Goal: Task Accomplishment & Management: Manage account settings

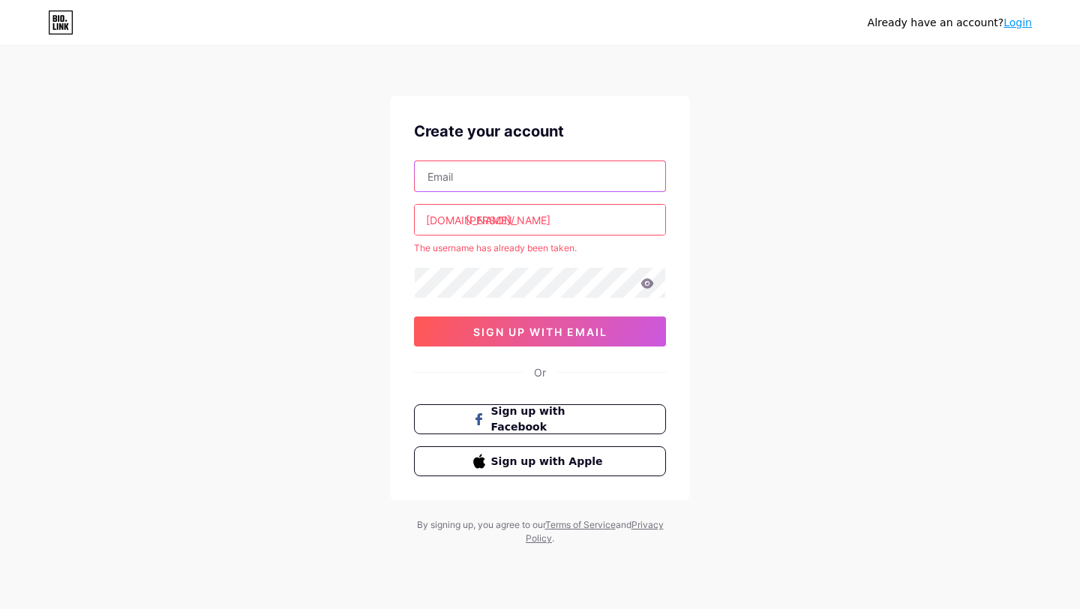
click at [457, 175] on input "text" at bounding box center [540, 176] width 250 height 30
type input "[EMAIL_ADDRESS][DOMAIN_NAME]"
click at [532, 217] on input "[PERSON_NAME]" at bounding box center [540, 220] width 250 height 30
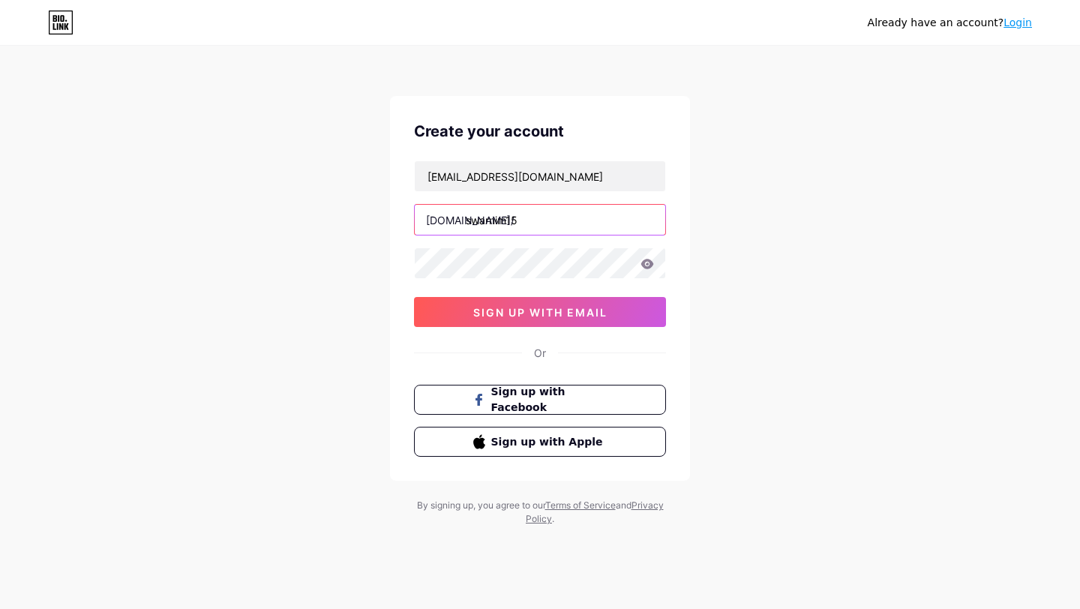
type input "swarnim15"
click at [316, 307] on div "Already have an account? Login Create your account [EMAIL_ADDRESS][DOMAIN_NAME]…" at bounding box center [540, 287] width 1080 height 574
click at [649, 261] on icon at bounding box center [647, 264] width 13 height 10
click at [649, 262] on icon at bounding box center [646, 264] width 13 height 10
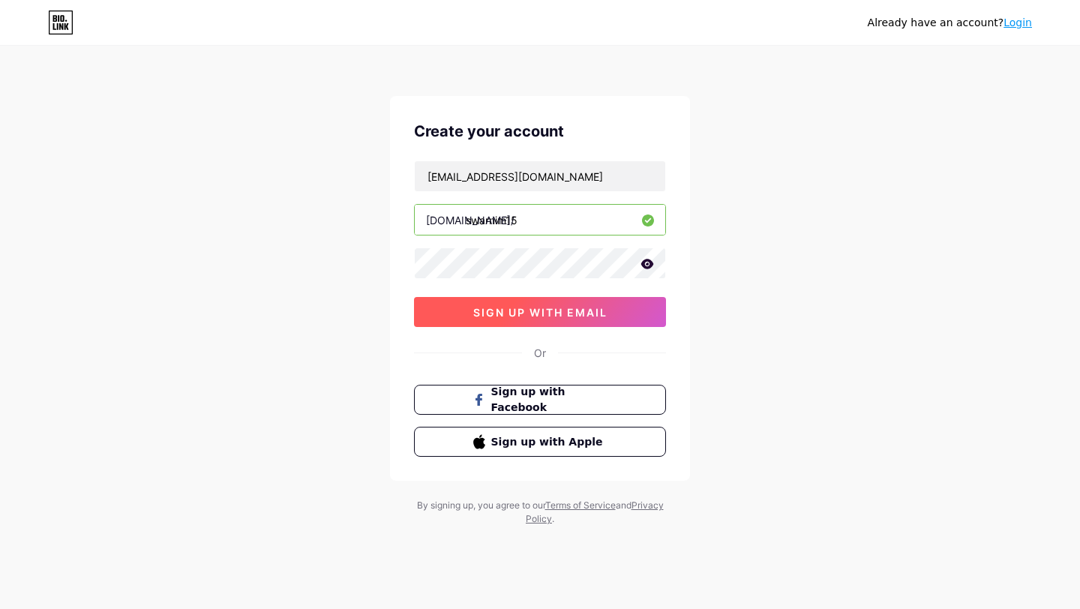
click at [563, 314] on span "sign up with email" at bounding box center [540, 312] width 134 height 13
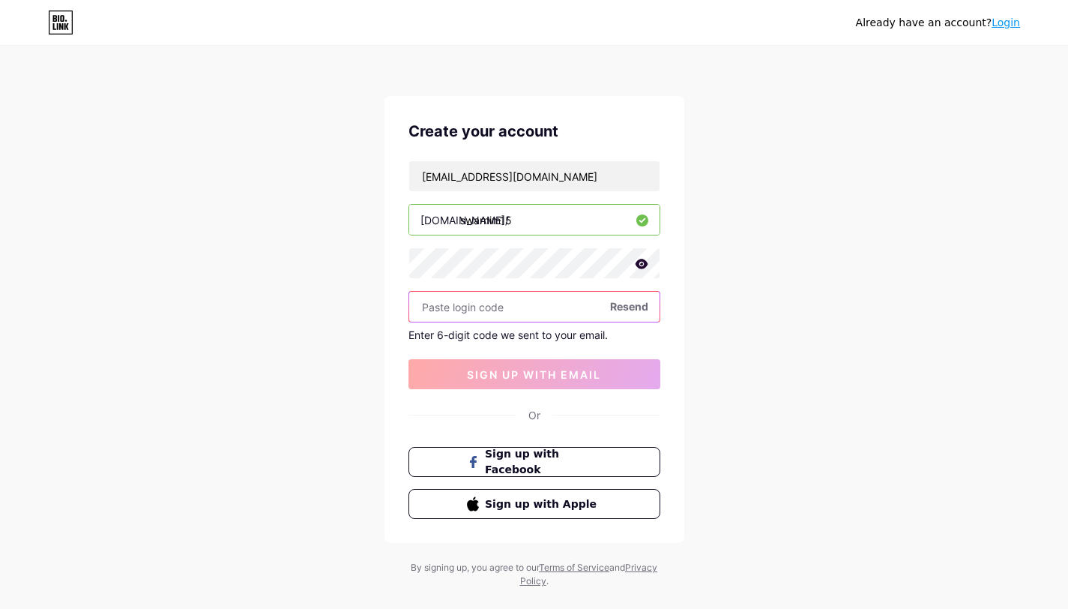
click at [456, 313] on input "text" at bounding box center [534, 307] width 250 height 30
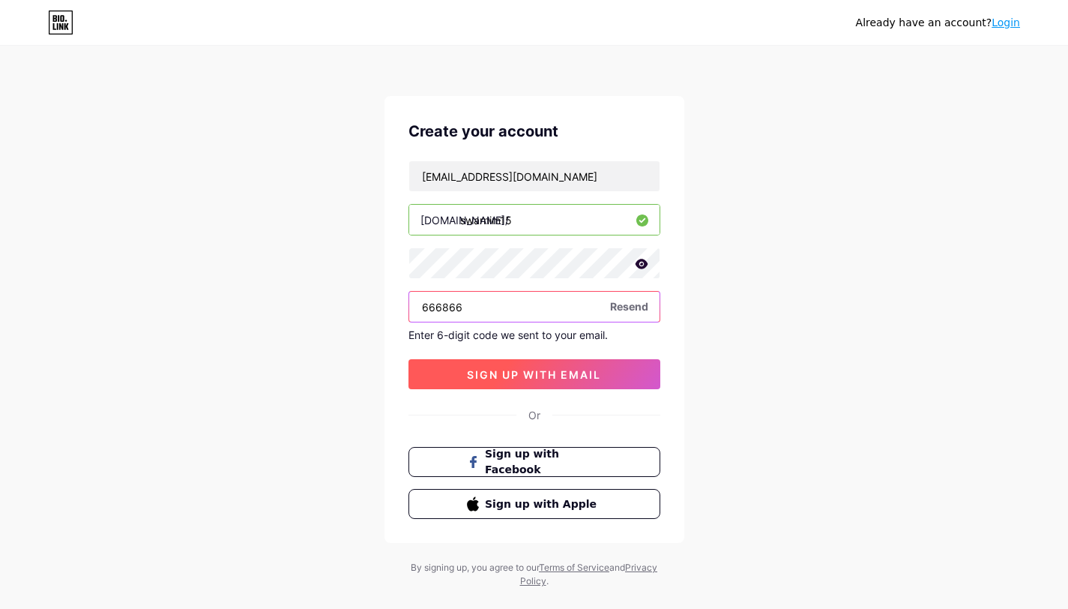
type input "666866"
click at [527, 377] on span "sign up with email" at bounding box center [534, 374] width 134 height 13
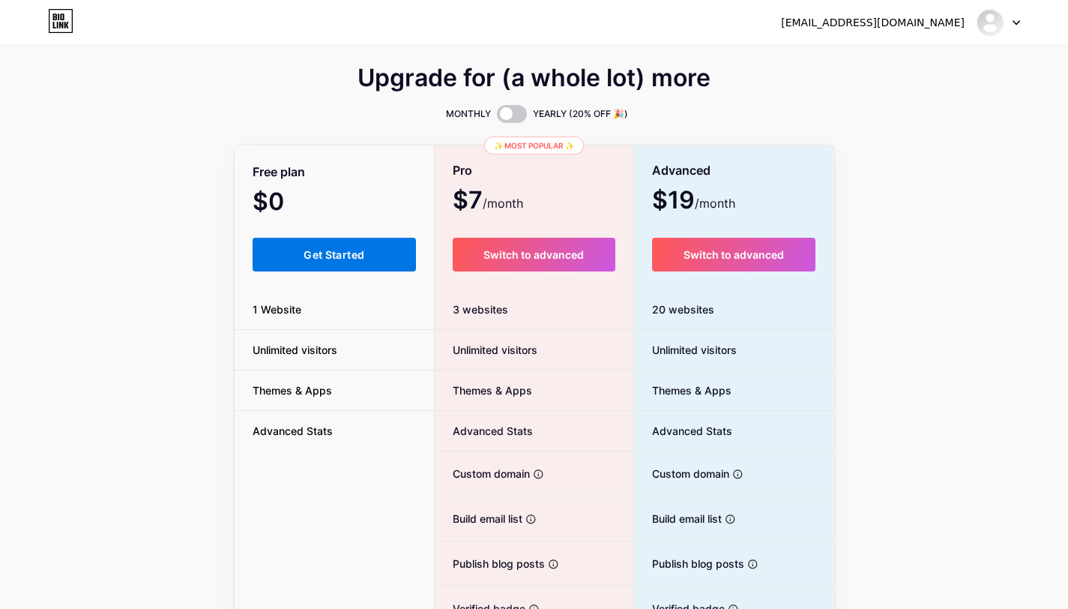
click at [324, 250] on span "Get Started" at bounding box center [334, 254] width 61 height 13
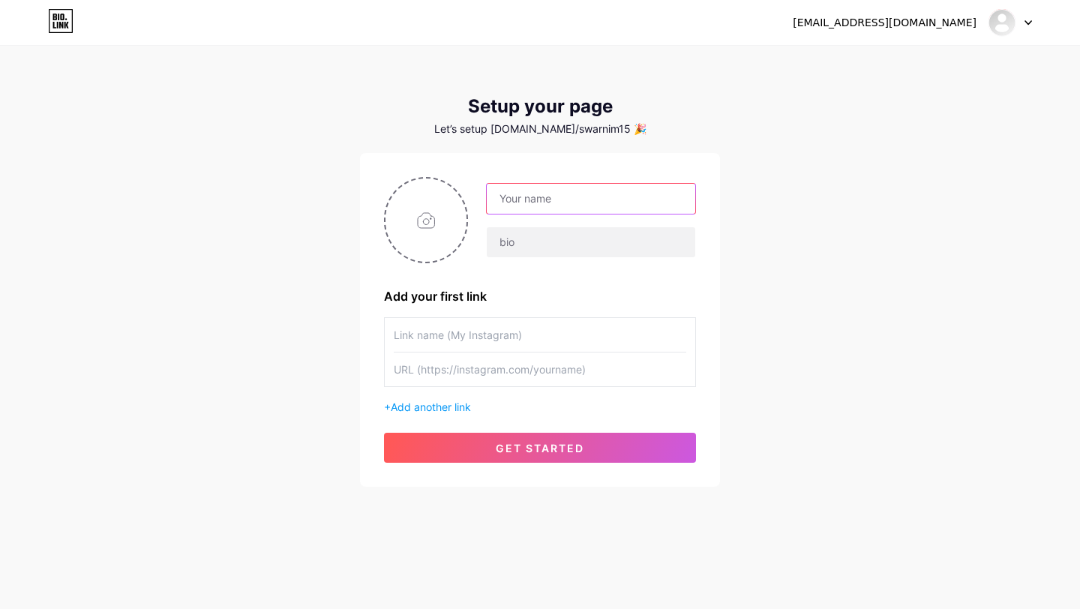
click at [530, 202] on input "text" at bounding box center [591, 199] width 208 height 30
type input "[EMAIL_ADDRESS][DOMAIN_NAME]"
drag, startPoint x: 618, startPoint y: 198, endPoint x: 444, endPoint y: 204, distance: 174.0
click at [445, 203] on div "[EMAIL_ADDRESS][DOMAIN_NAME]" at bounding box center [540, 220] width 312 height 86
type input "[PERSON_NAME]"
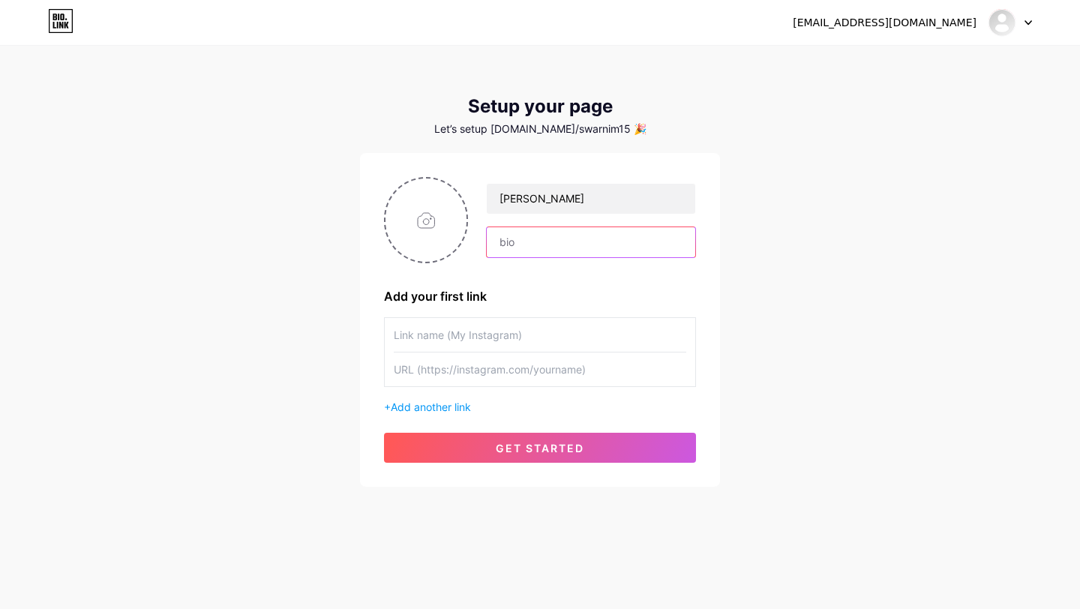
click at [516, 234] on input "text" at bounding box center [591, 242] width 208 height 30
click at [529, 244] on input "text" at bounding box center [591, 242] width 208 height 30
paste input "🚀 I build Websites that Grow Your Business 🖥️ Frontend | Backend | Full Stack |…"
type input "🚀 I build Websites that Grow Your Business 🖥️ Frontend | Backend | Full Stack |…"
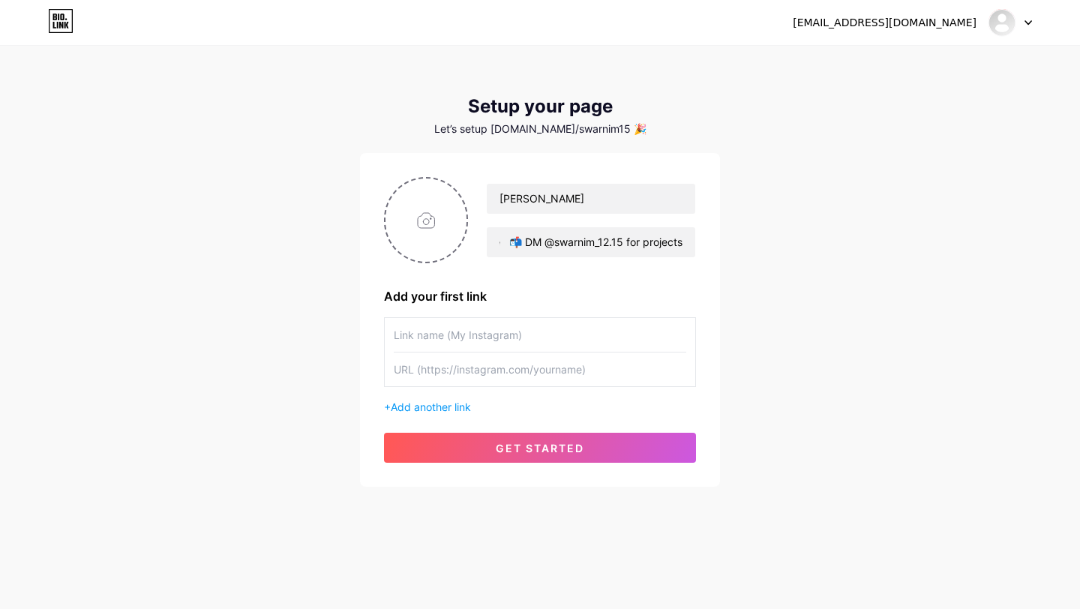
click at [423, 336] on input "text" at bounding box center [540, 335] width 292 height 34
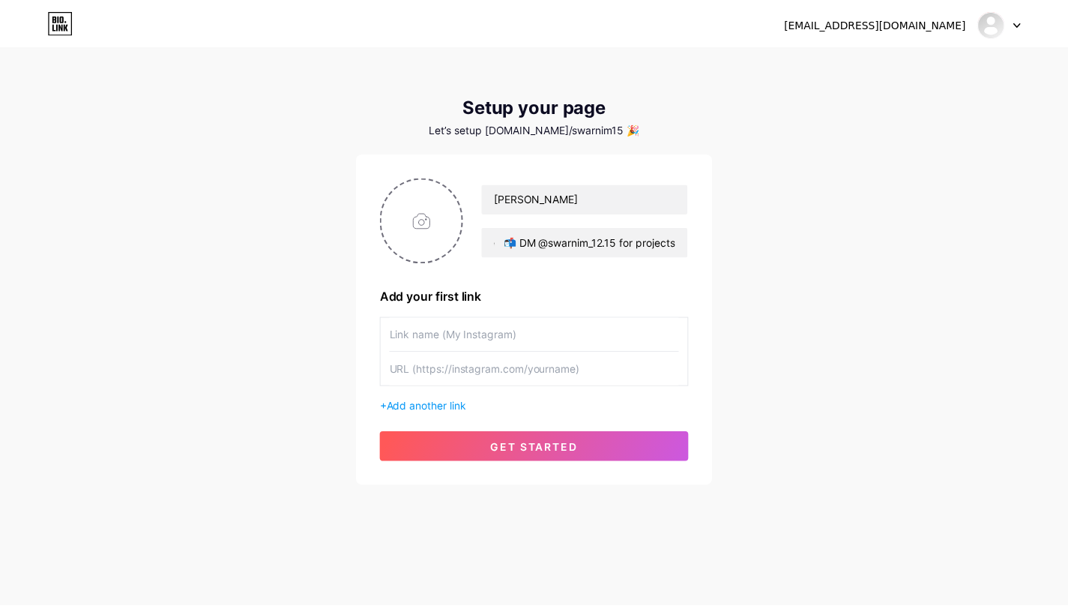
scroll to position [0, 0]
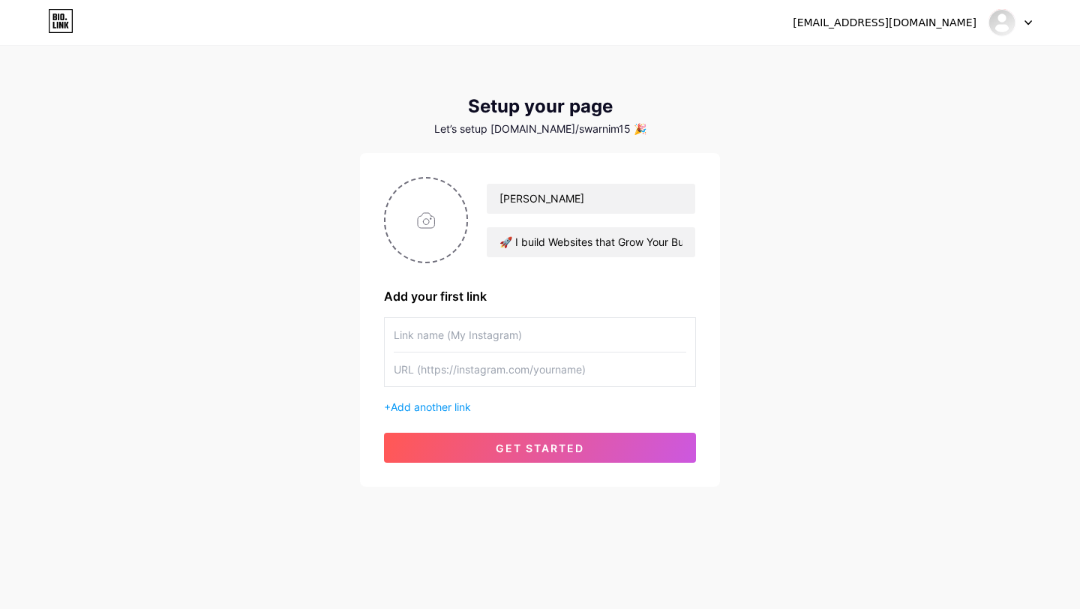
click at [420, 370] on input "text" at bounding box center [540, 369] width 292 height 34
click at [487, 367] on input "text" at bounding box center [540, 369] width 292 height 34
click at [433, 331] on input "text" at bounding box center [540, 335] width 292 height 34
click at [449, 408] on span "Add another link" at bounding box center [431, 406] width 80 height 13
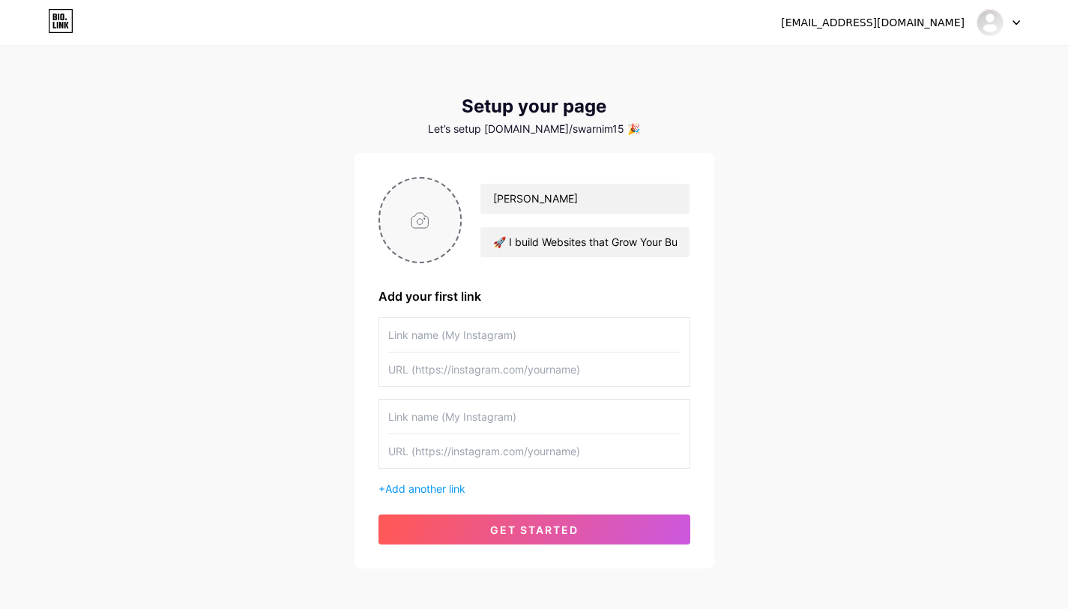
click at [423, 226] on input "file" at bounding box center [420, 219] width 81 height 83
type input "C:\fakepath\image.png"
click at [443, 340] on input "text" at bounding box center [534, 335] width 292 height 34
type input "My Instagram"
click at [414, 379] on input "text" at bounding box center [534, 369] width 292 height 34
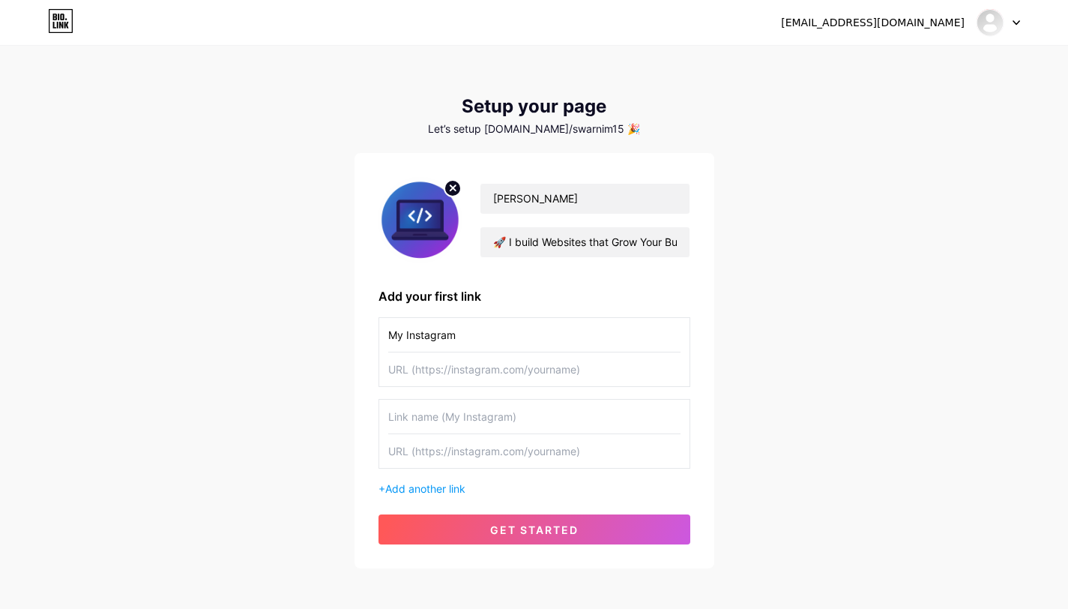
paste input "[URL][DOMAIN_NAME]"
type input "[URL][DOMAIN_NAME]"
click at [449, 416] on input "text" at bounding box center [534, 417] width 292 height 34
type input "My google form"
click at [441, 460] on input "text" at bounding box center [534, 451] width 292 height 34
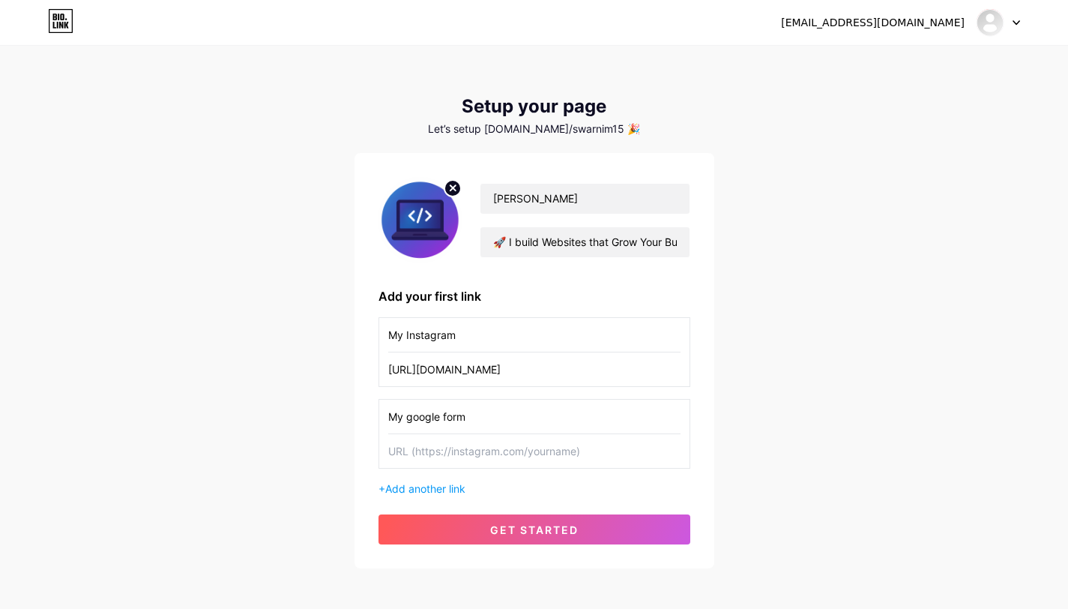
click at [421, 455] on input "text" at bounding box center [534, 451] width 292 height 34
paste input "[URL][DOMAIN_NAME]"
type input "[URL][DOMAIN_NAME]"
click at [444, 484] on span "Add another link" at bounding box center [425, 488] width 80 height 13
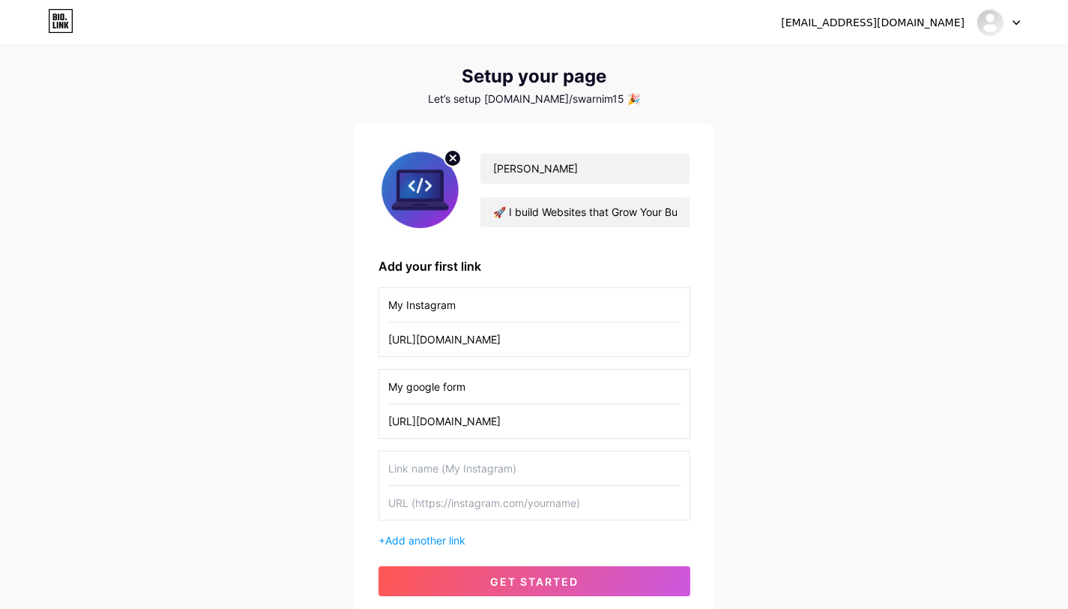
scroll to position [24, 0]
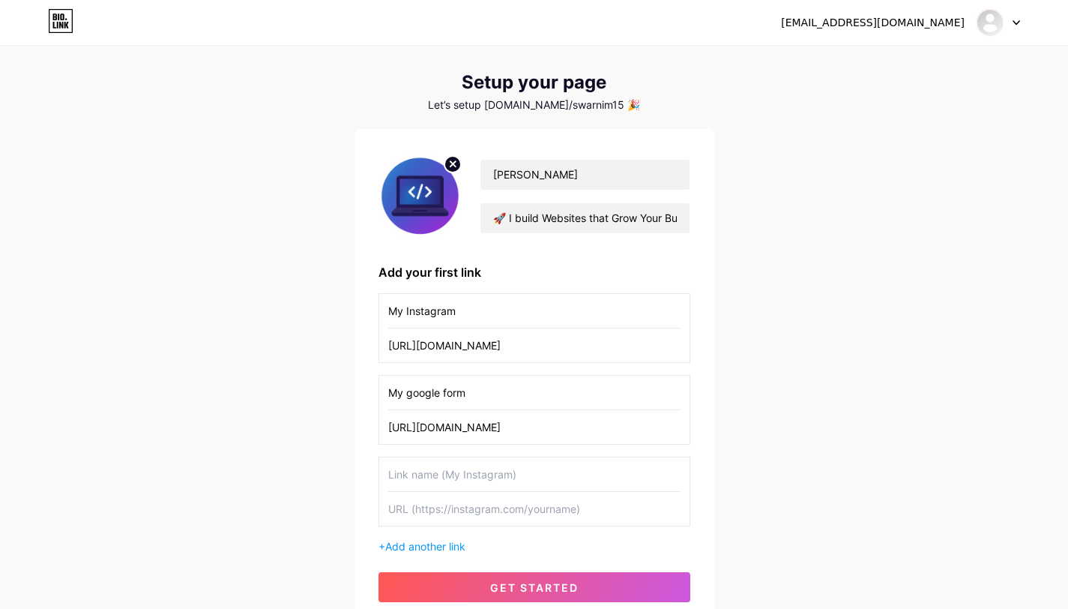
click at [454, 472] on input "text" at bounding box center [534, 474] width 292 height 34
type input "Youtube"
click at [418, 514] on input "text" at bounding box center [534, 509] width 292 height 34
paste input "[URL][DOMAIN_NAME]"
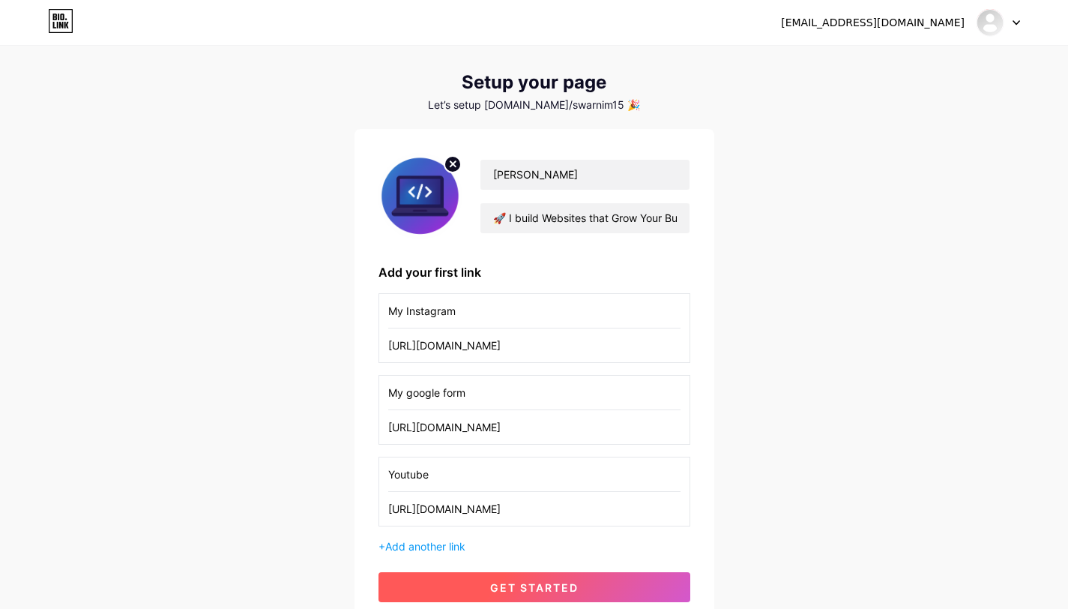
type input "[URL][DOMAIN_NAME]"
click at [502, 586] on span "get started" at bounding box center [534, 587] width 88 height 13
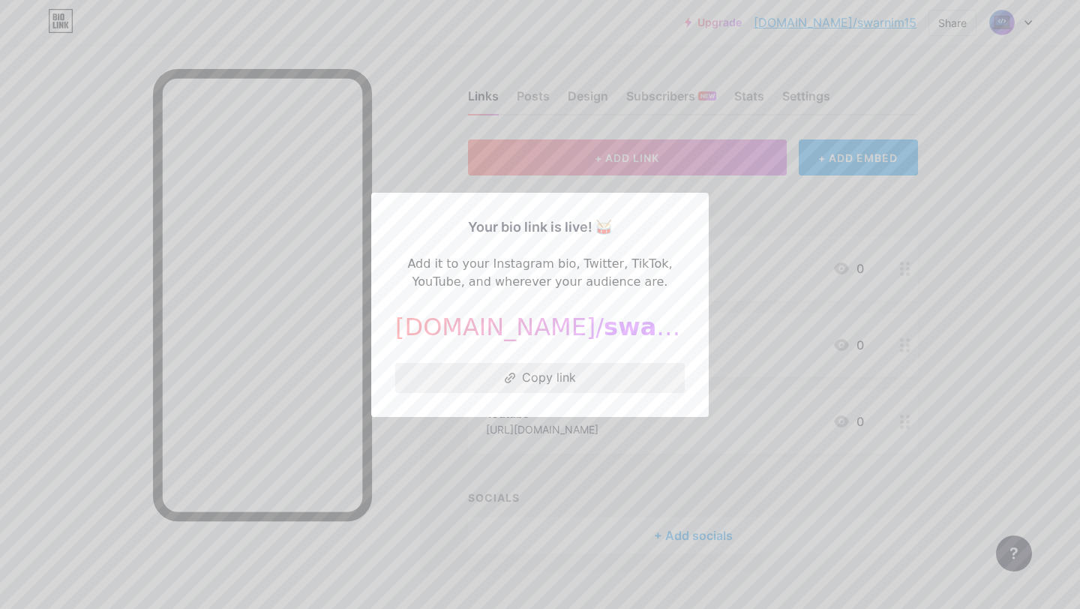
click at [533, 380] on button "Copy link" at bounding box center [539, 378] width 289 height 30
click at [526, 377] on button "Copy link" at bounding box center [539, 378] width 289 height 30
click at [1026, 277] on div at bounding box center [540, 304] width 1080 height 609
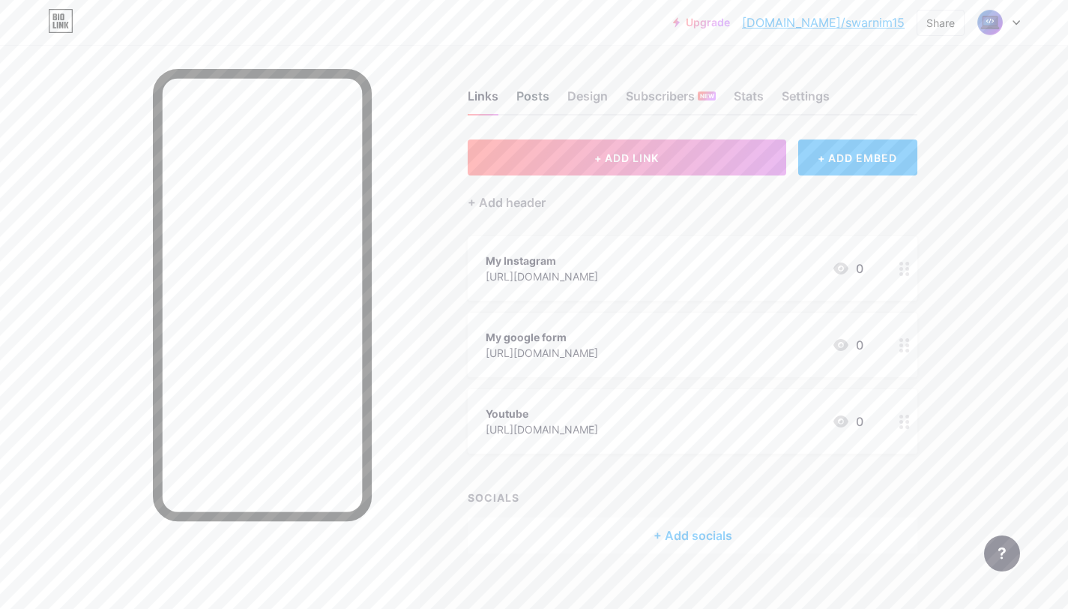
click at [531, 96] on div "Posts" at bounding box center [533, 100] width 33 height 27
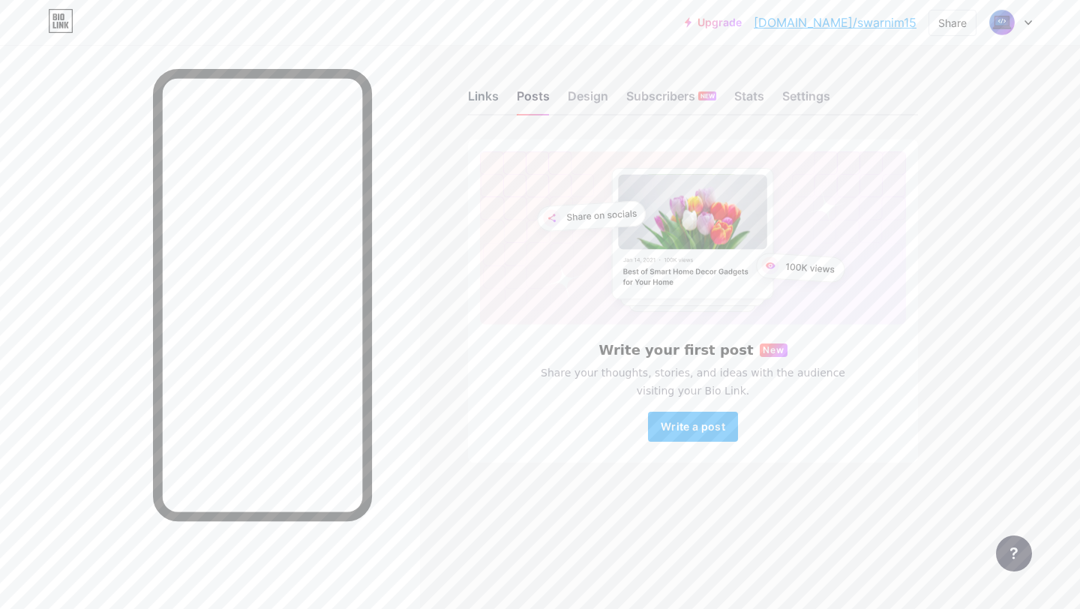
click at [478, 91] on div "Links" at bounding box center [483, 100] width 31 height 27
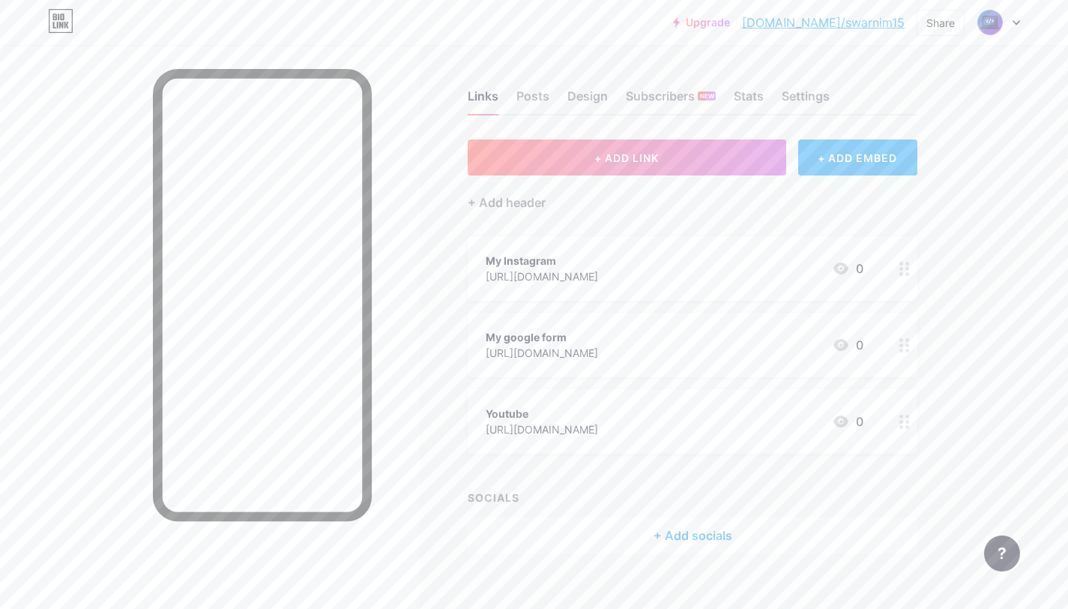
click at [550, 90] on div "Links Posts Design Subscribers NEW Stats Settings" at bounding box center [693, 89] width 450 height 52
click at [547, 93] on div "Posts" at bounding box center [533, 100] width 33 height 27
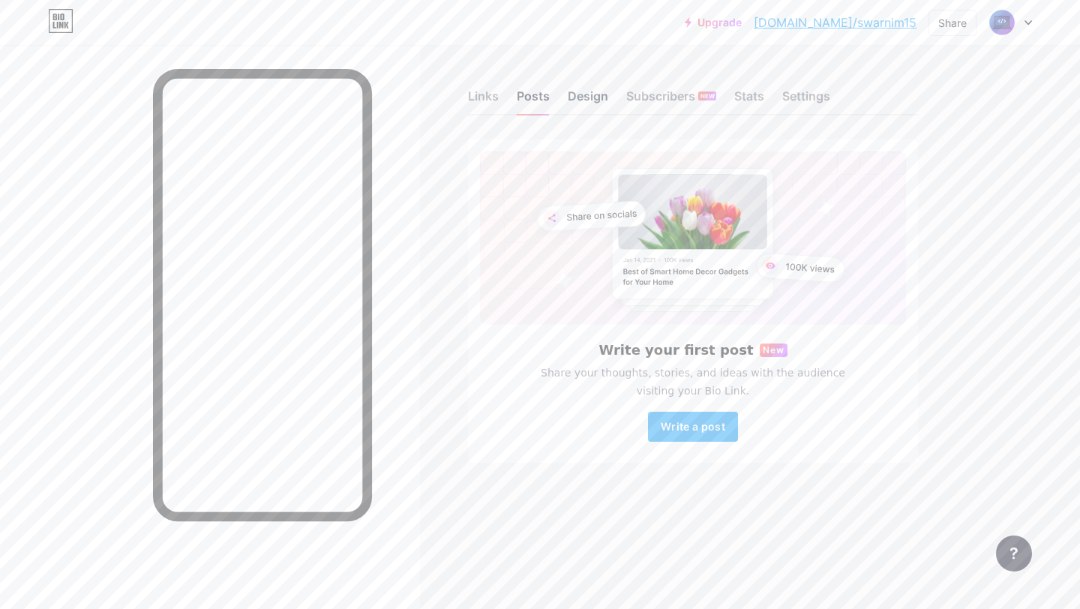
click at [589, 99] on div "Design" at bounding box center [588, 100] width 40 height 27
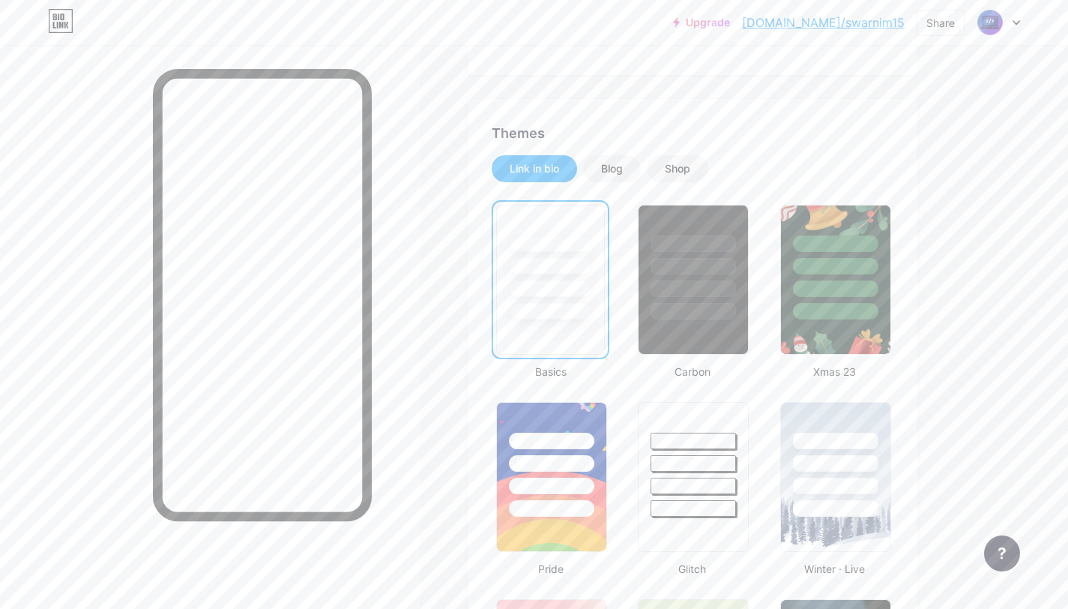
scroll to position [250, 0]
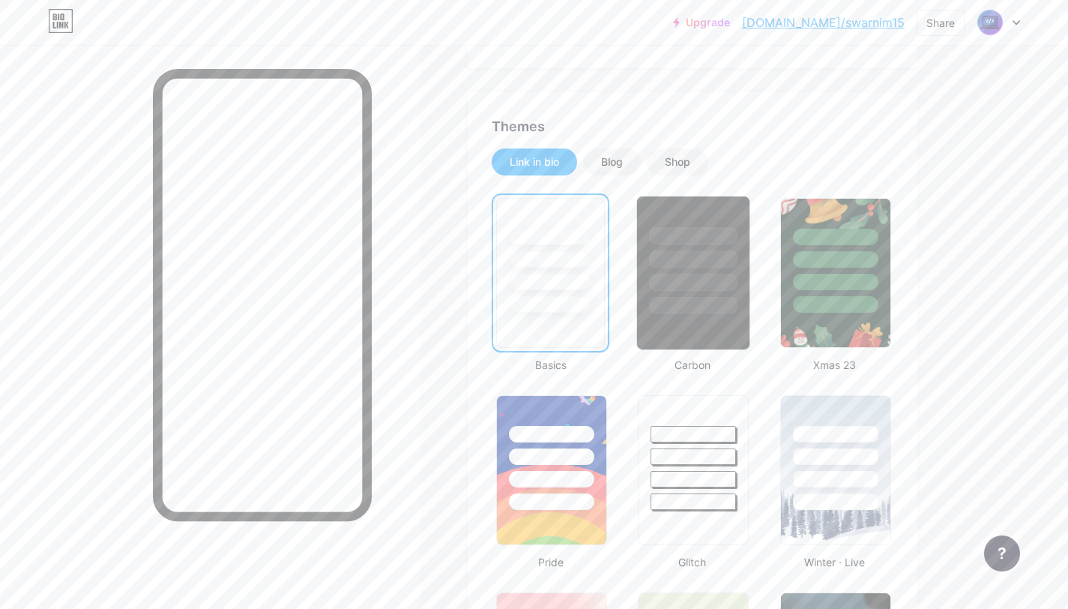
click at [665, 286] on div at bounding box center [694, 282] width 88 height 17
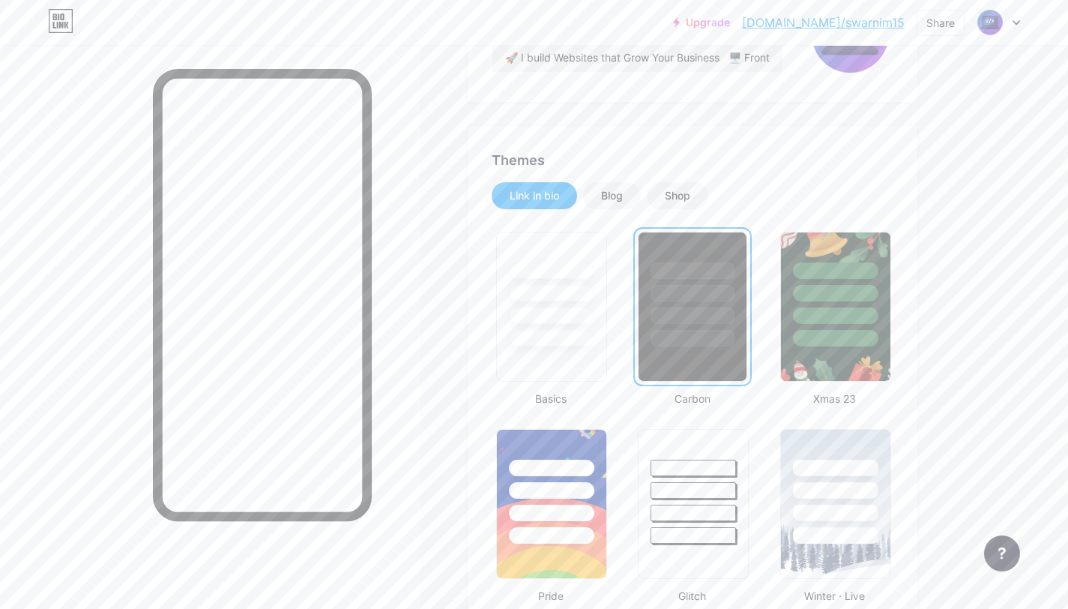
scroll to position [0, 0]
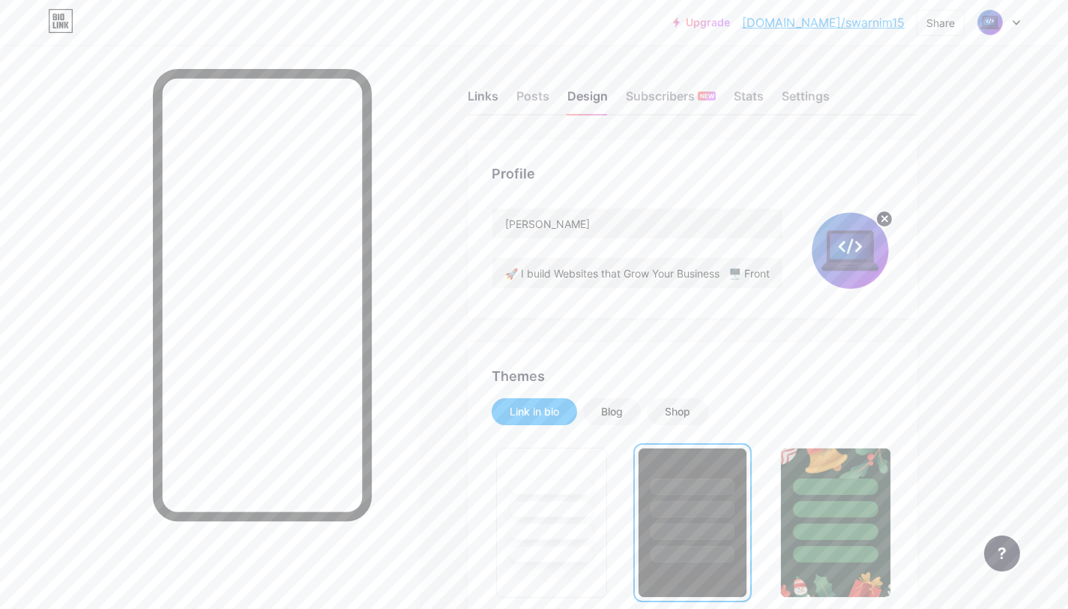
click at [496, 93] on div "Links" at bounding box center [483, 100] width 31 height 27
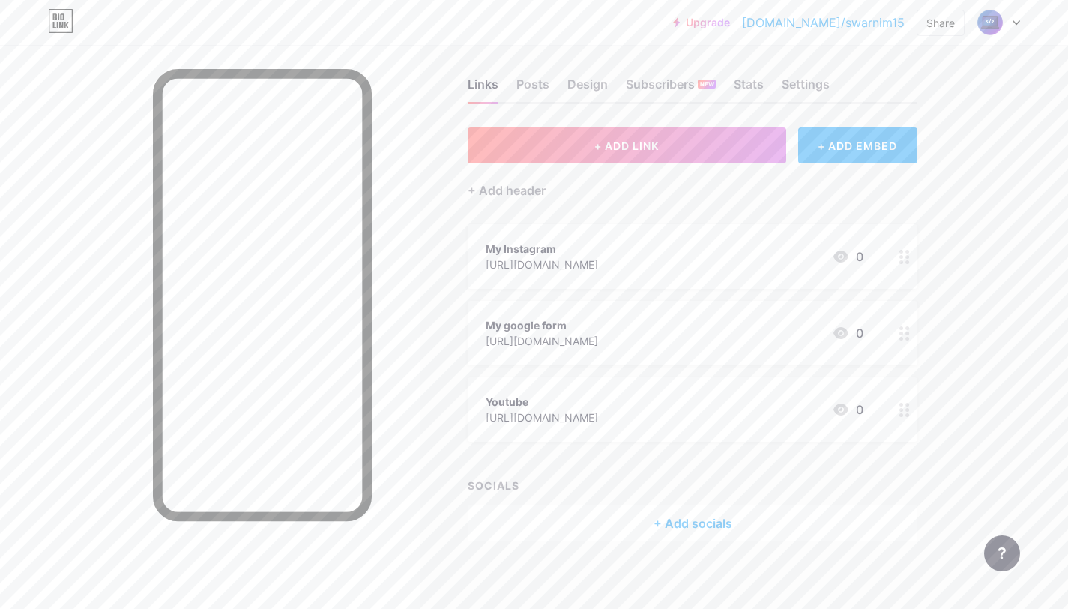
scroll to position [19, 0]
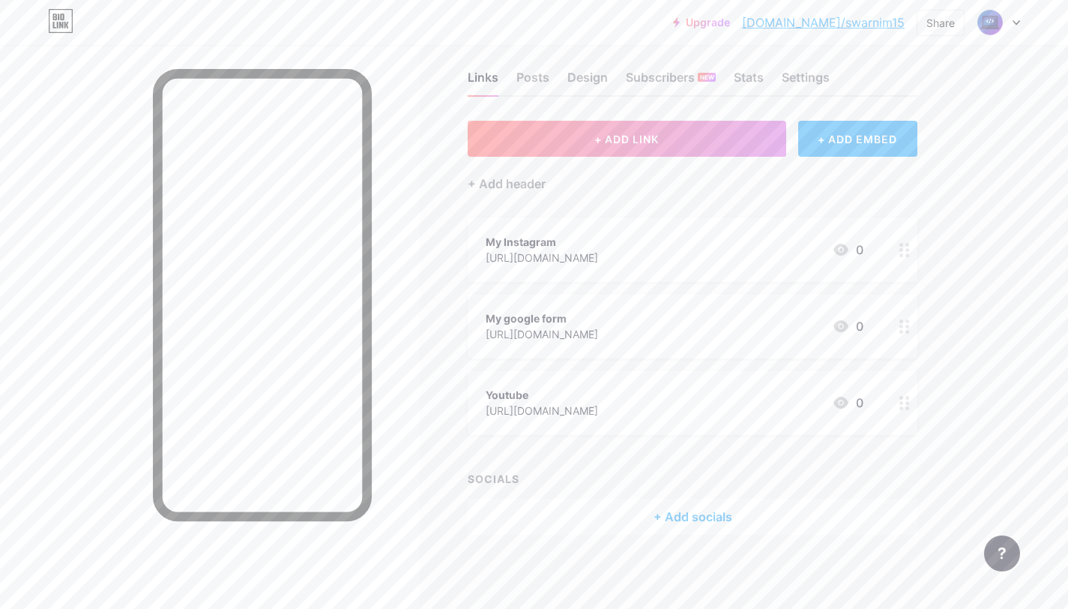
click at [686, 512] on div "+ Add socials" at bounding box center [693, 517] width 450 height 36
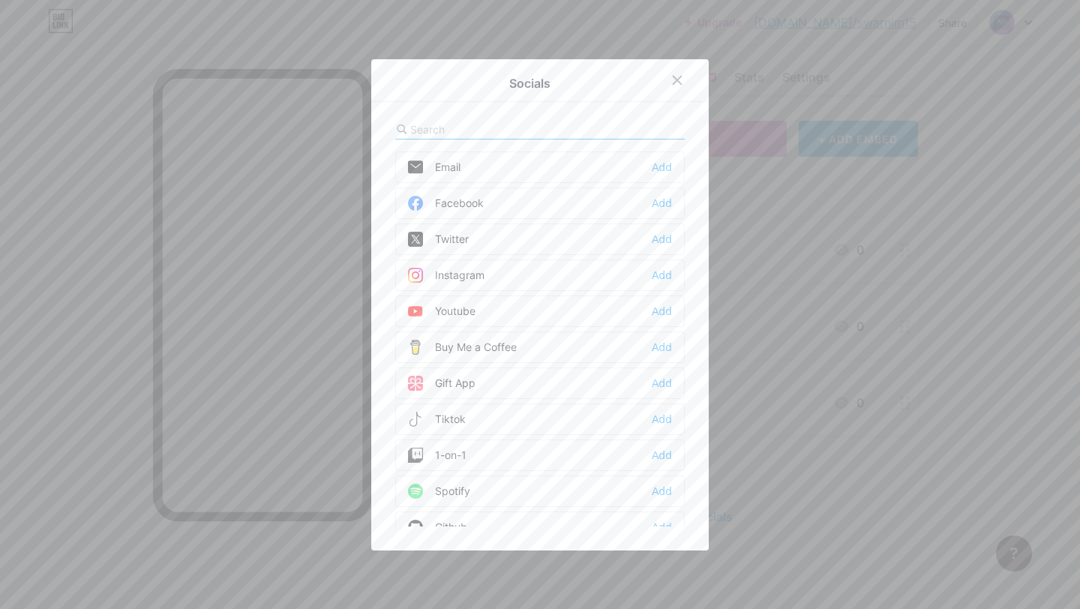
click at [443, 169] on div "Email" at bounding box center [434, 167] width 52 height 15
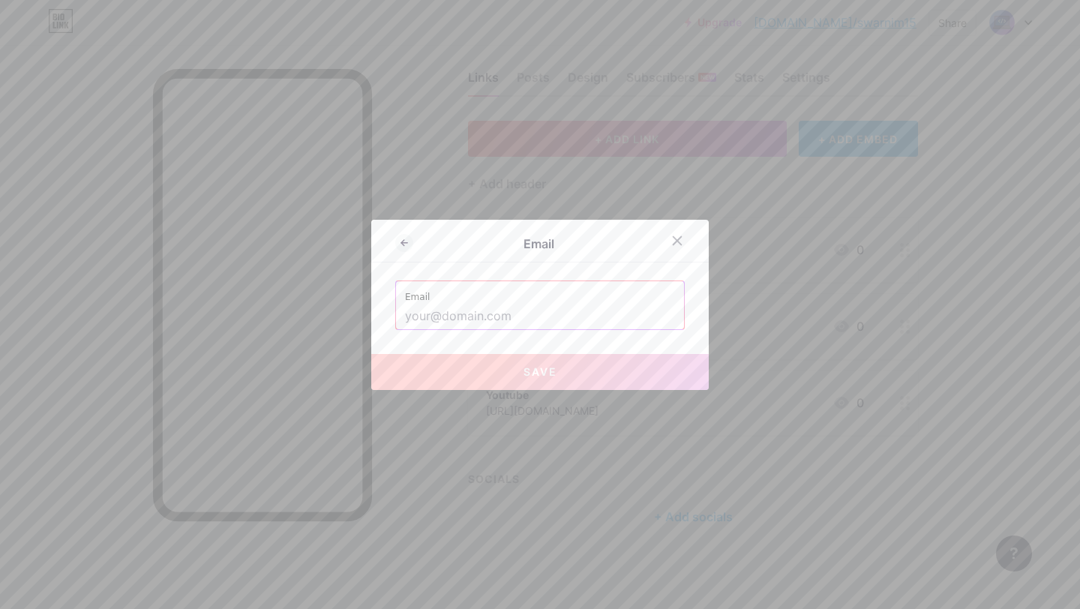
click at [431, 318] on input "text" at bounding box center [540, 316] width 270 height 25
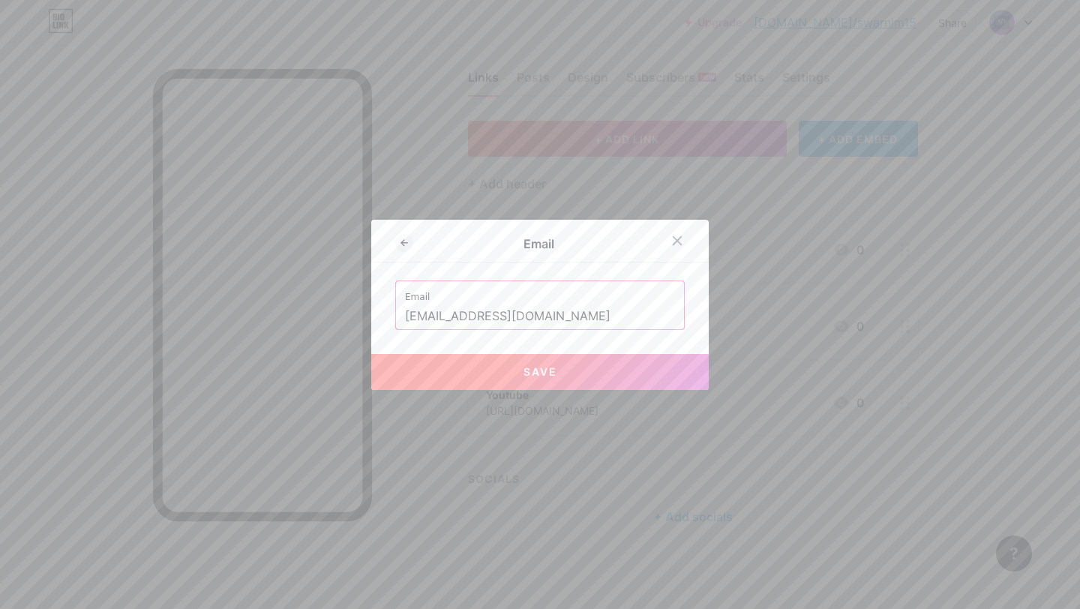
click at [536, 372] on span "Save" at bounding box center [540, 371] width 34 height 13
type input "mailto:[EMAIL_ADDRESS][DOMAIN_NAME]"
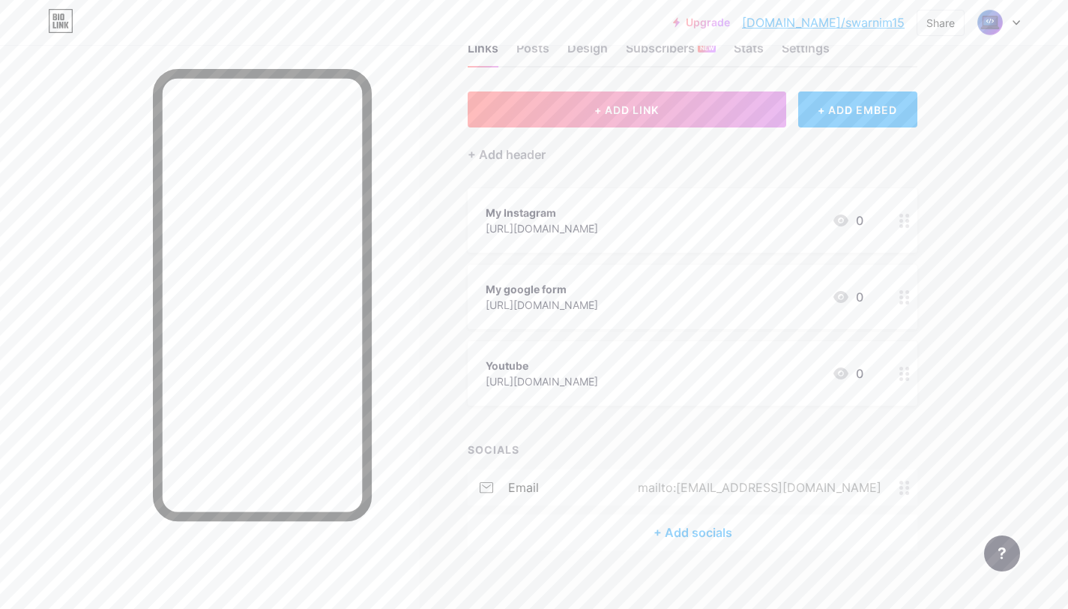
scroll to position [64, 0]
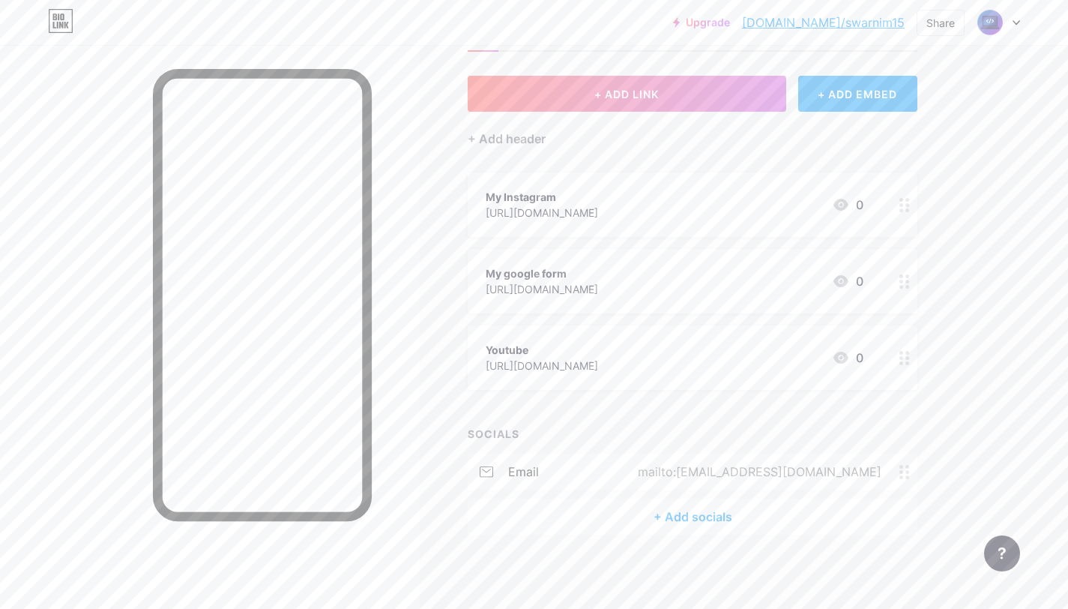
click at [680, 523] on div "+ Add socials" at bounding box center [693, 517] width 450 height 36
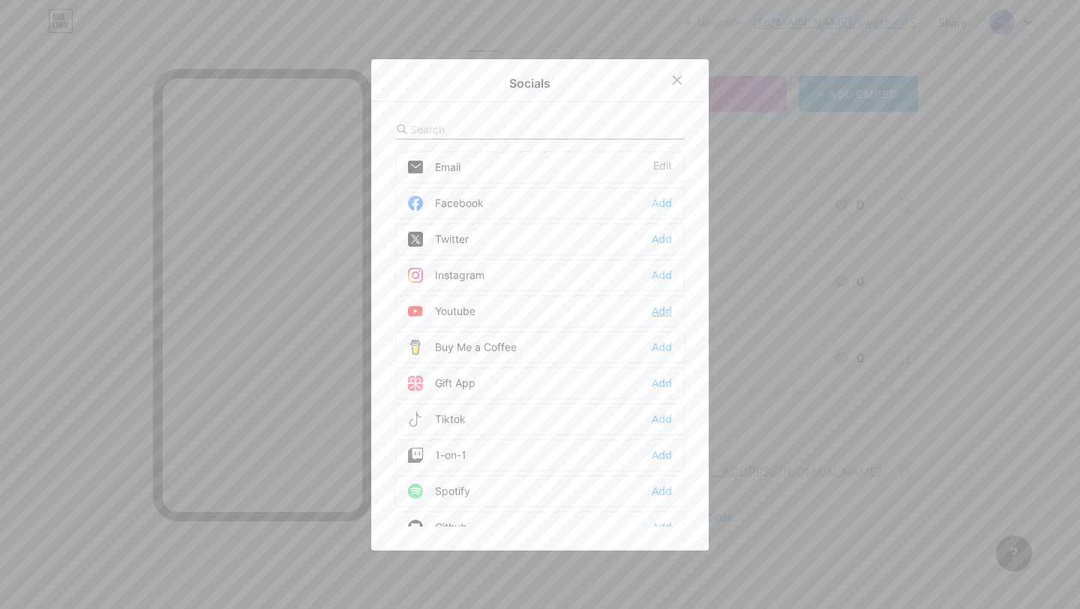
click at [652, 311] on div "Add" at bounding box center [662, 311] width 20 height 15
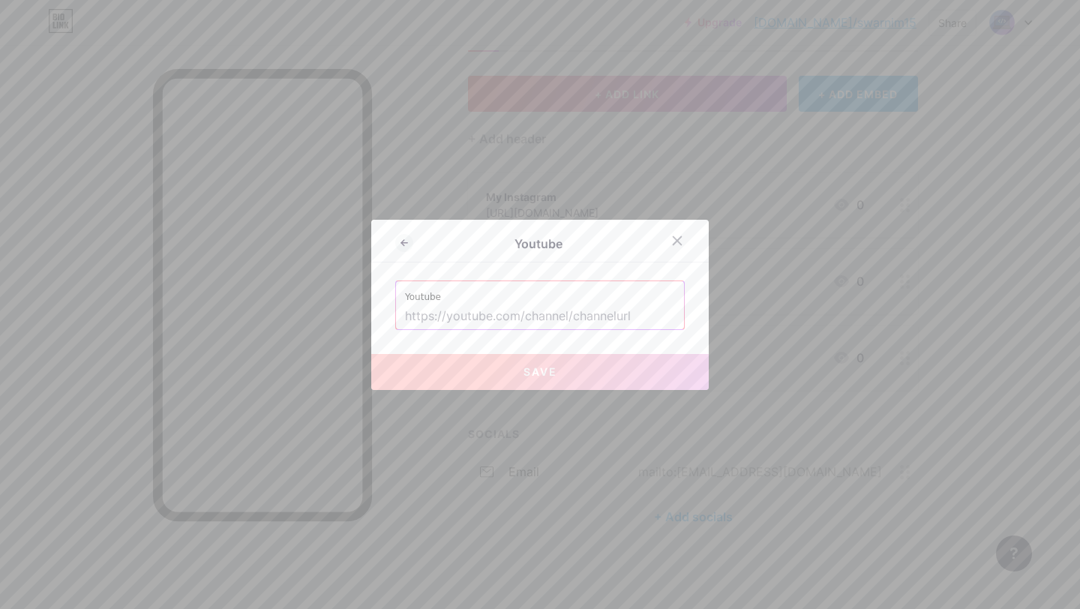
click at [478, 322] on input "text" at bounding box center [540, 316] width 270 height 25
paste input "[URL][DOMAIN_NAME]"
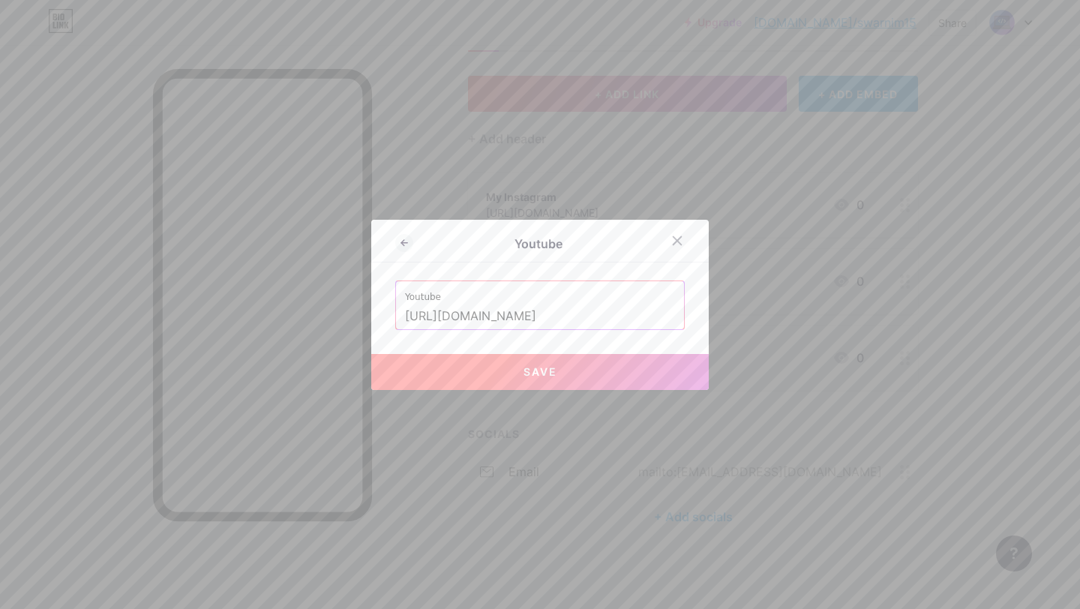
type input "[URL][DOMAIN_NAME]"
click at [545, 370] on span "Save" at bounding box center [540, 371] width 34 height 13
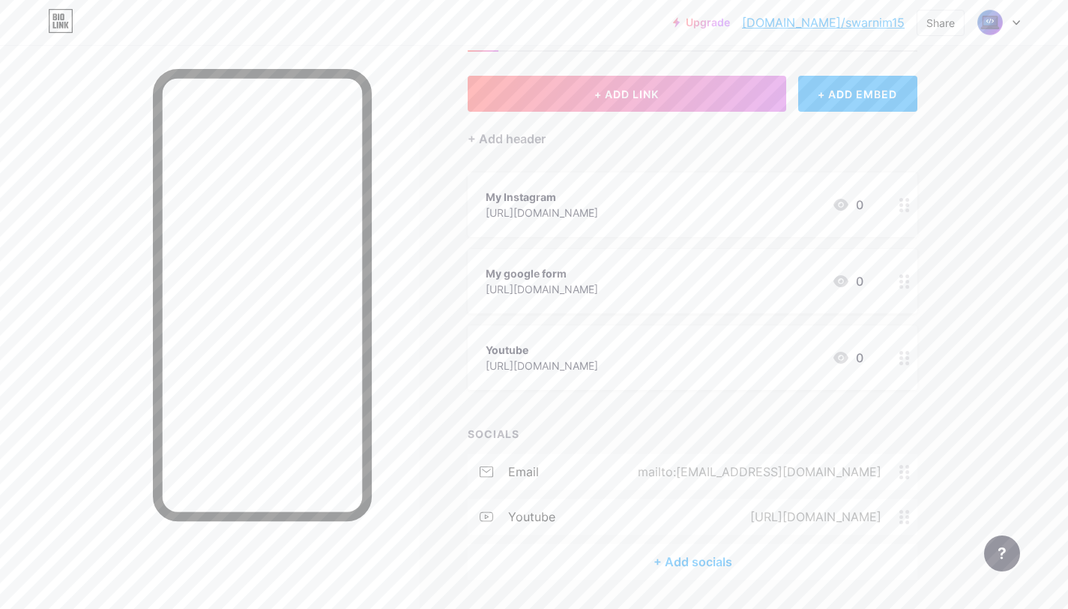
click at [678, 567] on div "+ Add socials" at bounding box center [693, 562] width 450 height 36
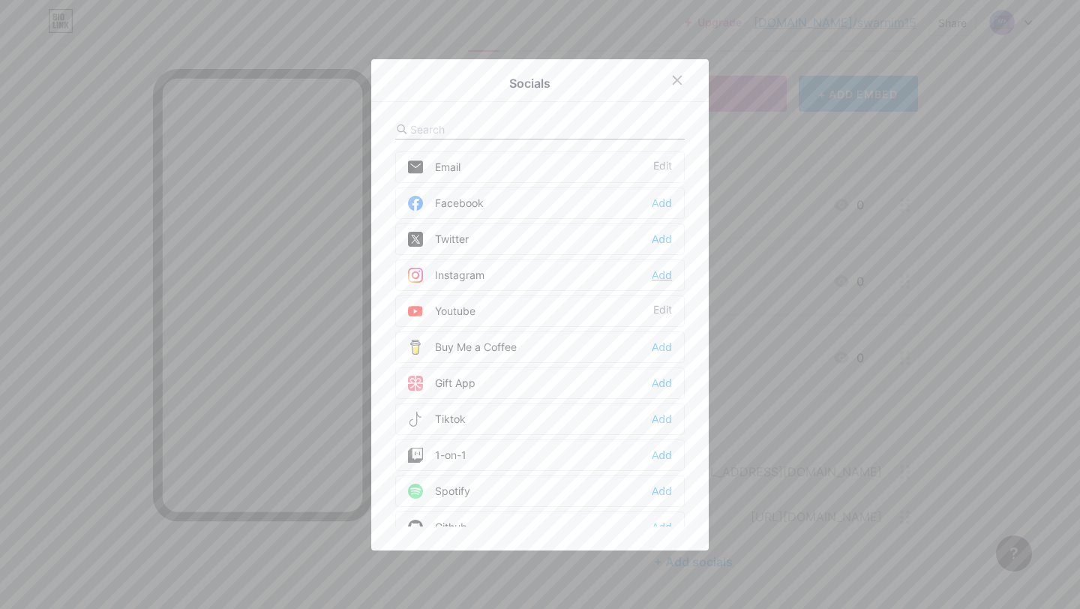
click at [656, 275] on div "Add" at bounding box center [662, 275] width 20 height 15
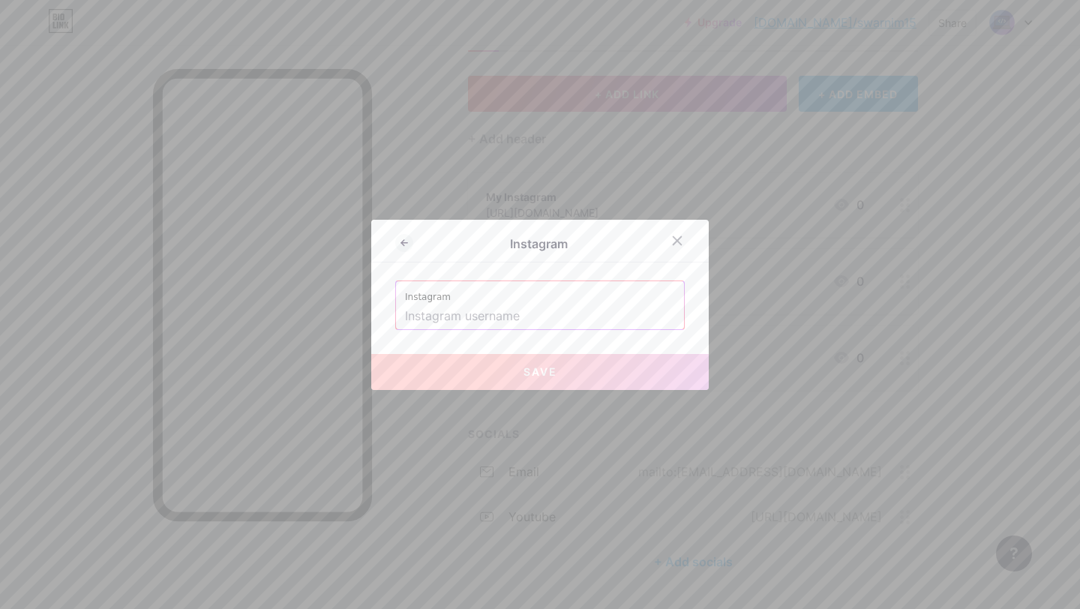
click at [499, 320] on input "text" at bounding box center [540, 316] width 270 height 25
click at [461, 318] on input "text" at bounding box center [540, 316] width 270 height 25
paste input "[URL][DOMAIN_NAME]"
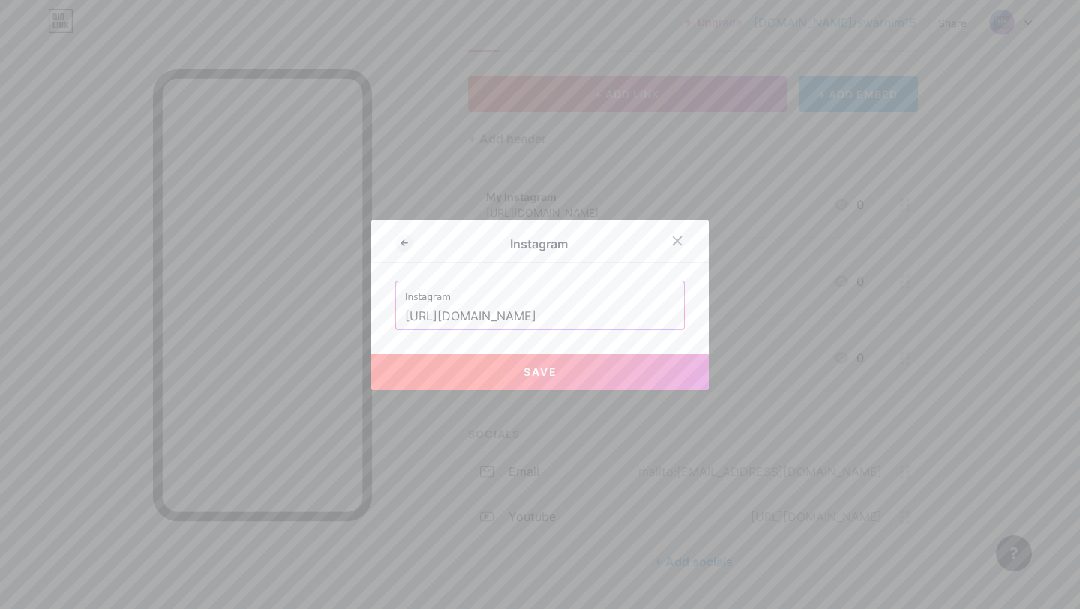
click at [557, 371] on button "Save" at bounding box center [539, 372] width 337 height 36
type input "[URL][DOMAIN_NAME][DOMAIN_NAME]"
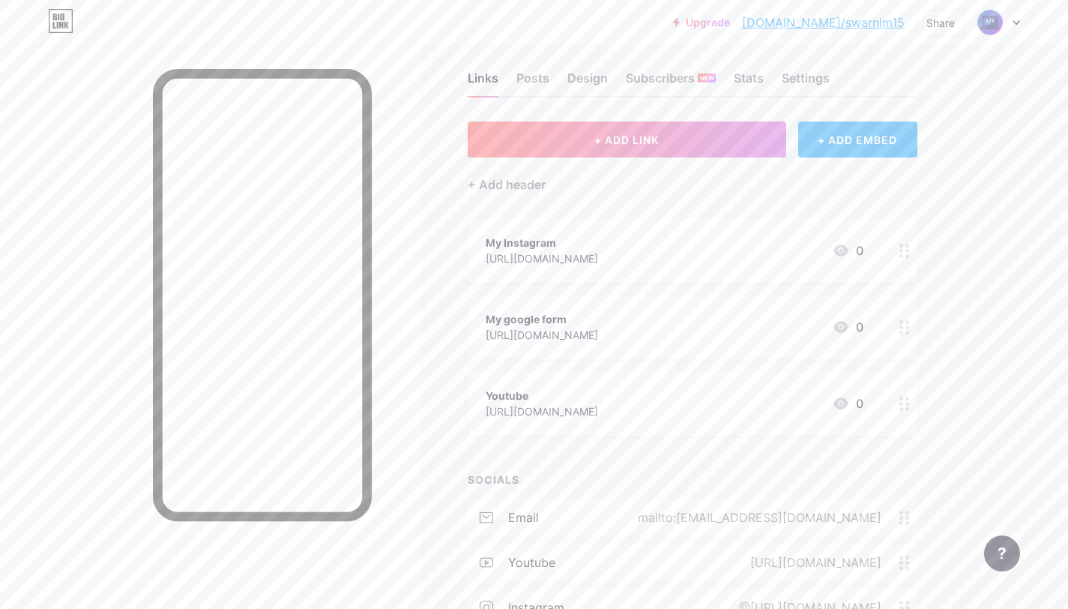
scroll to position [0, 0]
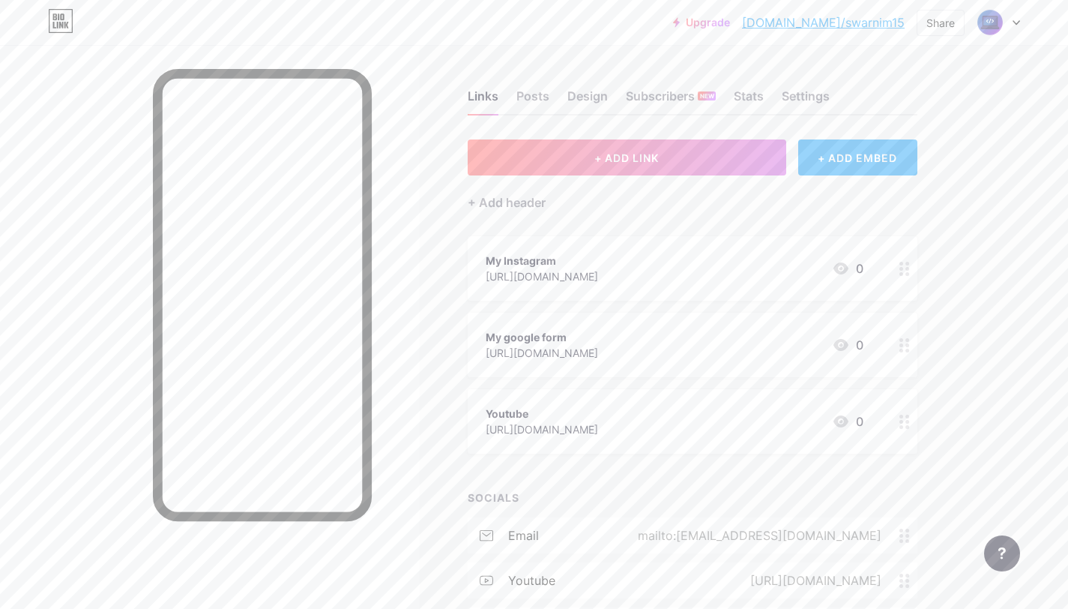
click at [908, 270] on icon at bounding box center [905, 269] width 10 height 14
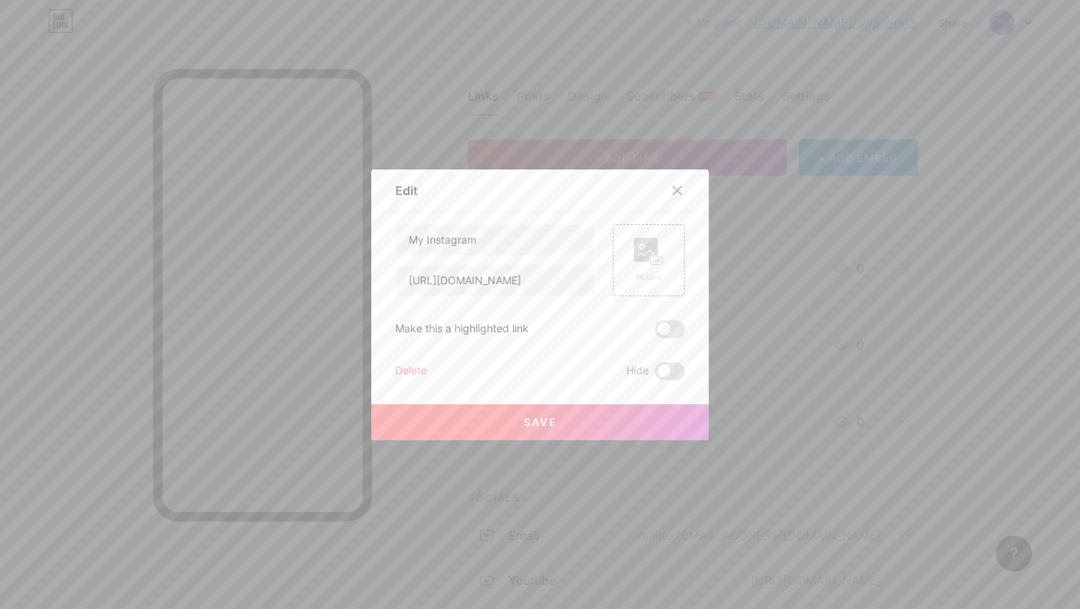
click at [450, 372] on div "Delete Hide" at bounding box center [539, 371] width 289 height 18
click at [423, 371] on div "Delete Hide" at bounding box center [539, 371] width 289 height 18
click at [418, 371] on div "Delete" at bounding box center [410, 371] width 31 height 18
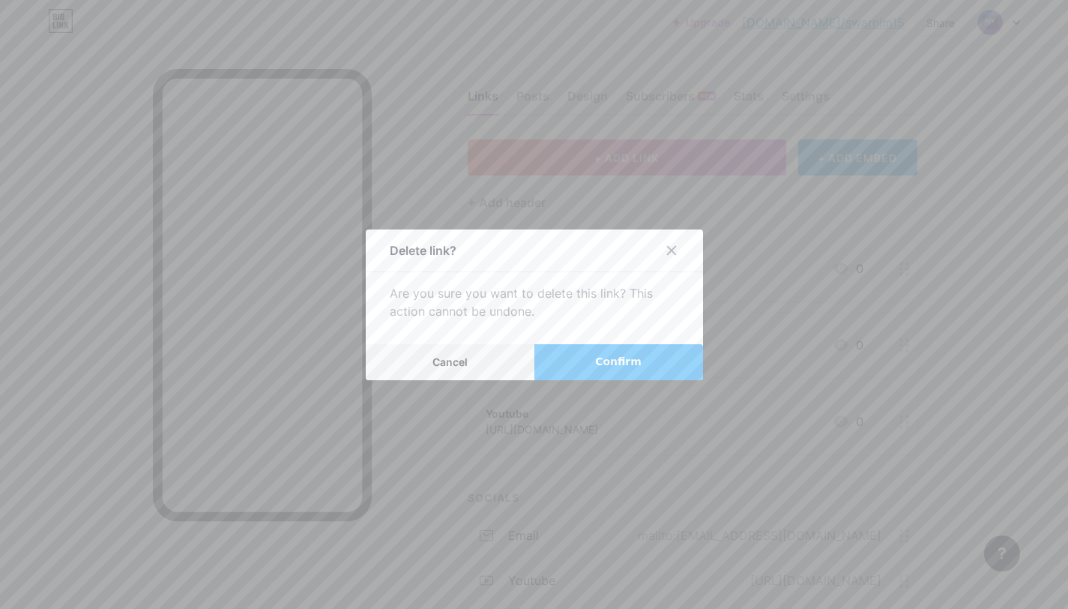
click at [609, 368] on span "Confirm" at bounding box center [618, 362] width 46 height 16
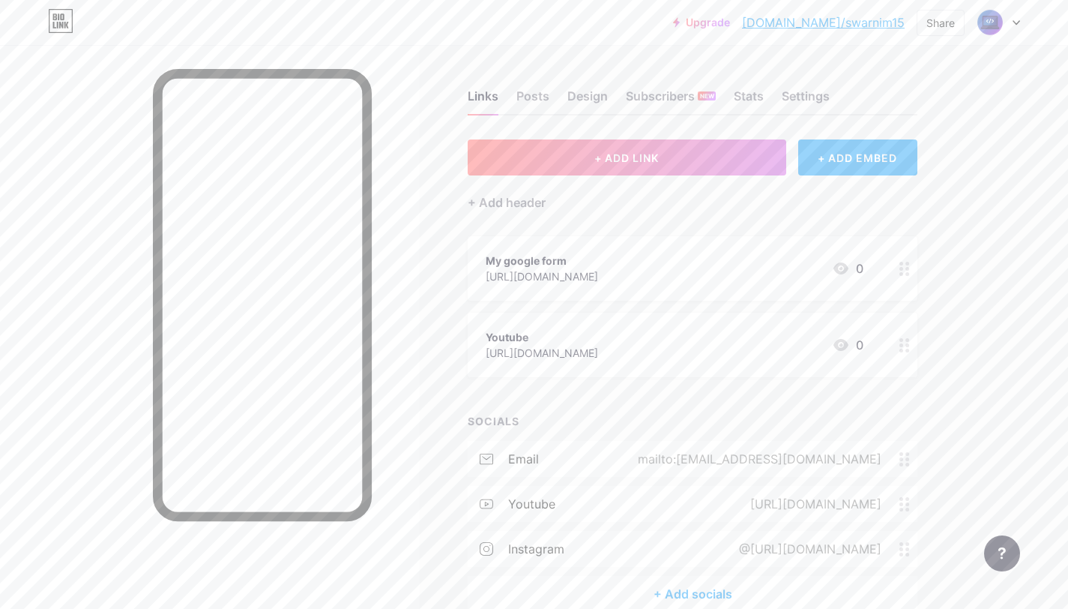
click at [903, 346] on icon at bounding box center [905, 345] width 10 height 14
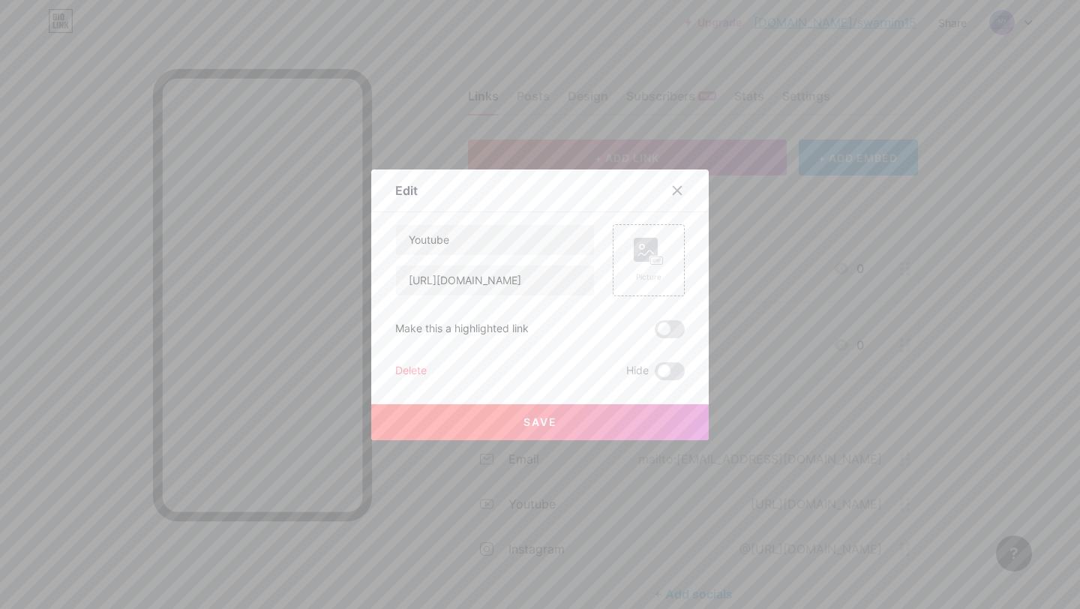
click at [409, 370] on div "Delete" at bounding box center [410, 371] width 31 height 18
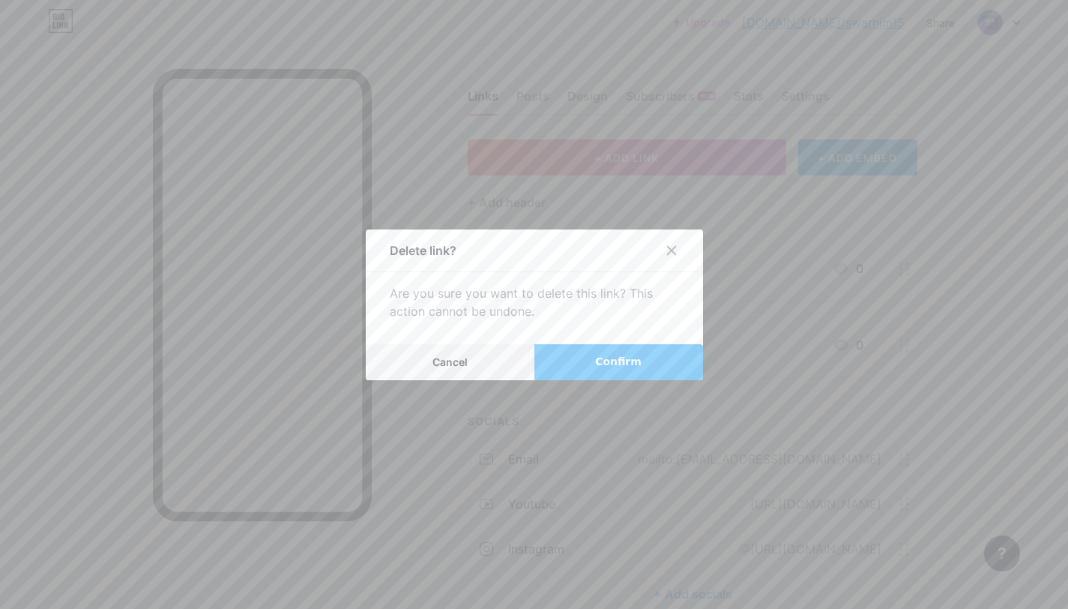
click at [601, 364] on span "Confirm" at bounding box center [618, 362] width 46 height 16
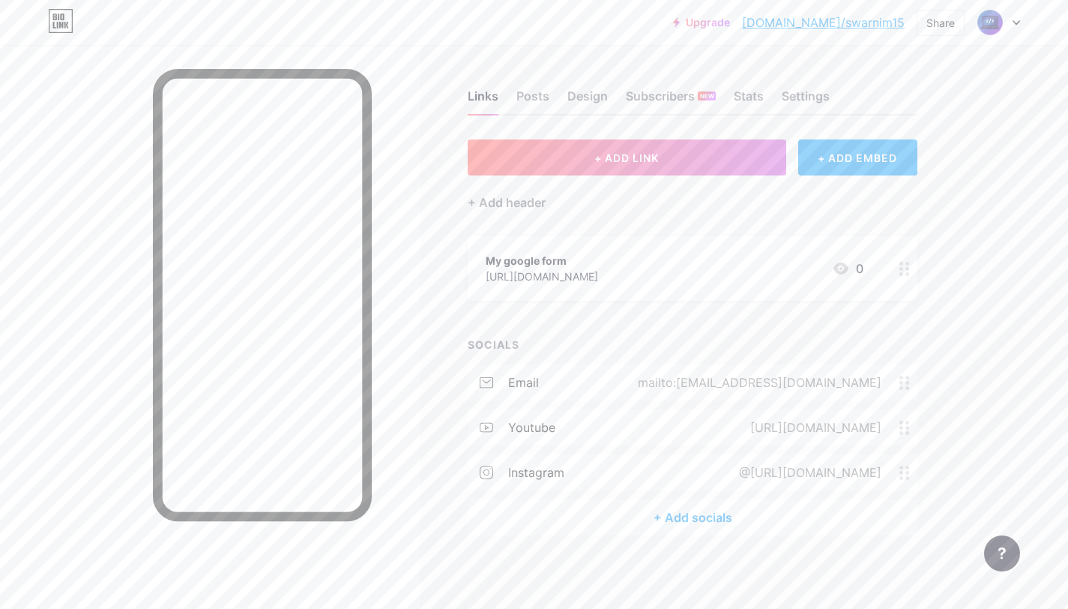
click at [909, 262] on circle at bounding box center [908, 264] width 4 height 4
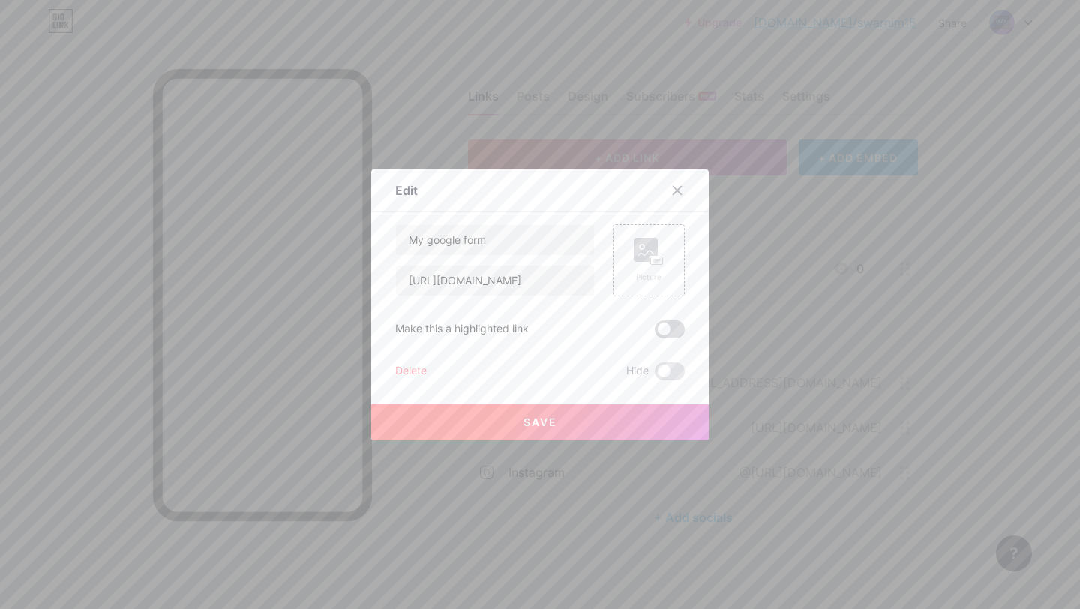
click at [664, 328] on span at bounding box center [670, 329] width 30 height 18
click at [655, 333] on input "checkbox" at bounding box center [655, 333] width 0 height 0
click at [513, 423] on button "Save" at bounding box center [539, 422] width 337 height 36
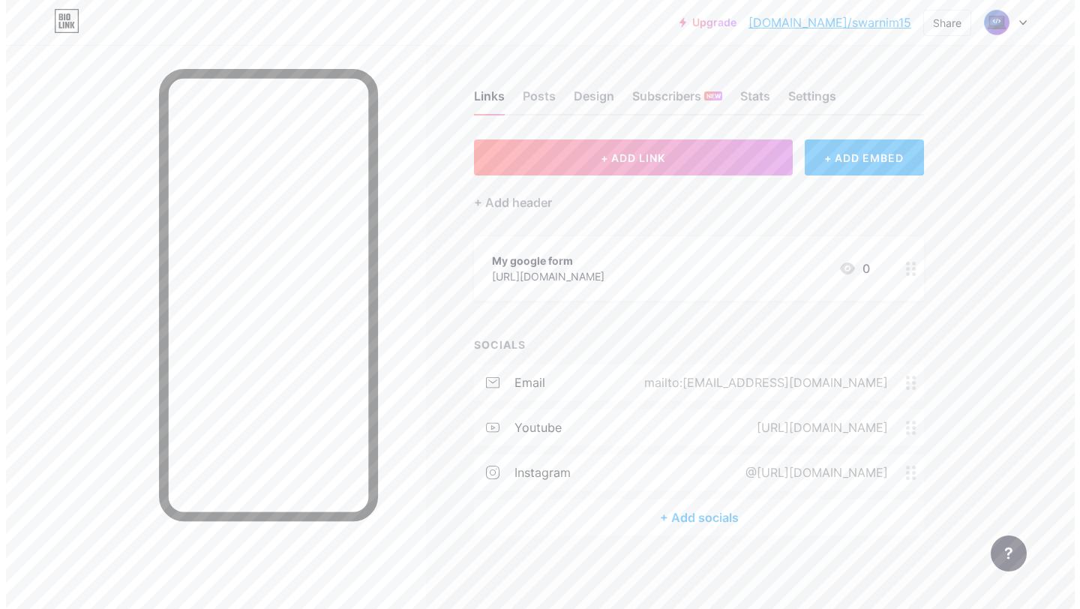
scroll to position [1, 0]
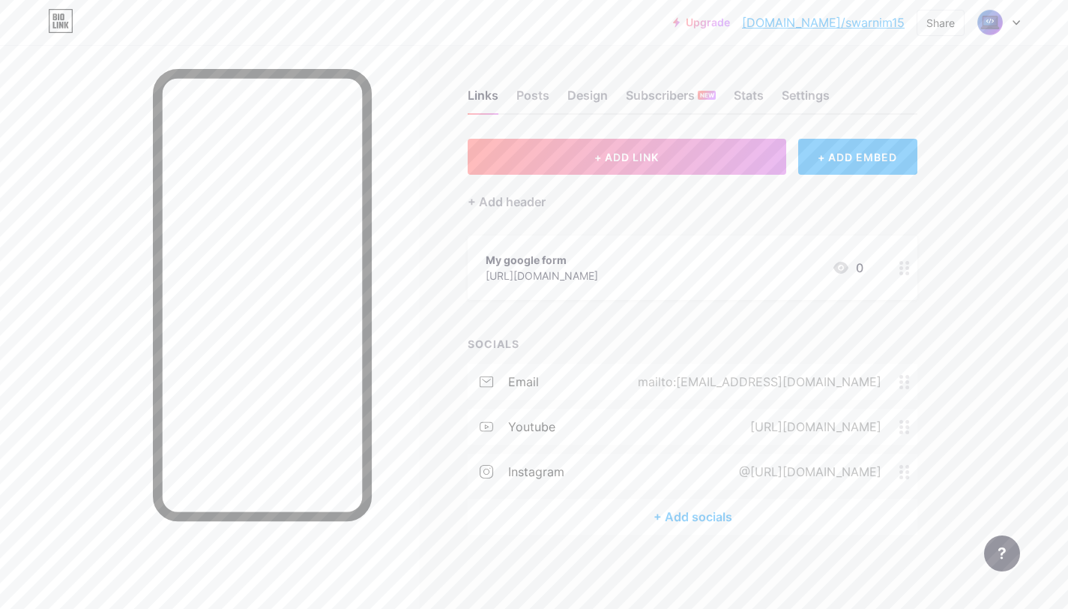
click at [687, 517] on div "+ Add socials" at bounding box center [693, 517] width 450 height 36
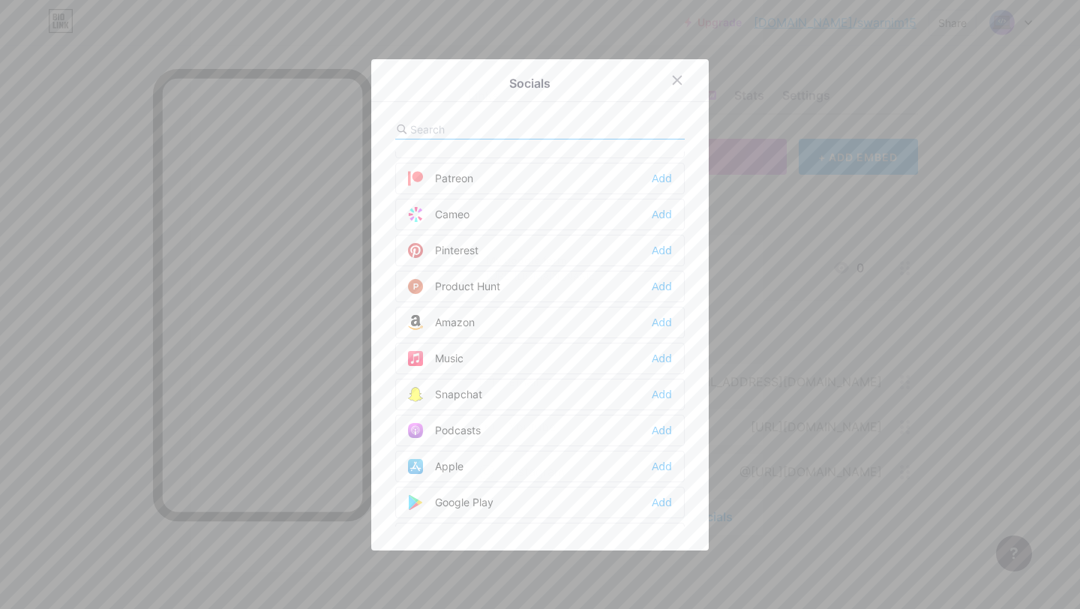
scroll to position [1353, 0]
click at [652, 472] on div "Add" at bounding box center [662, 470] width 20 height 15
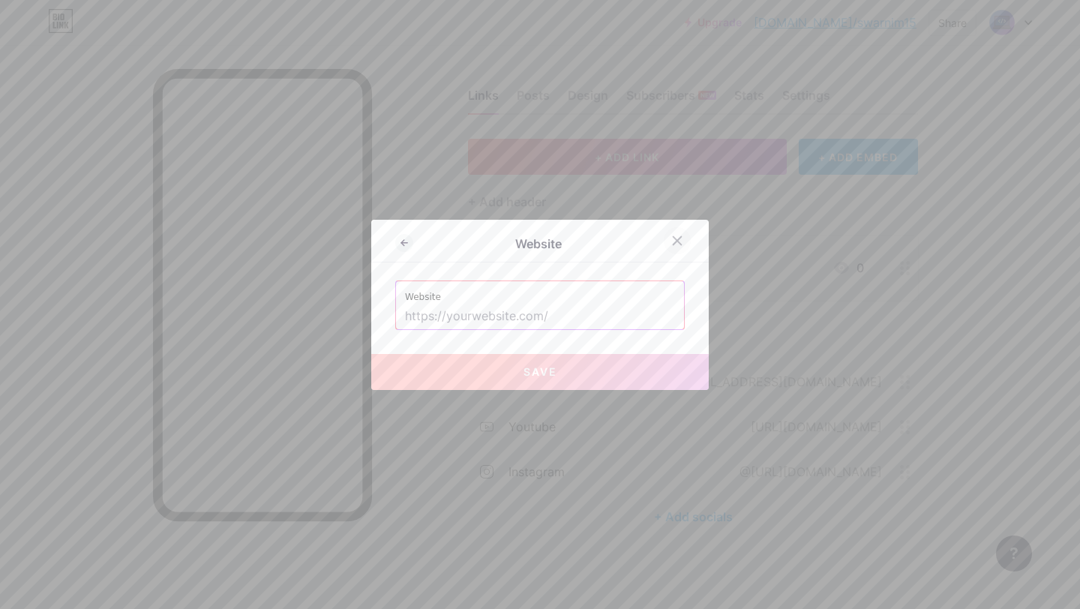
click at [671, 238] on icon at bounding box center [677, 241] width 12 height 12
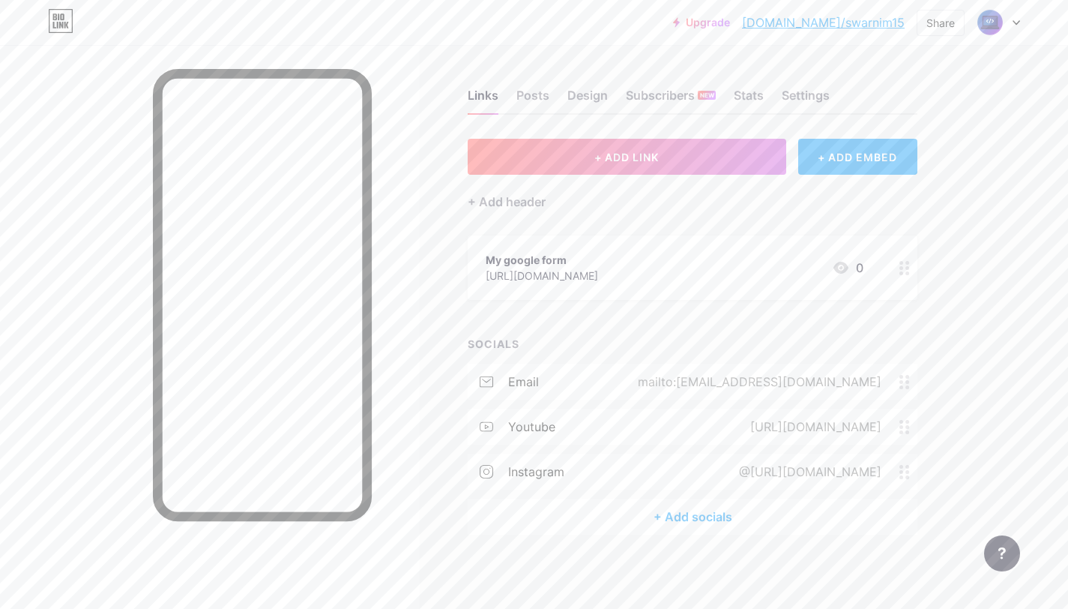
click at [681, 517] on div "+ Add socials" at bounding box center [693, 517] width 450 height 36
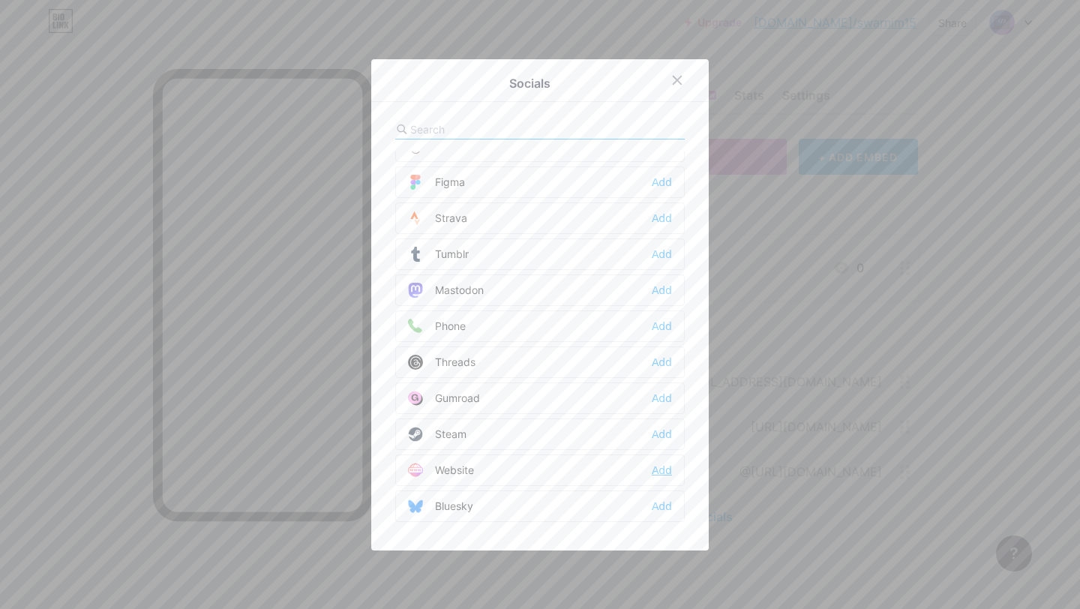
click at [659, 471] on div "Add" at bounding box center [662, 470] width 20 height 15
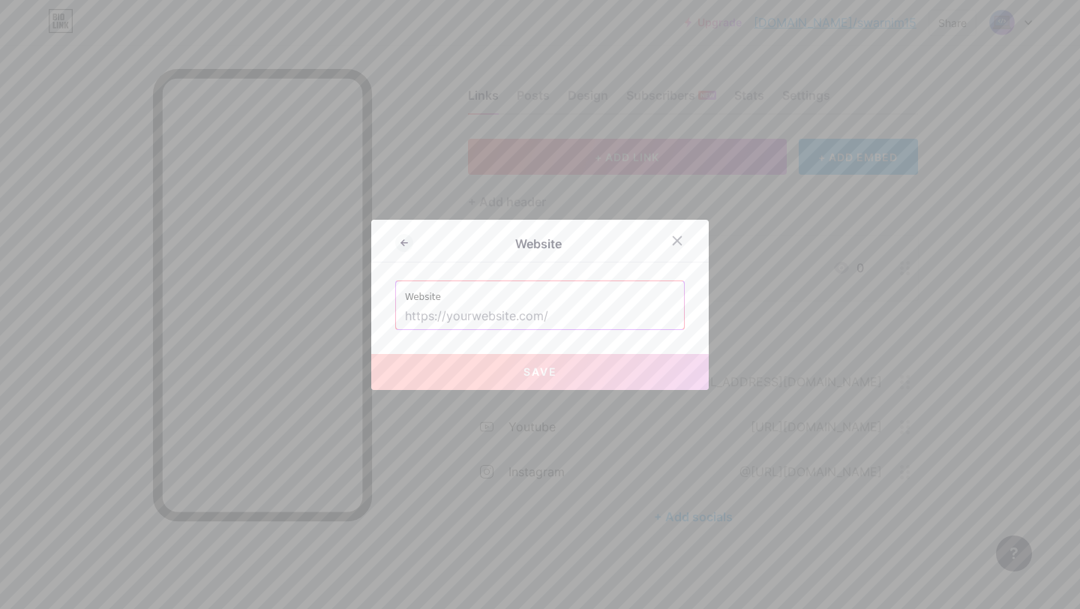
click at [445, 318] on input "text" at bounding box center [540, 316] width 270 height 25
paste input "[URL][DOMAIN_NAME]"
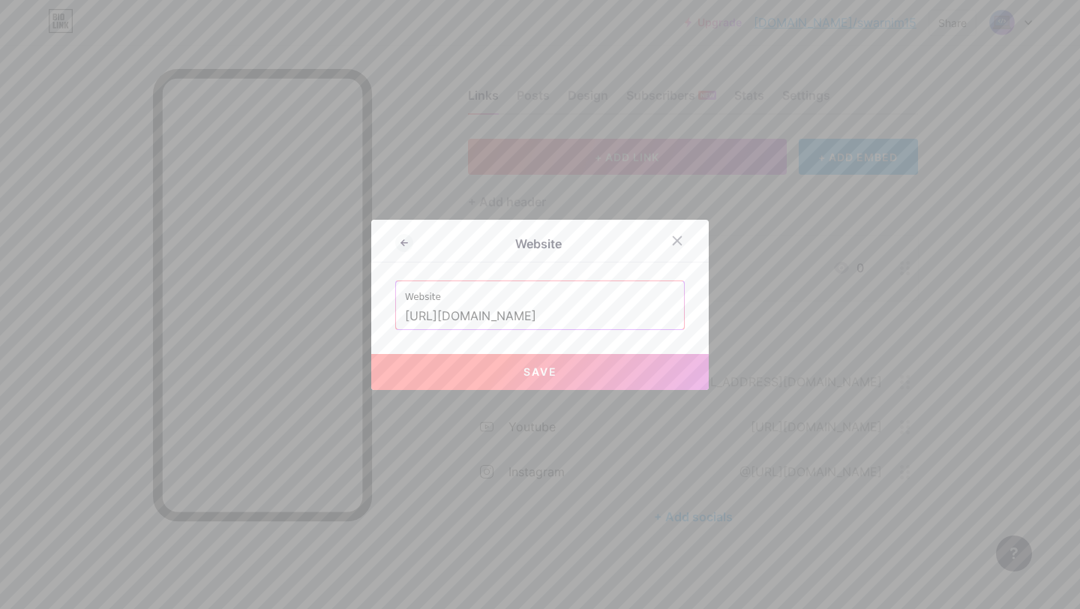
scroll to position [0, 7]
type input "[URL][DOMAIN_NAME]"
click at [559, 365] on button "Save" at bounding box center [539, 372] width 337 height 36
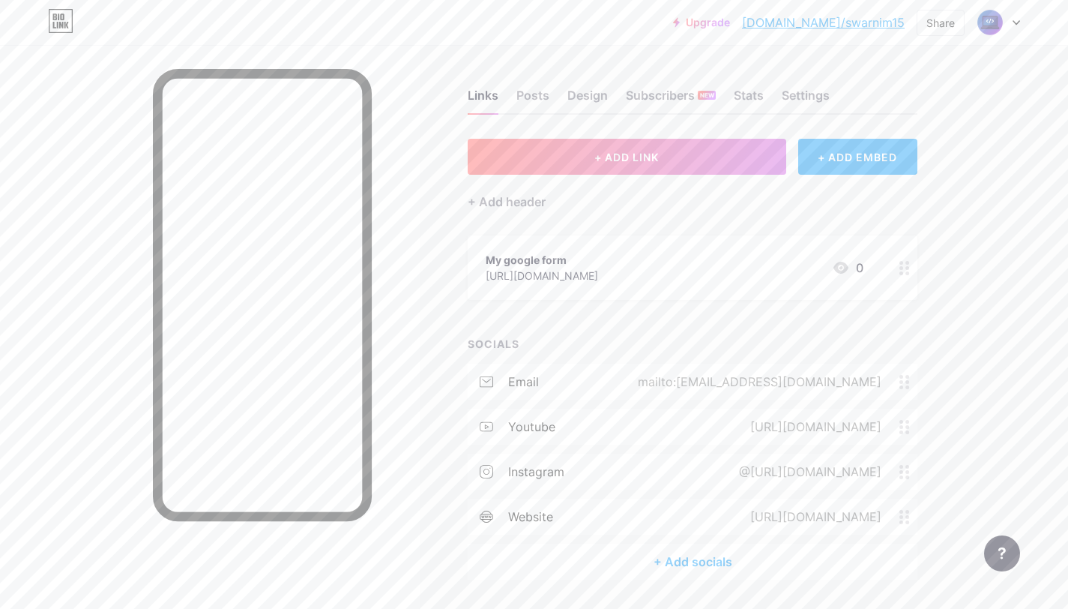
click at [694, 562] on div "+ Add socials" at bounding box center [693, 562] width 450 height 36
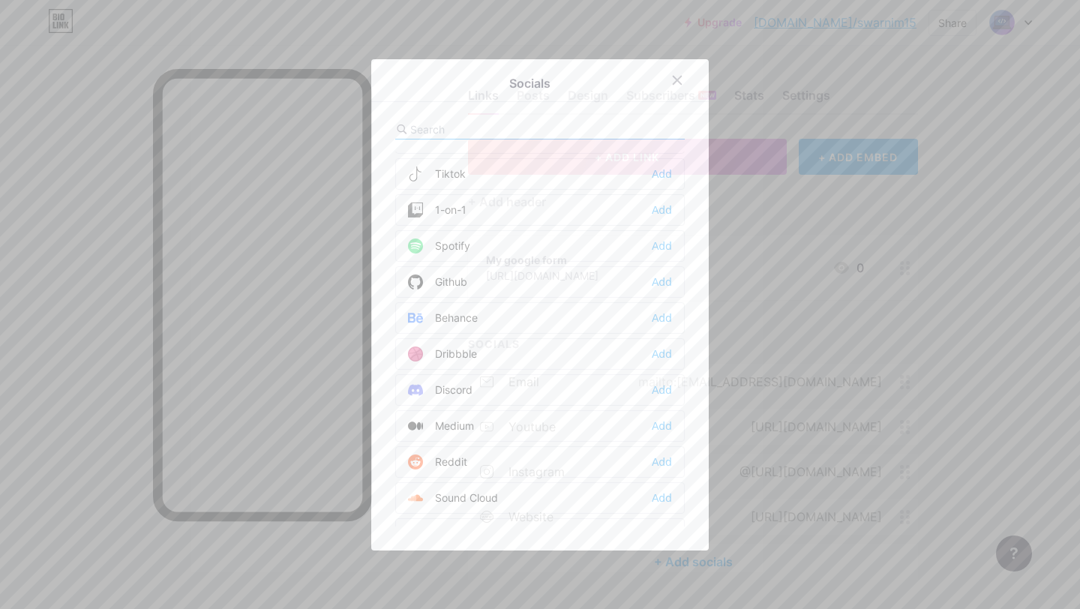
scroll to position [250, 0]
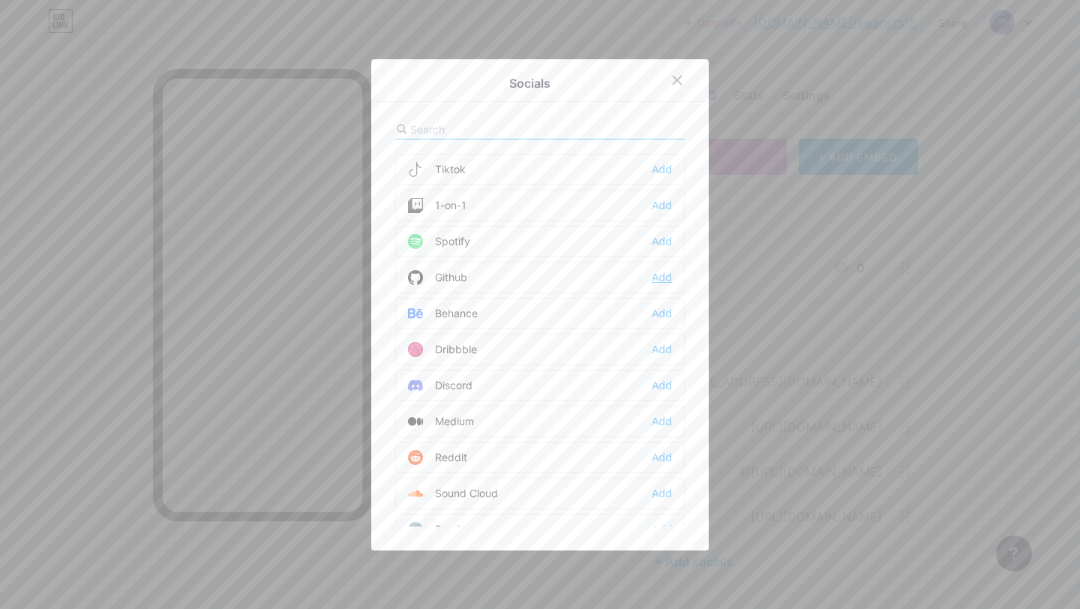
click at [655, 276] on div "Add" at bounding box center [662, 277] width 20 height 15
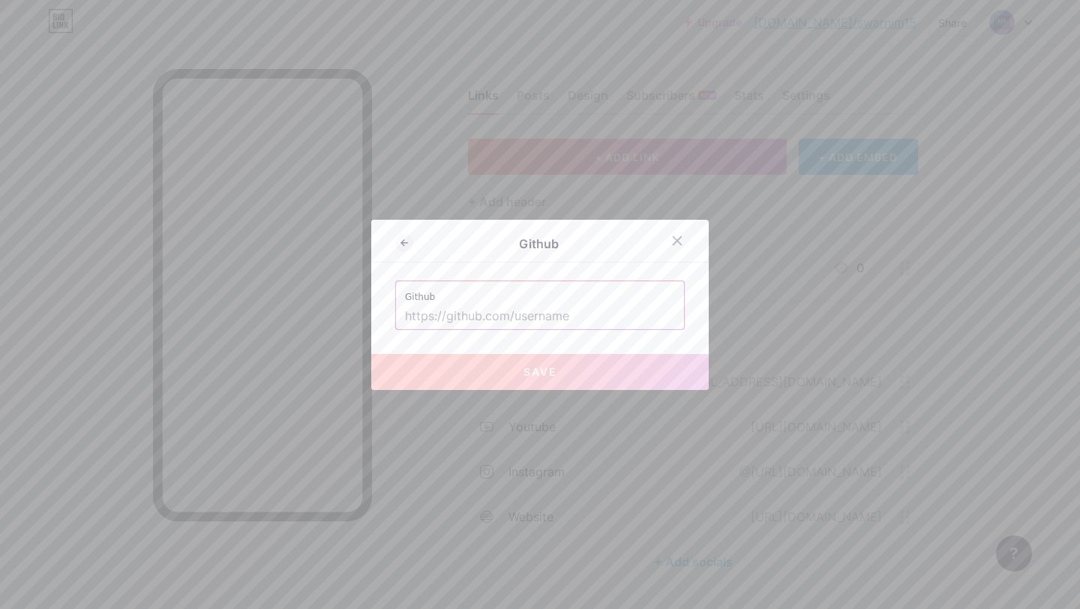
click at [412, 326] on input "text" at bounding box center [540, 316] width 270 height 25
paste input "[URL][DOMAIN_NAME]"
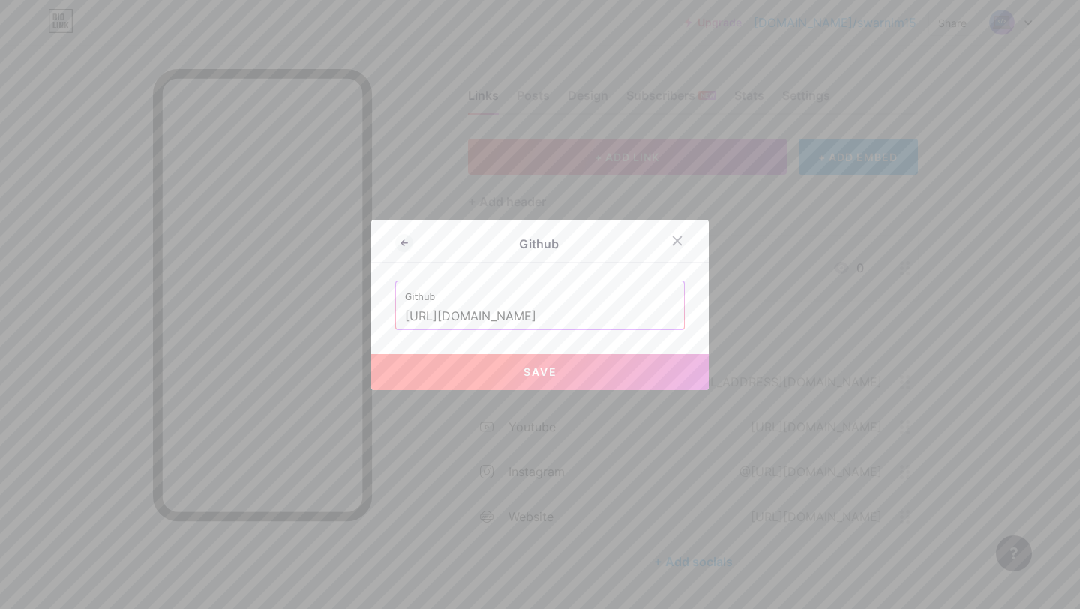
type input "[URL][DOMAIN_NAME]"
click at [541, 372] on span "Save" at bounding box center [540, 371] width 34 height 13
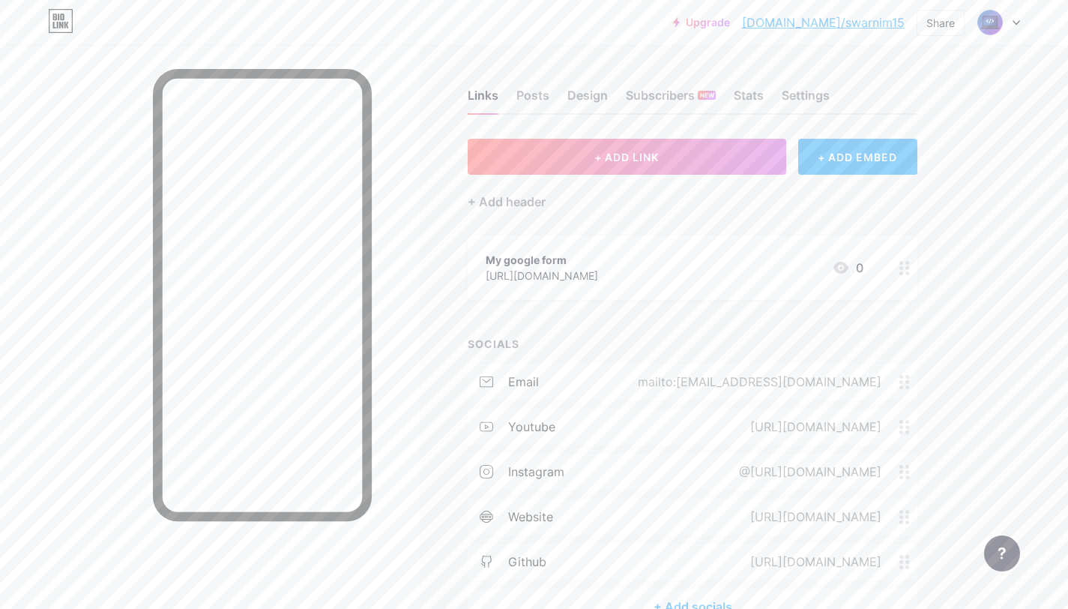
click at [720, 607] on div "+ Add socials" at bounding box center [693, 607] width 450 height 36
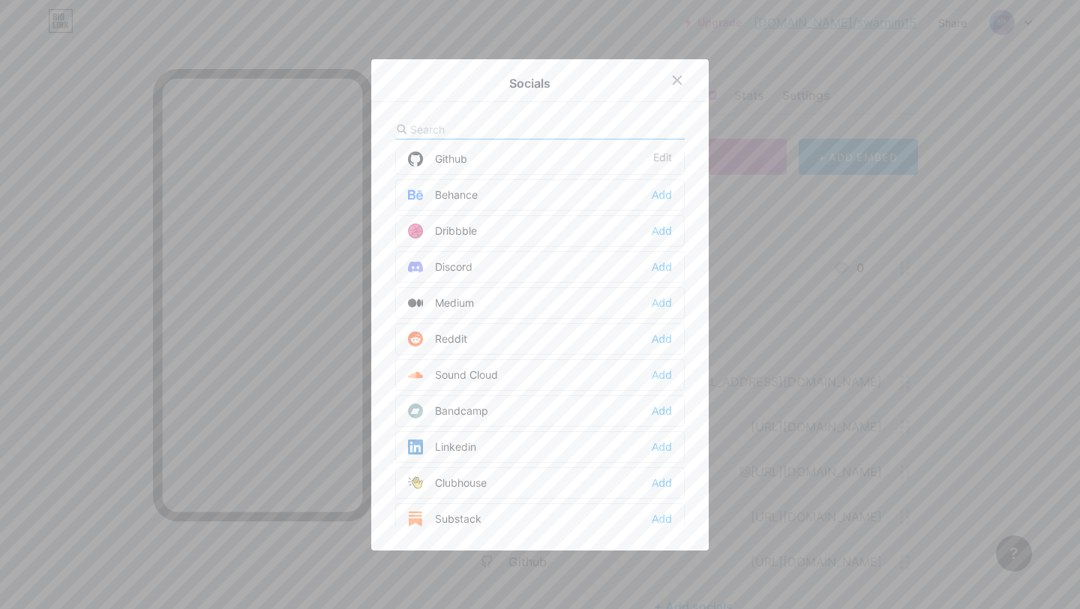
scroll to position [375, 0]
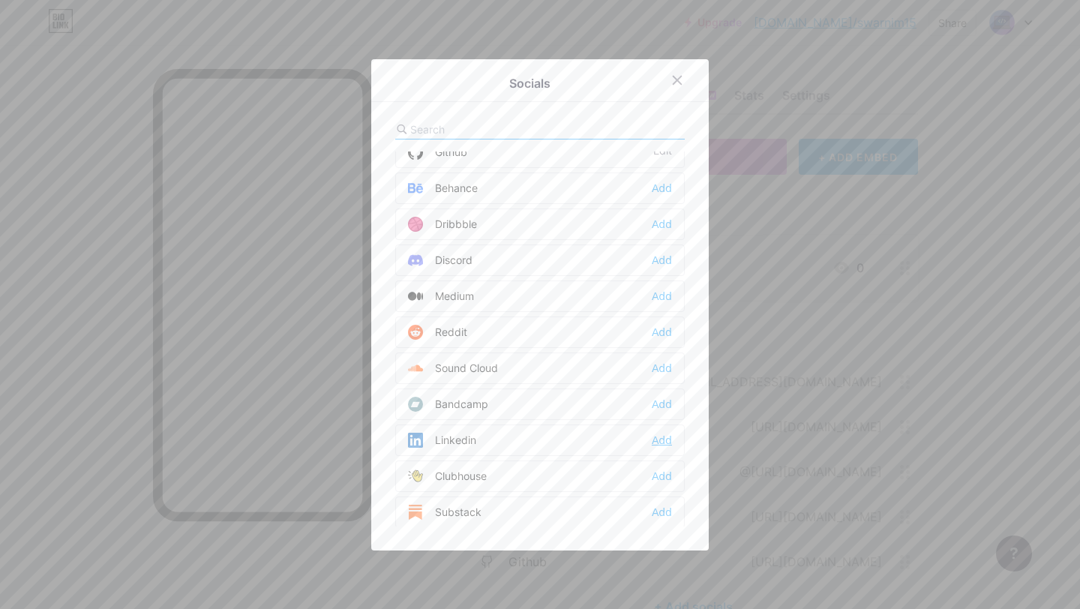
click at [654, 438] on div "Add" at bounding box center [662, 440] width 20 height 15
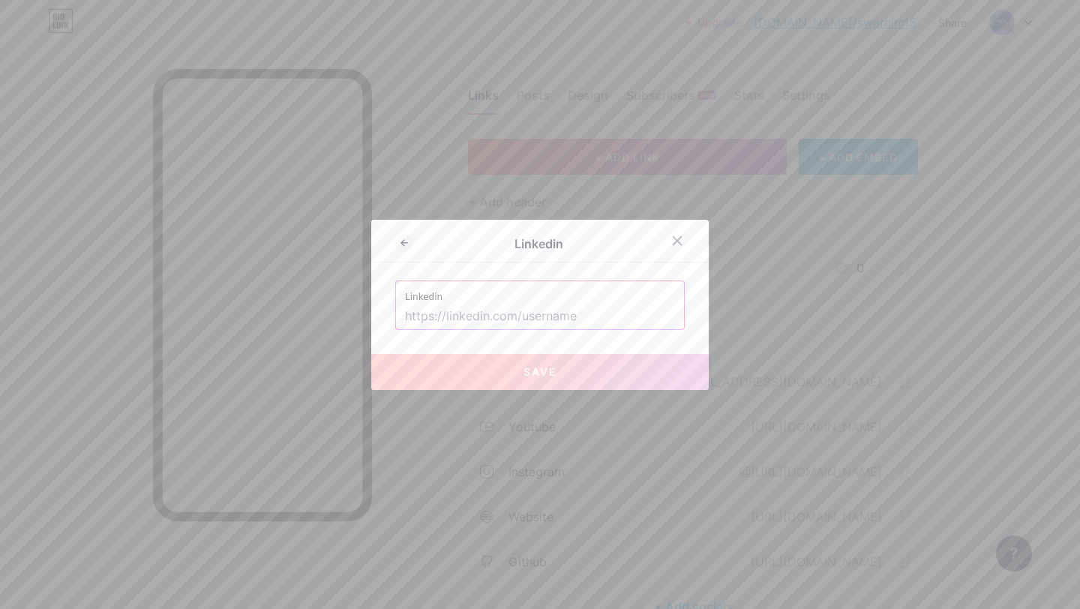
click at [457, 321] on input "text" at bounding box center [540, 316] width 270 height 25
paste input "[URL][DOMAIN_NAME][PERSON_NAME]"
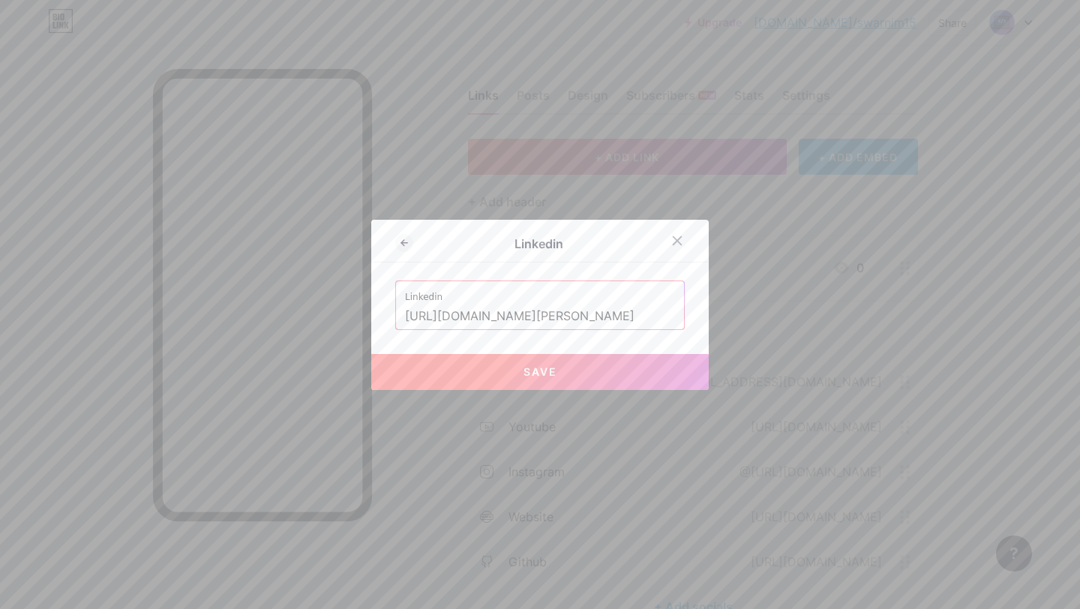
type input "[URL][DOMAIN_NAME][PERSON_NAME]"
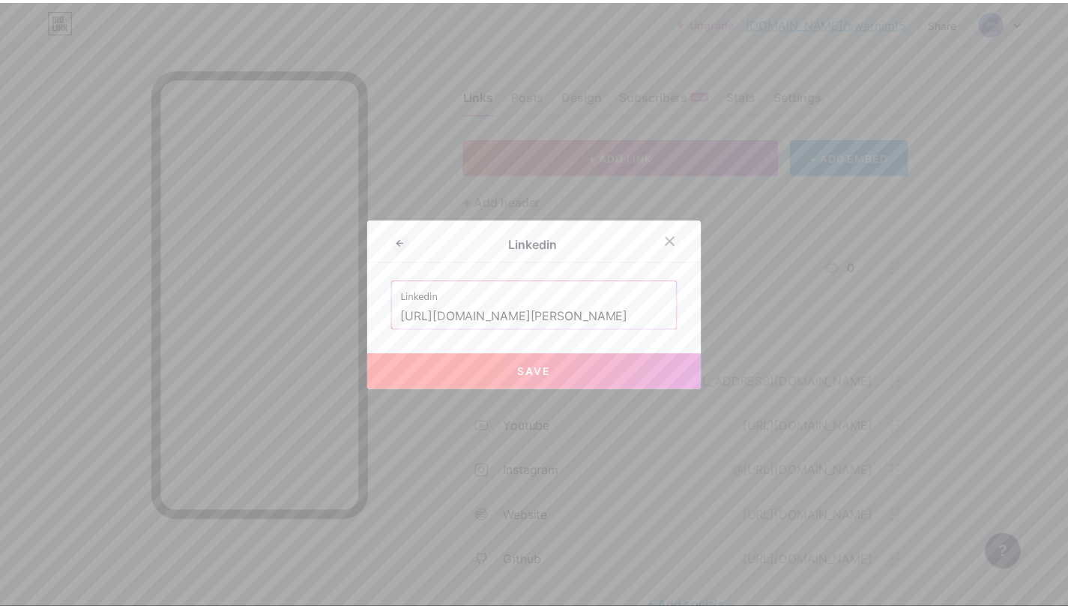
scroll to position [0, 0]
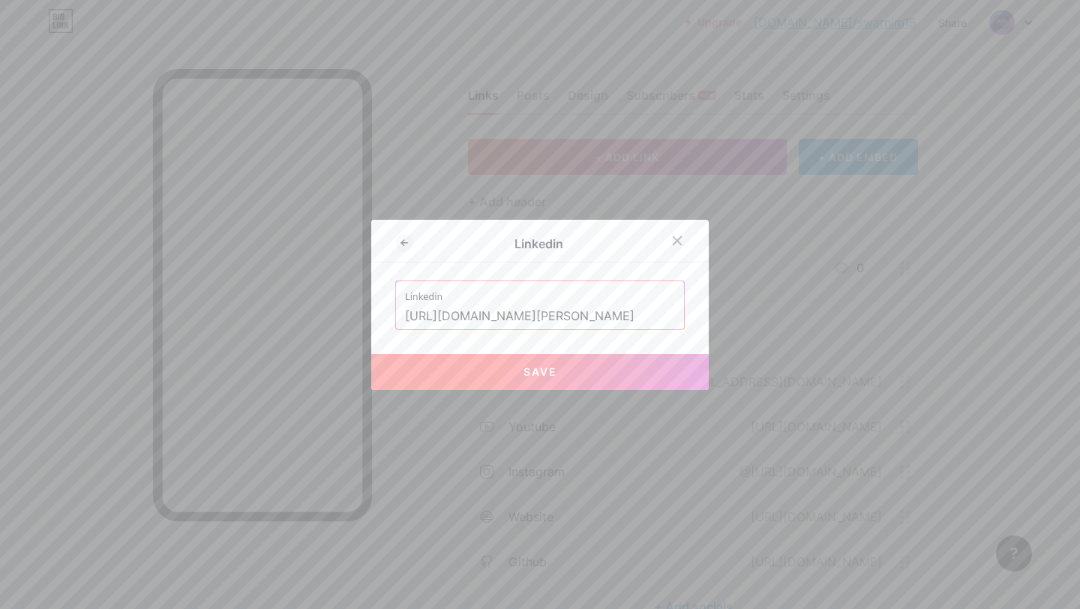
click at [493, 361] on button "Save" at bounding box center [539, 372] width 337 height 36
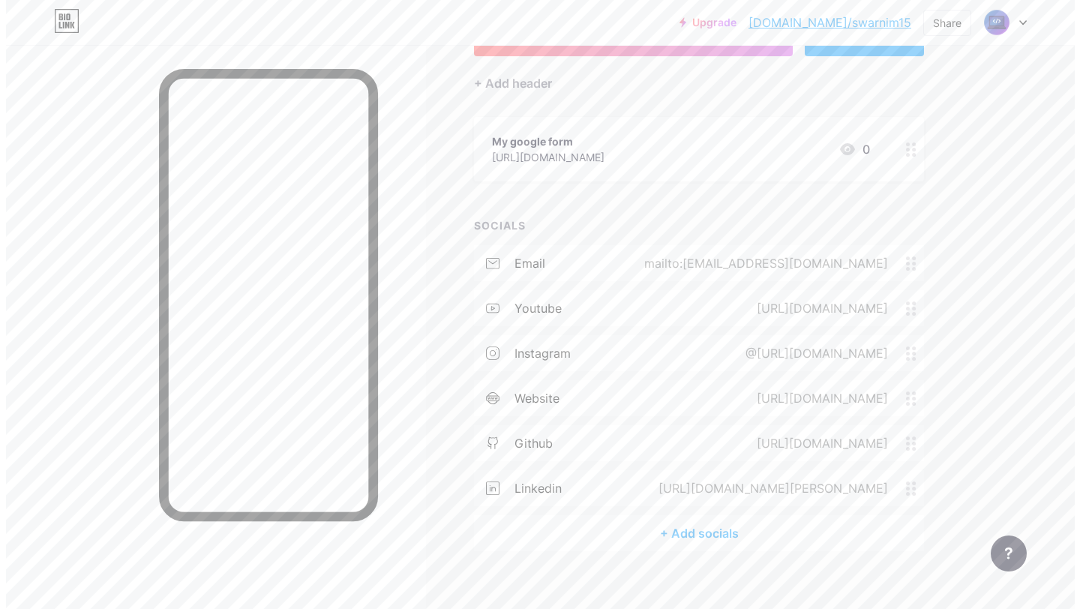
scroll to position [125, 0]
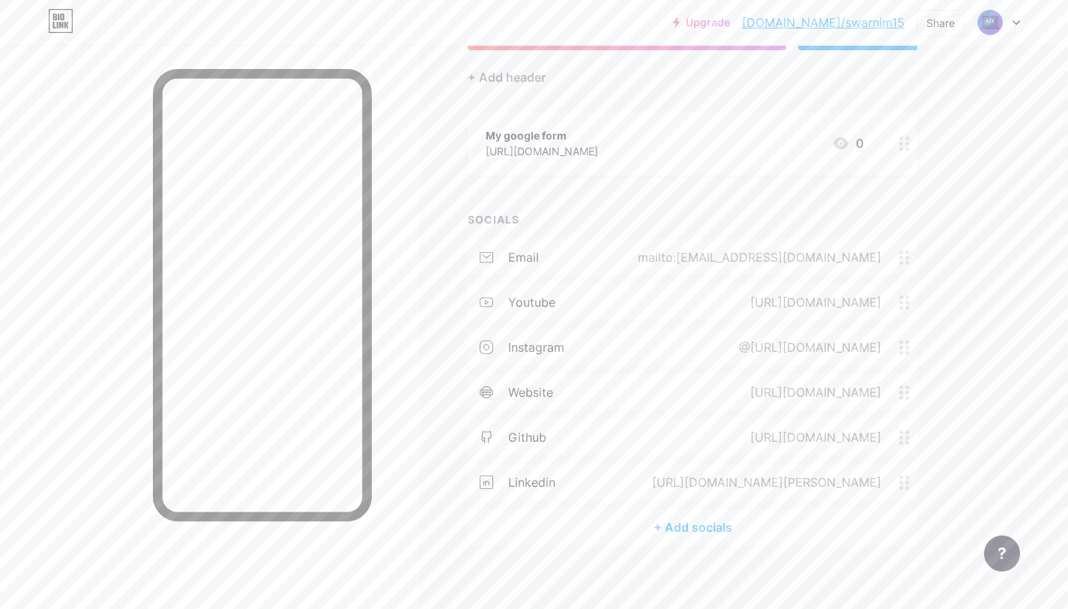
click at [691, 526] on div "+ Add socials" at bounding box center [693, 527] width 450 height 36
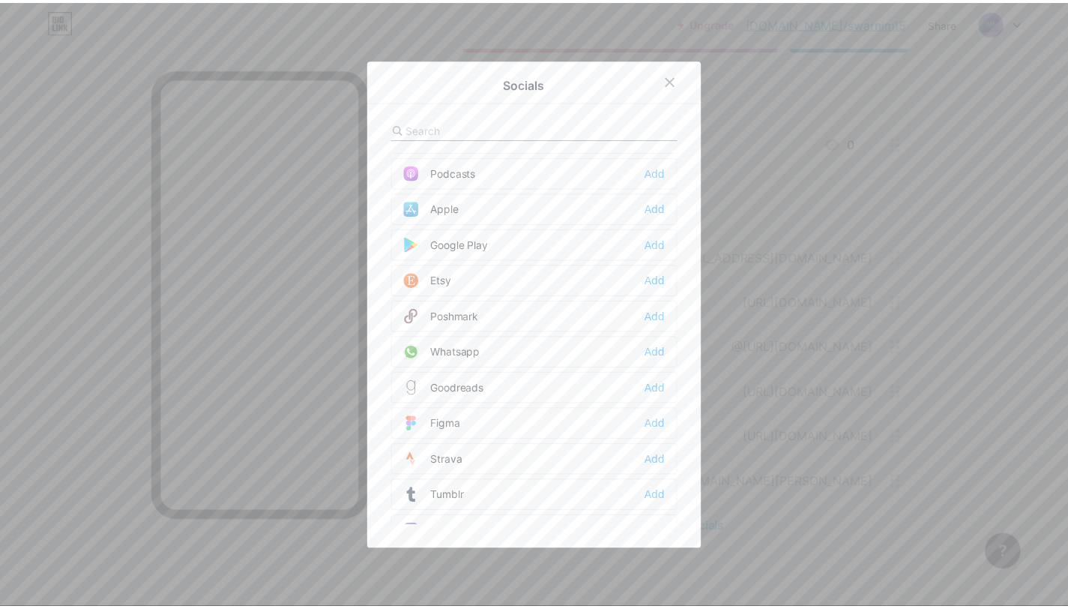
scroll to position [1125, 0]
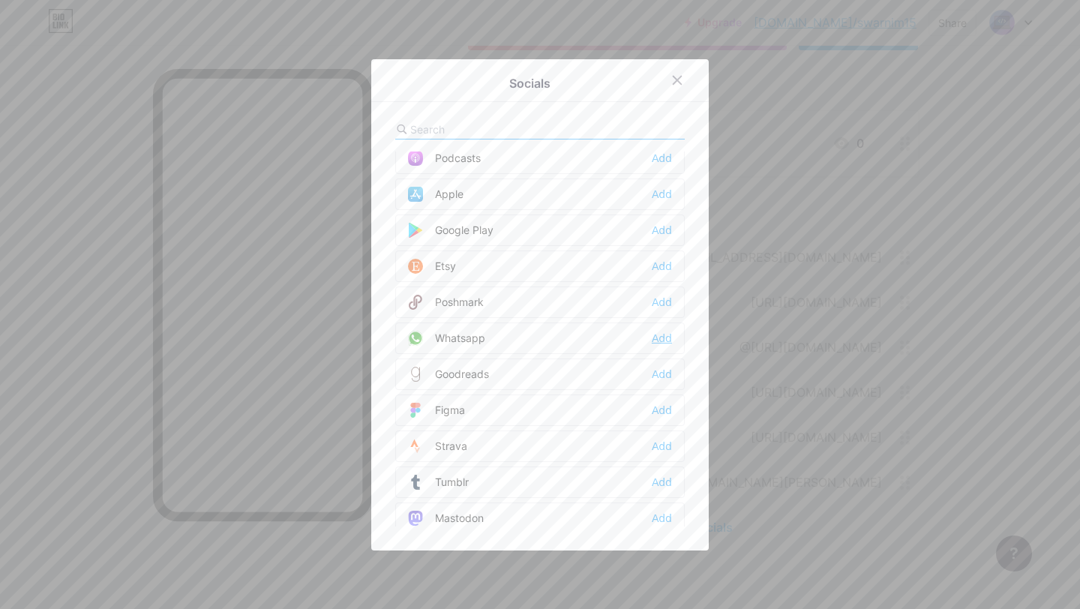
click at [656, 336] on div "Add" at bounding box center [662, 338] width 20 height 15
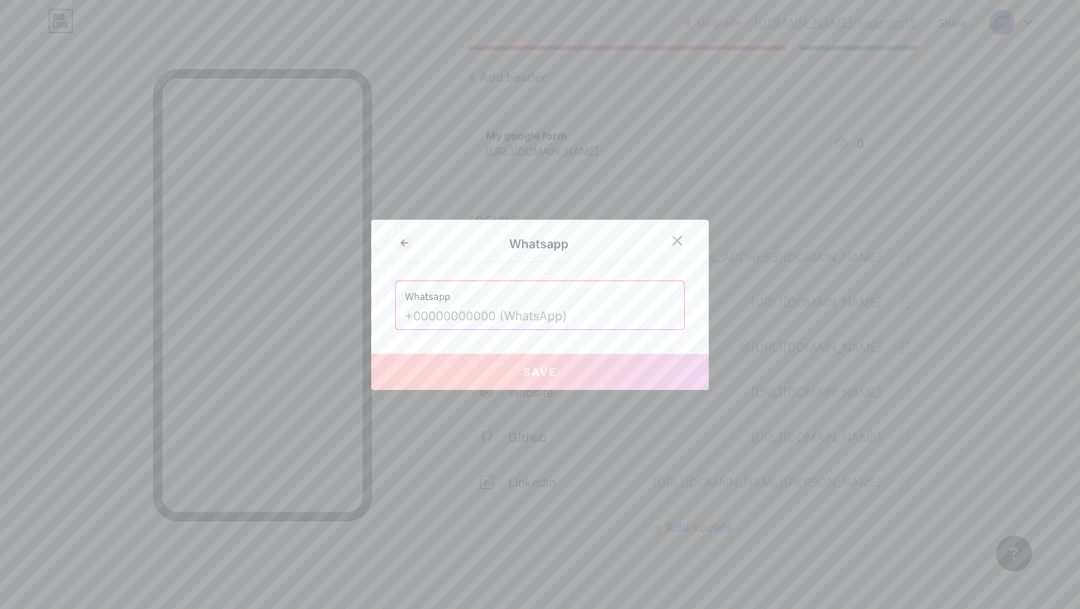
click at [408, 313] on input "text" at bounding box center [540, 316] width 270 height 25
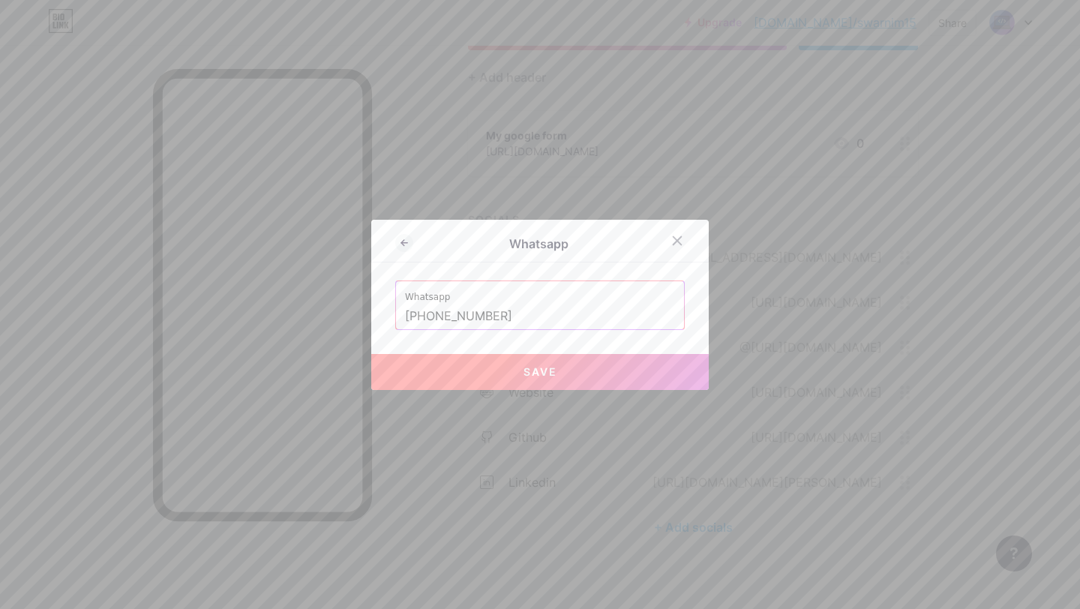
click at [532, 367] on span "Save" at bounding box center [540, 371] width 34 height 13
type input "[URL][DOMAIN_NAME][PHONE_NUMBER]"
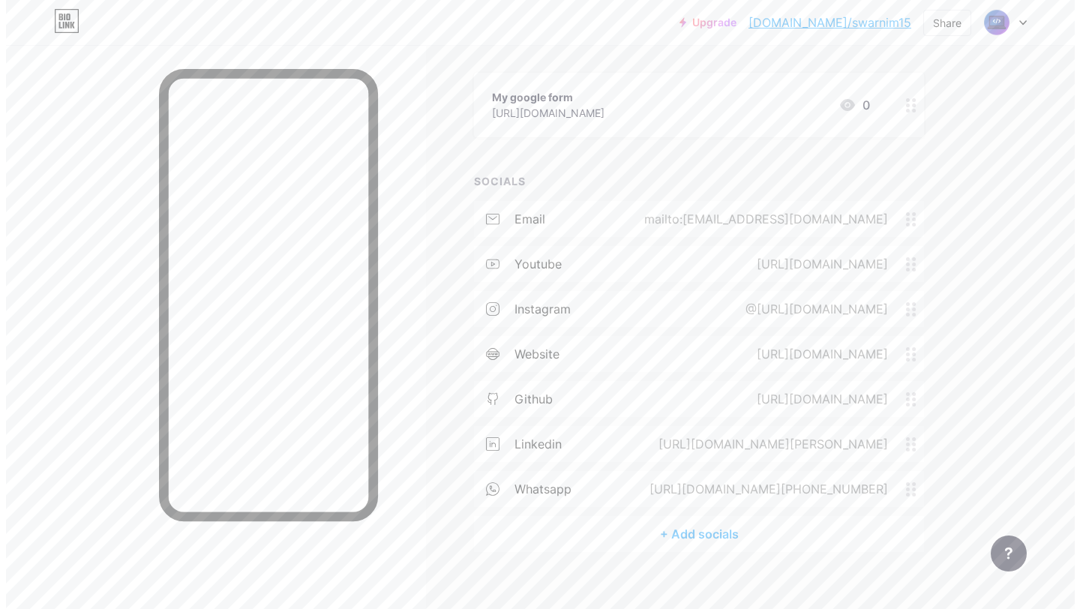
scroll to position [181, 0]
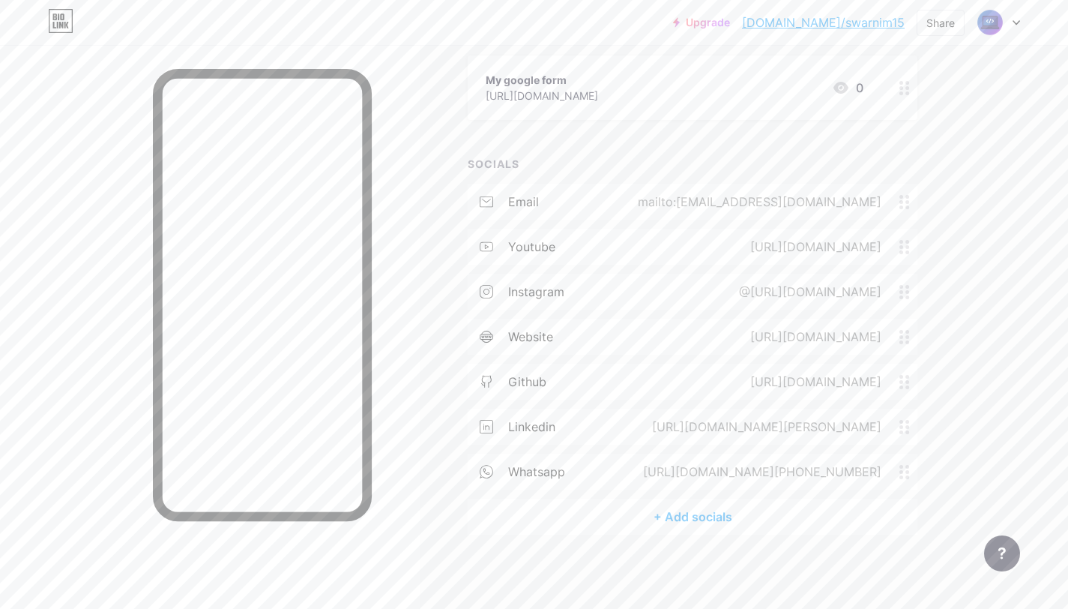
click at [703, 517] on div "+ Add socials" at bounding box center [693, 517] width 450 height 36
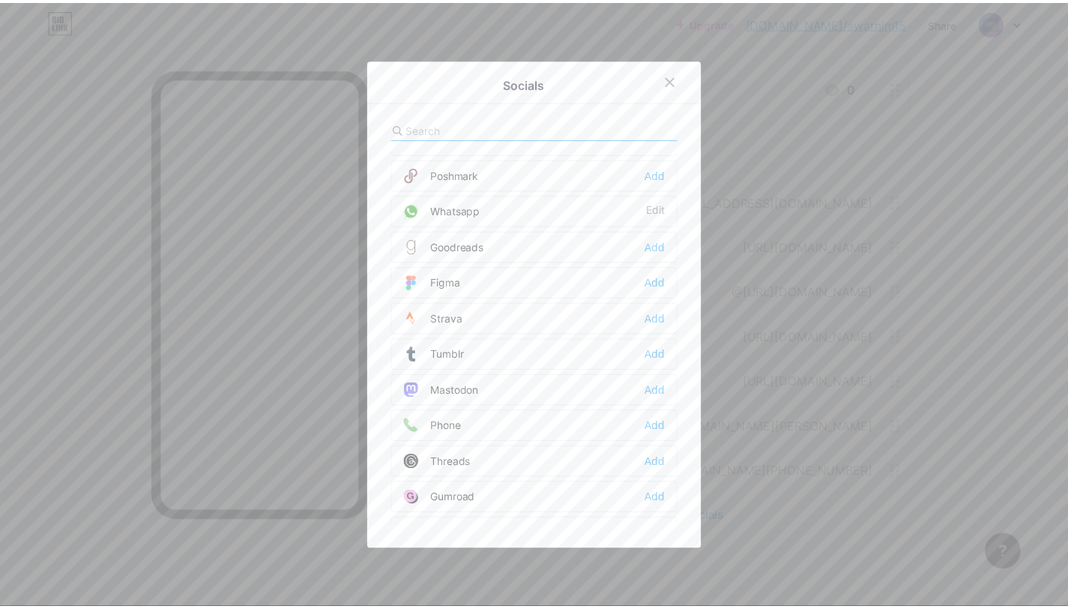
scroll to position [1353, 0]
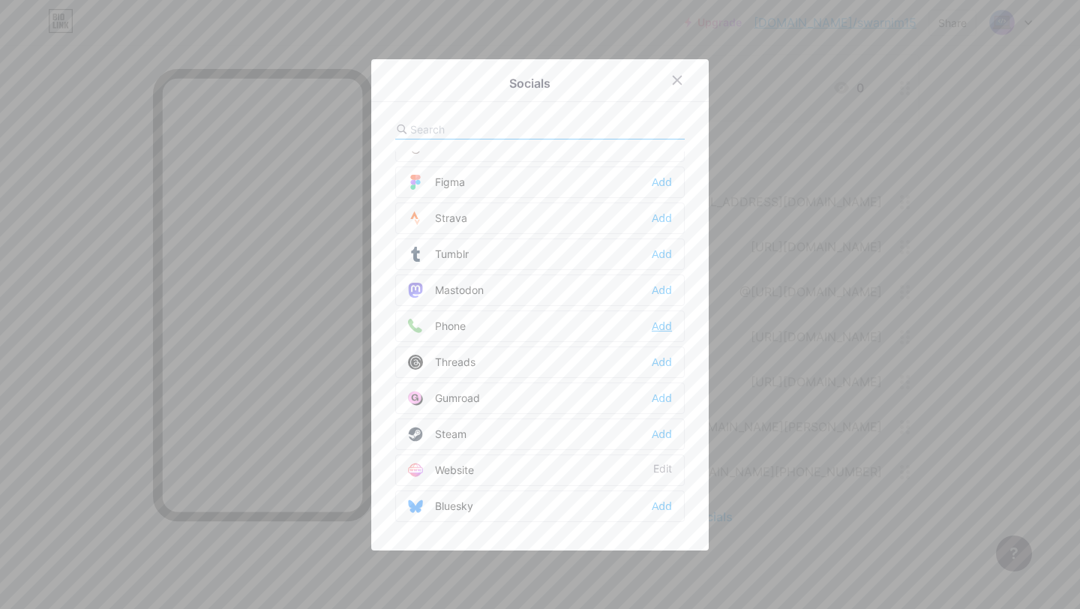
click at [658, 328] on div "Add" at bounding box center [662, 326] width 20 height 15
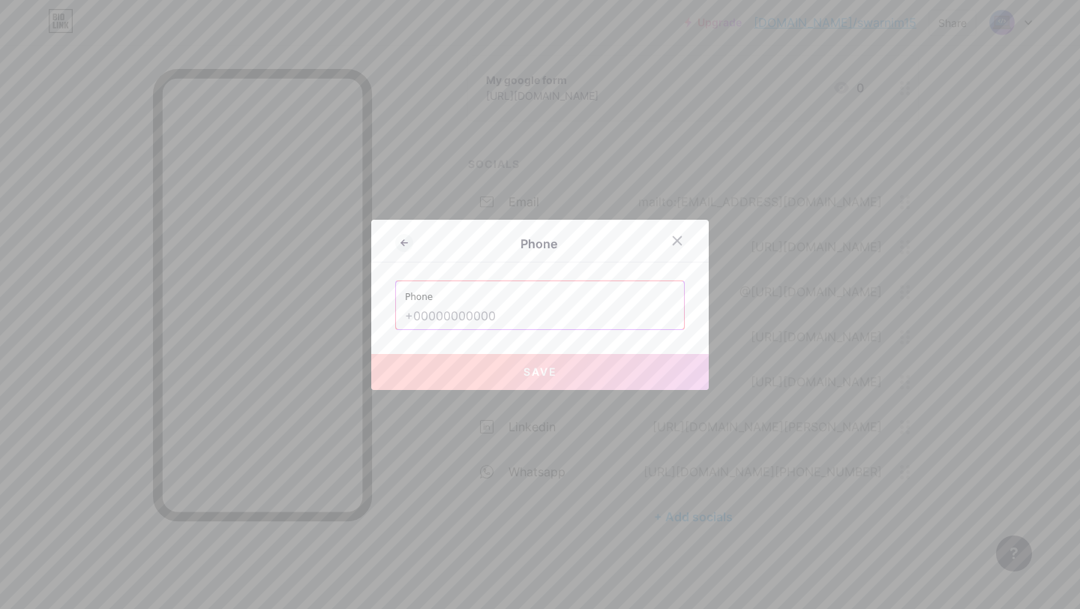
click at [665, 244] on div at bounding box center [677, 240] width 27 height 27
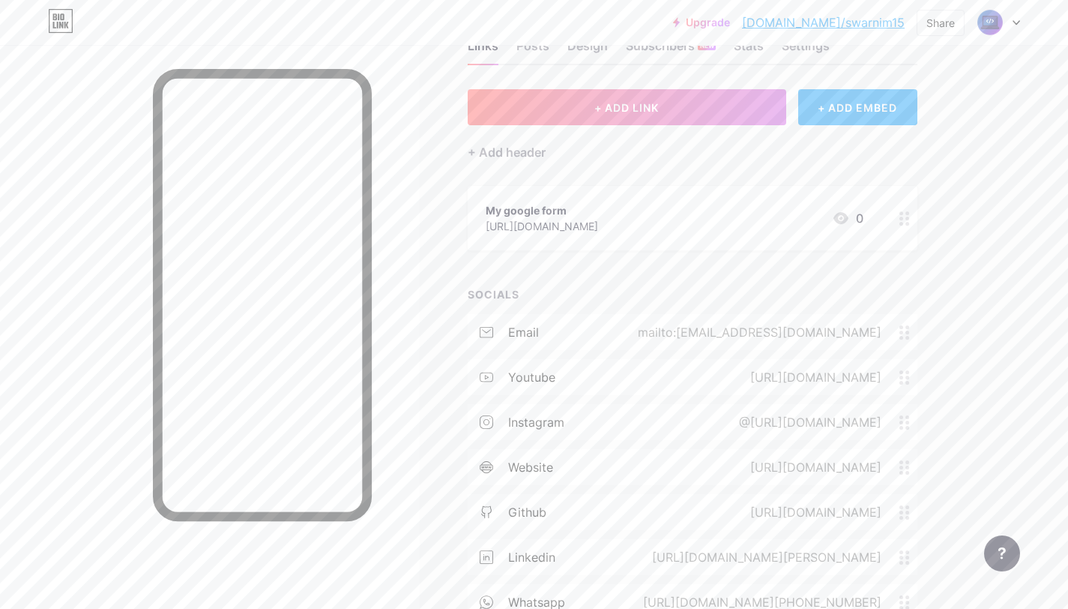
scroll to position [0, 0]
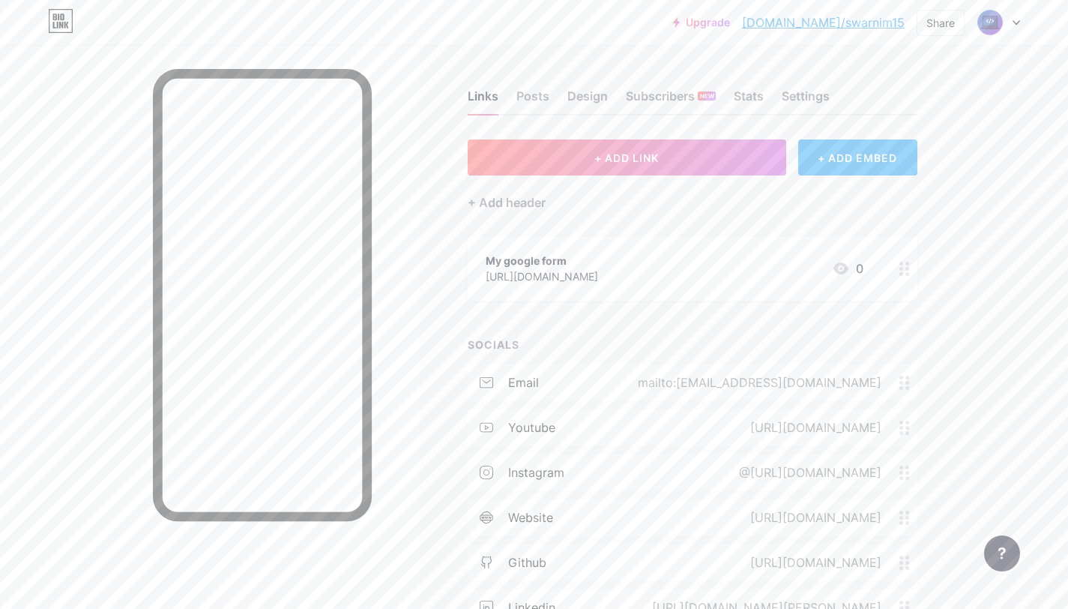
click at [840, 154] on div "+ ADD EMBED" at bounding box center [857, 157] width 119 height 36
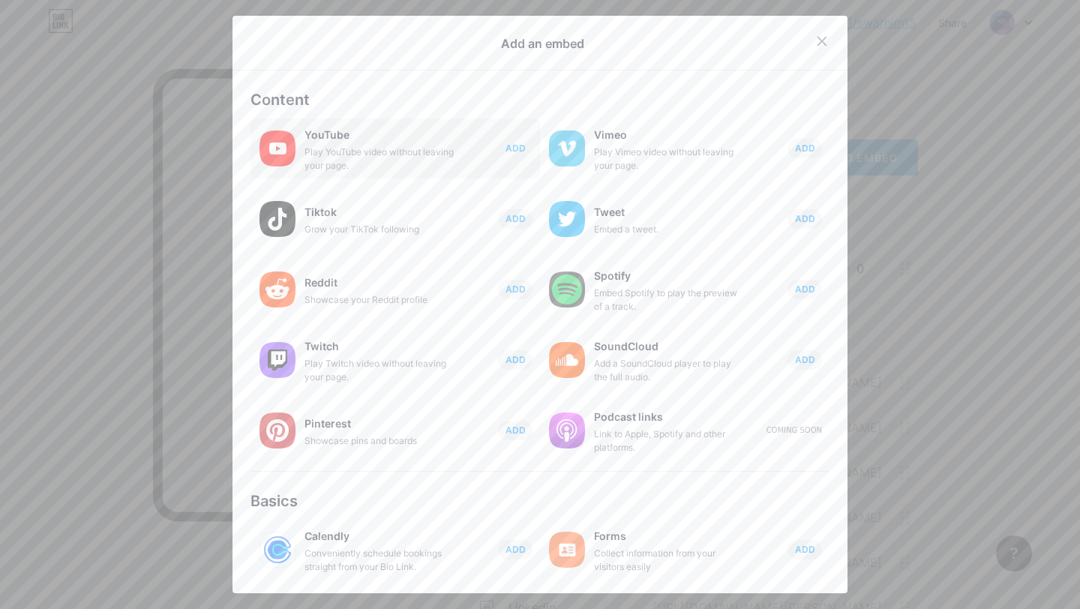
click at [513, 148] on span "ADD" at bounding box center [515, 148] width 20 height 13
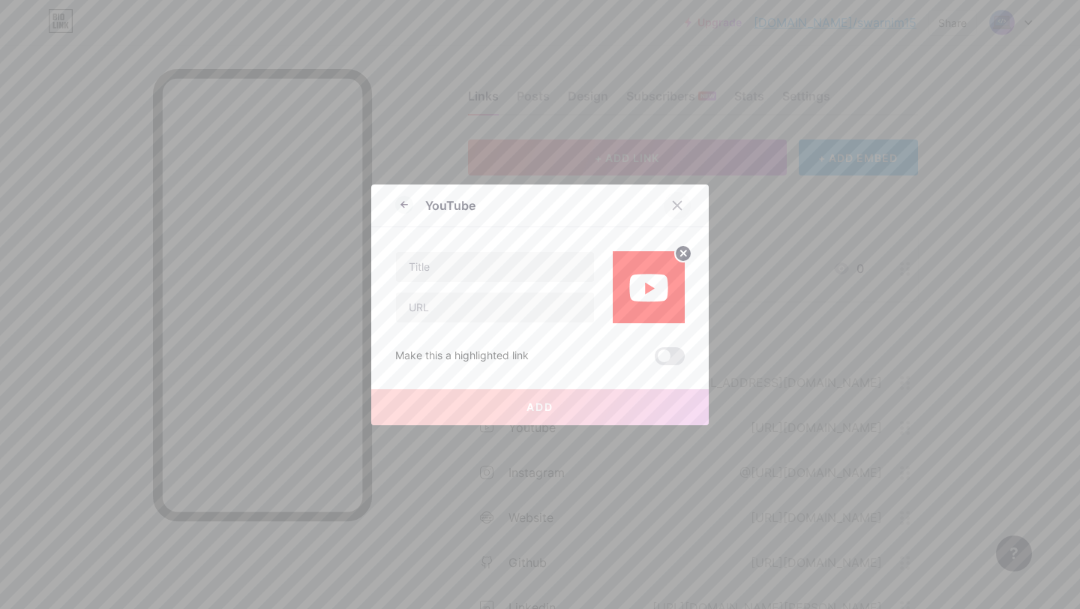
click at [671, 201] on icon at bounding box center [677, 205] width 12 height 12
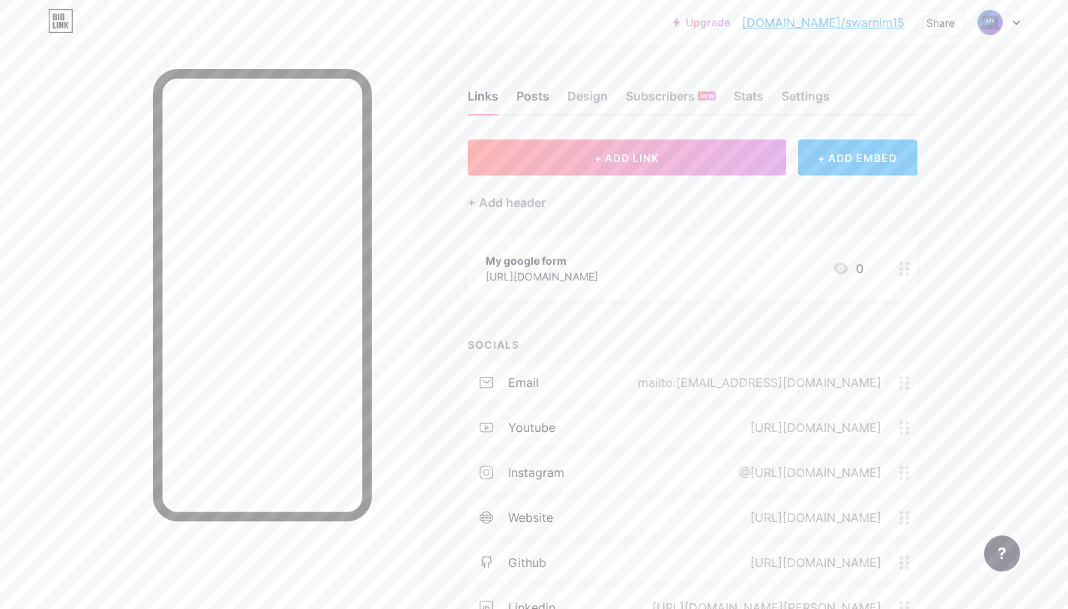
click at [543, 100] on div "Posts" at bounding box center [533, 100] width 33 height 27
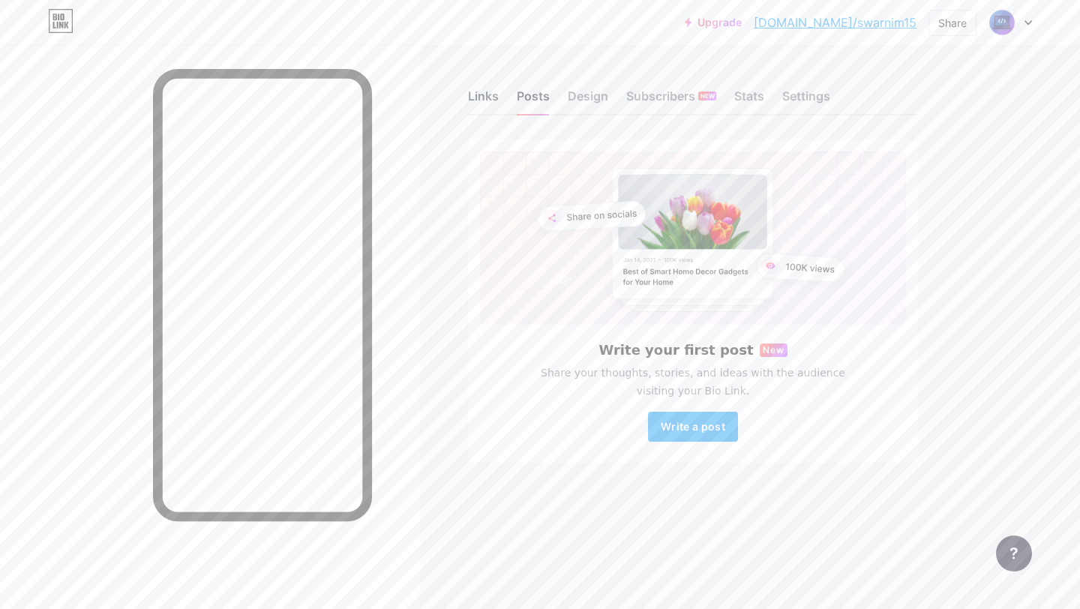
click at [484, 92] on div "Links" at bounding box center [483, 100] width 31 height 27
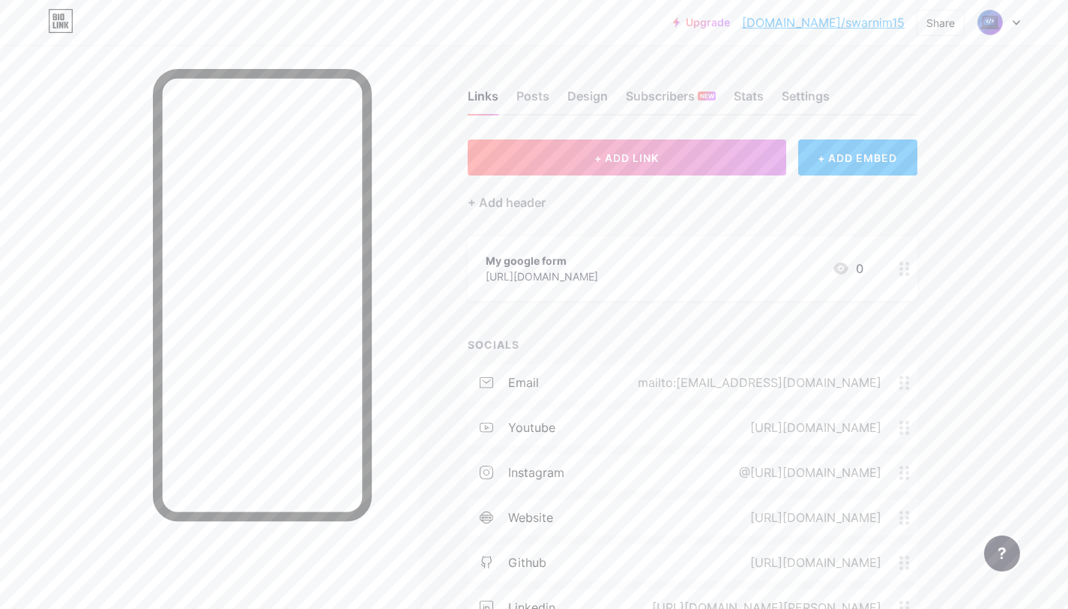
click at [740, 271] on div "My google form [URL][DOMAIN_NAME] 0" at bounding box center [675, 268] width 378 height 34
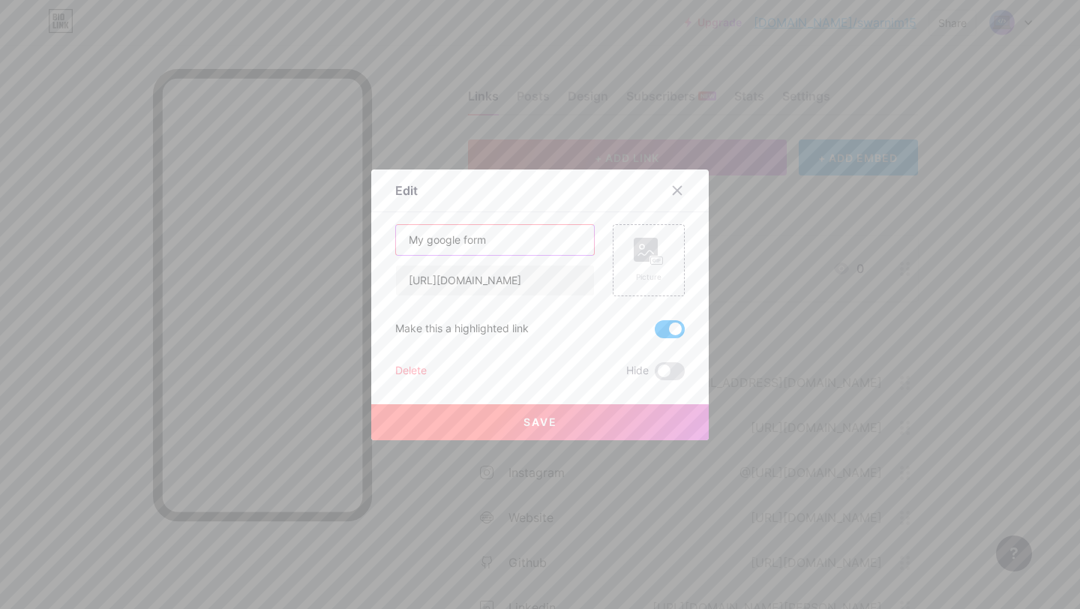
click at [420, 242] on input "My google form" at bounding box center [495, 240] width 198 height 30
type input "Google form"
click at [552, 413] on button "Save" at bounding box center [539, 422] width 337 height 36
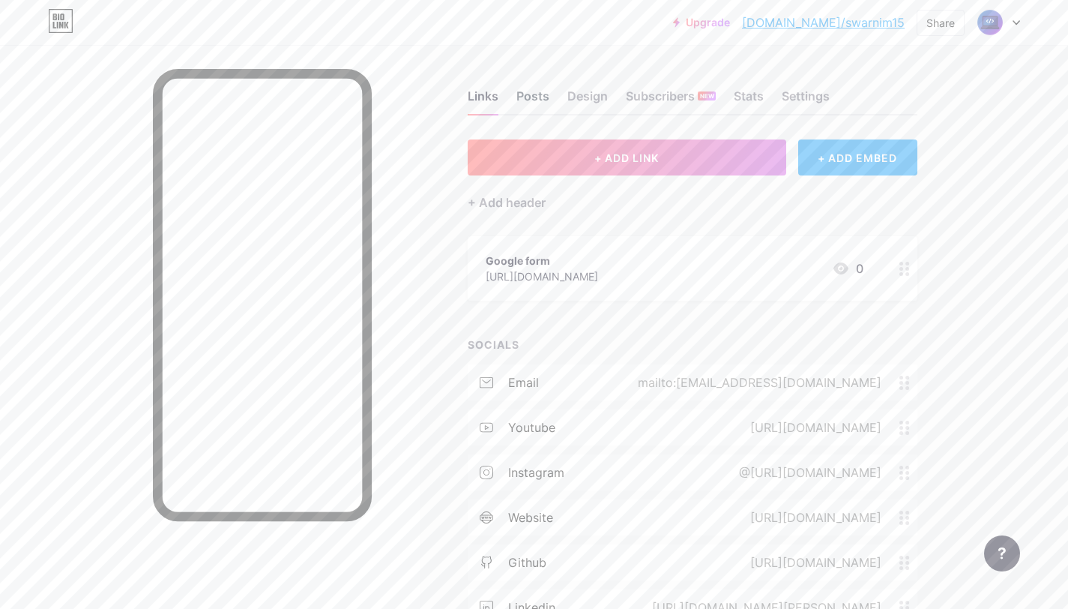
click at [527, 97] on div "Posts" at bounding box center [533, 100] width 33 height 27
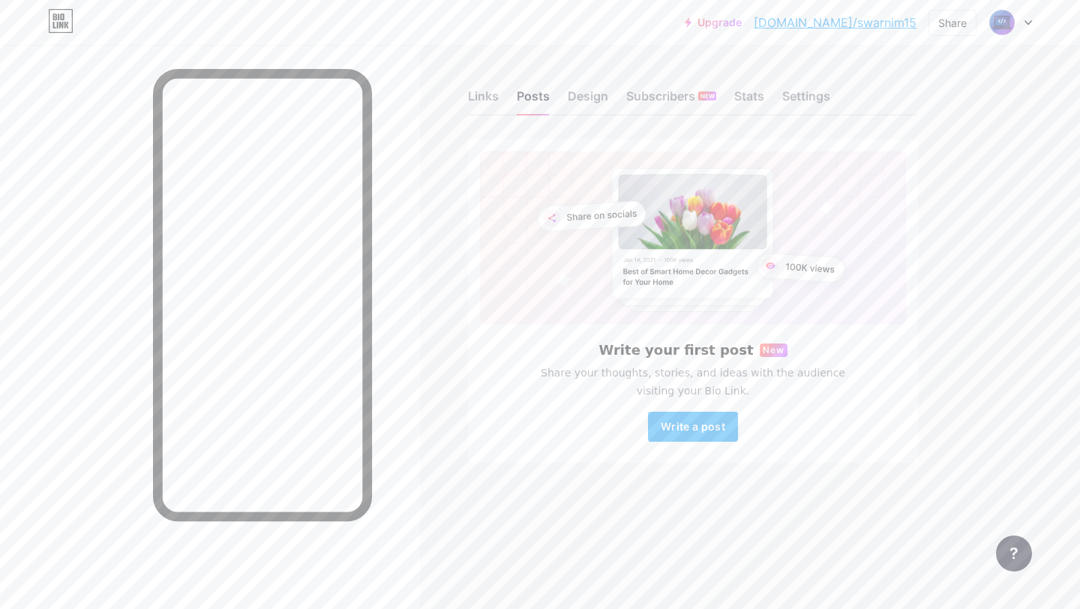
click at [610, 101] on div "Links Posts Design Subscribers NEW Stats Settings" at bounding box center [693, 89] width 450 height 52
click at [592, 96] on div "Design" at bounding box center [588, 100] width 40 height 27
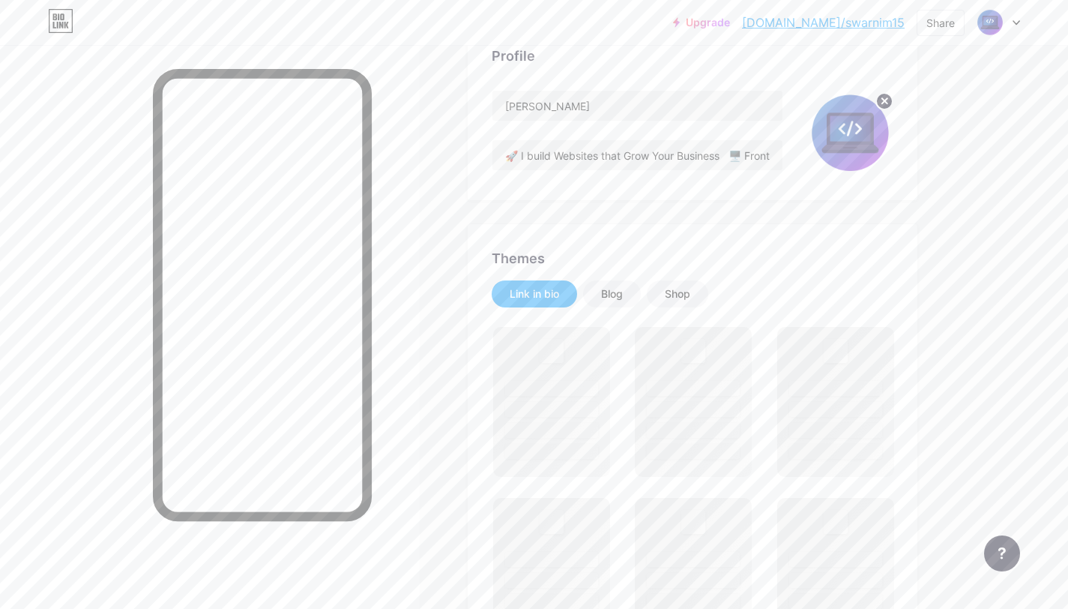
scroll to position [124, 0]
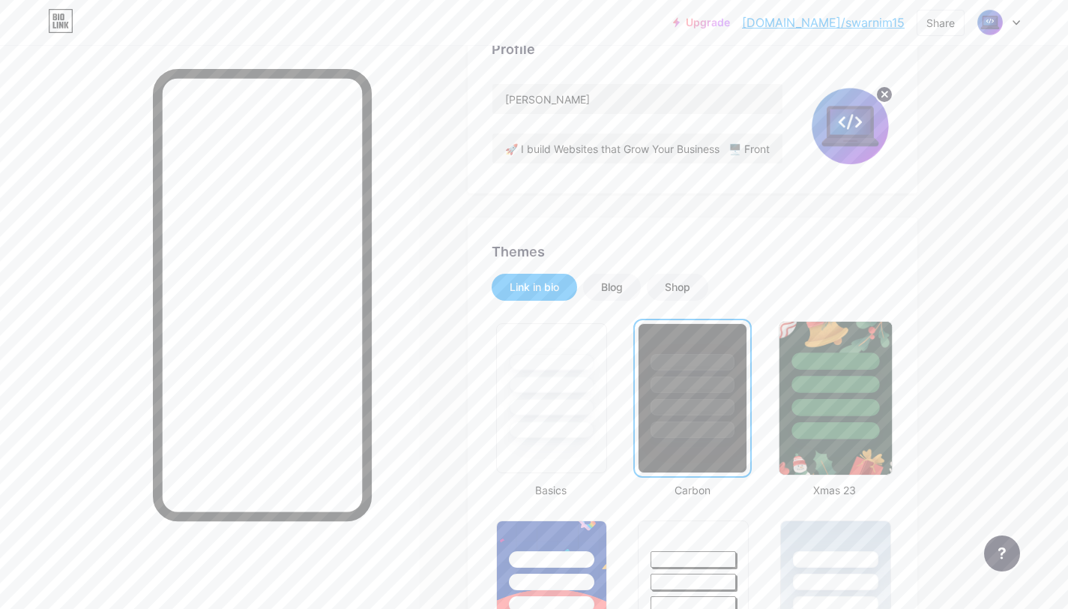
click at [804, 372] on div at bounding box center [835, 381] width 112 height 118
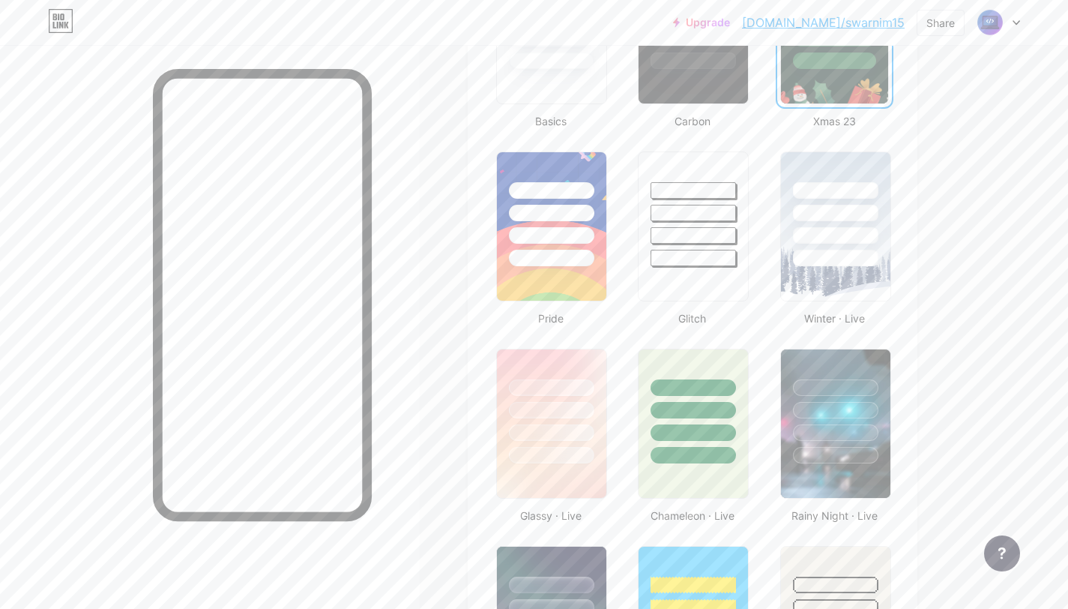
scroll to position [499, 0]
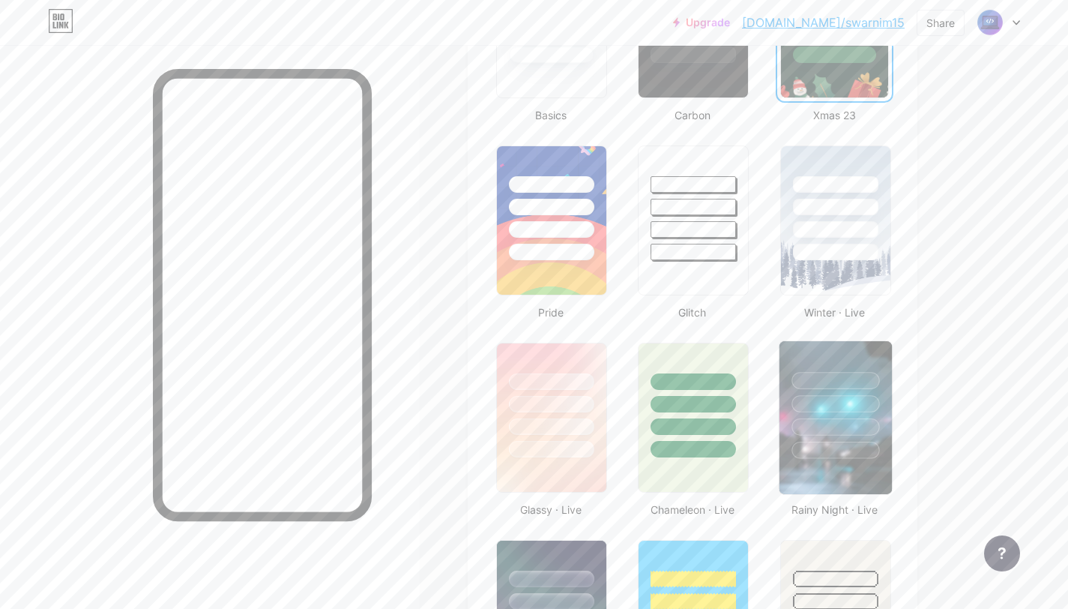
click at [828, 424] on div at bounding box center [836, 426] width 88 height 17
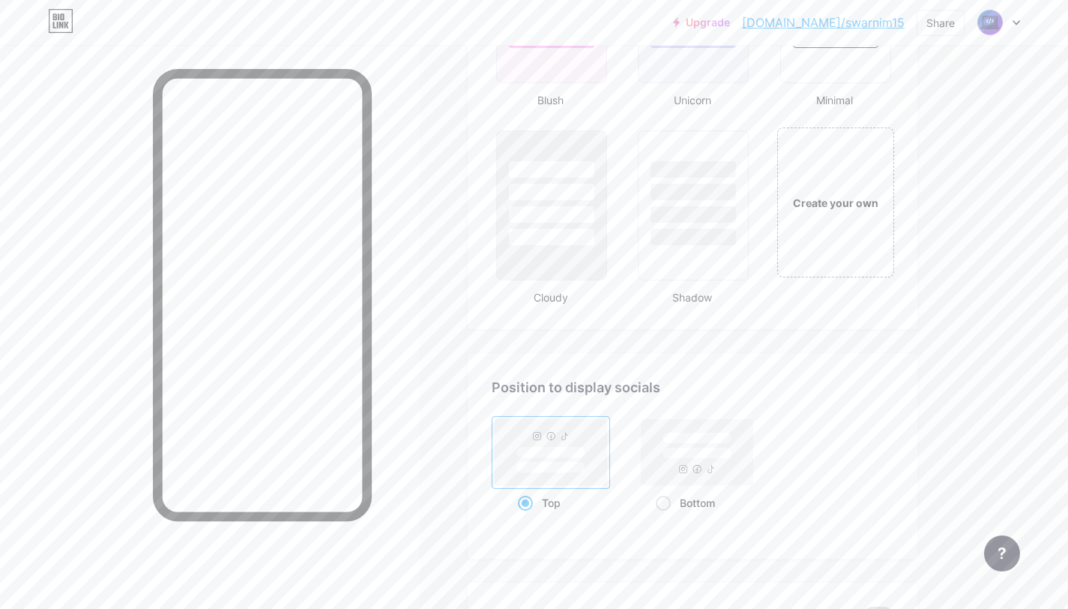
scroll to position [1749, 0]
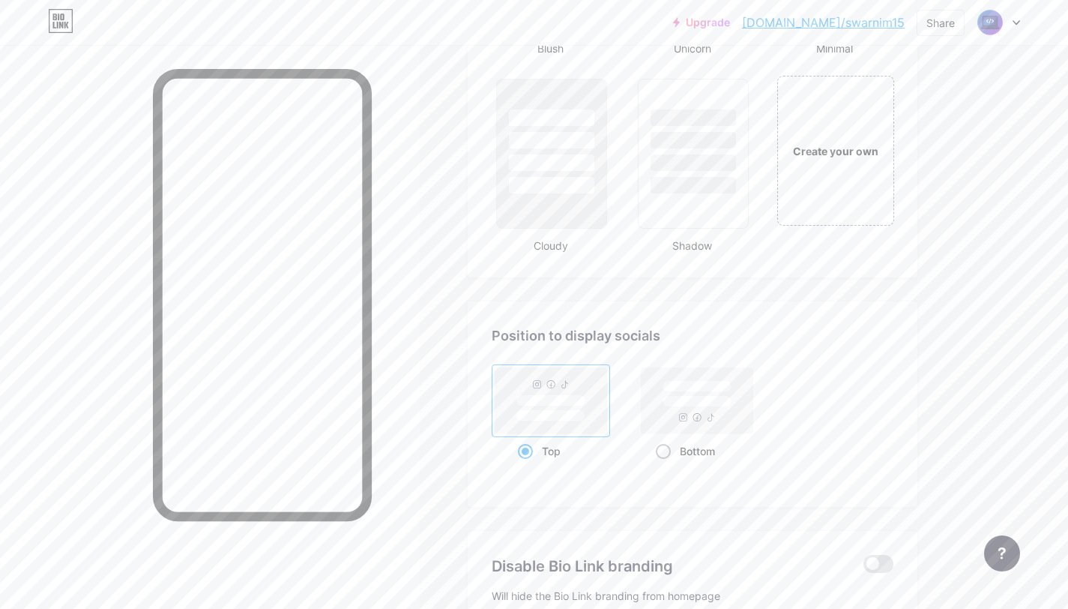
click at [698, 418] on rect at bounding box center [698, 400] width 112 height 66
click at [666, 465] on input "Bottom" at bounding box center [661, 470] width 10 height 10
radio input "true"
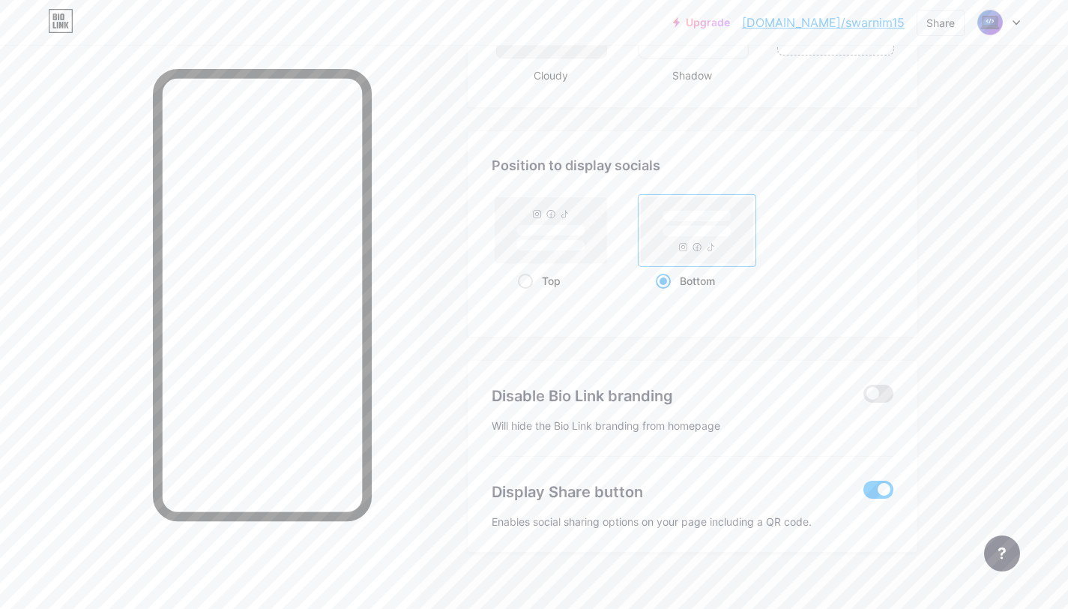
scroll to position [1938, 0]
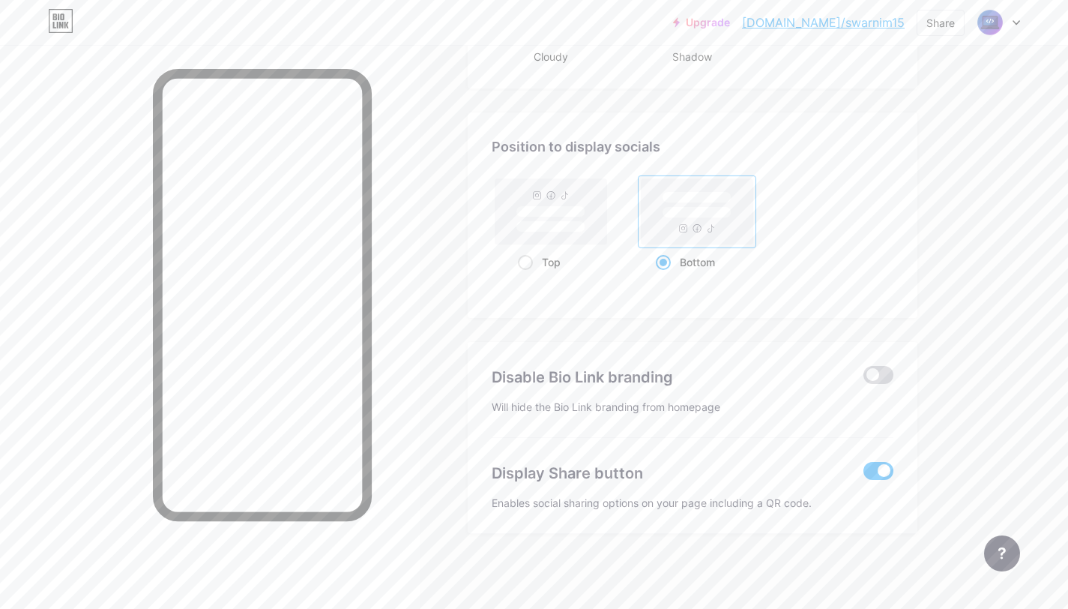
click at [873, 380] on span at bounding box center [879, 375] width 30 height 18
click at [864, 379] on input "checkbox" at bounding box center [864, 379] width 0 height 0
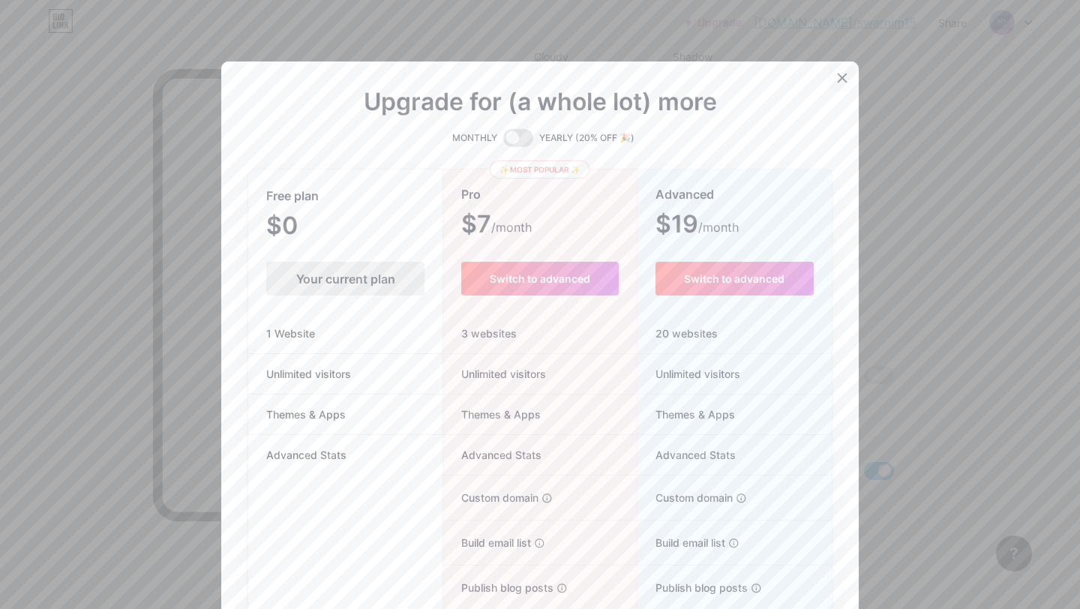
click at [843, 85] on div at bounding box center [841, 77] width 27 height 27
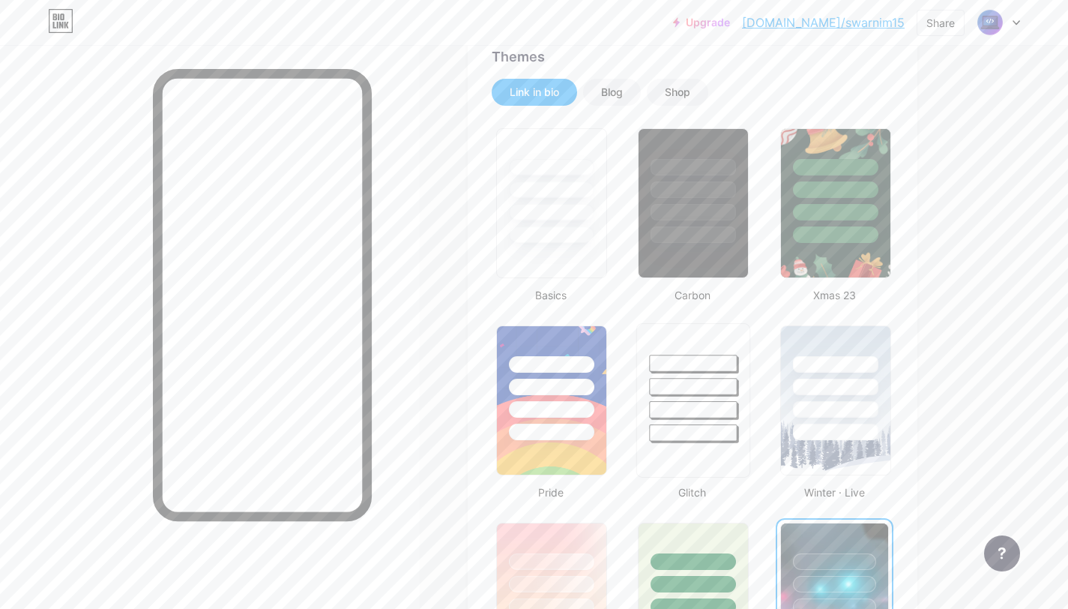
scroll to position [313, 0]
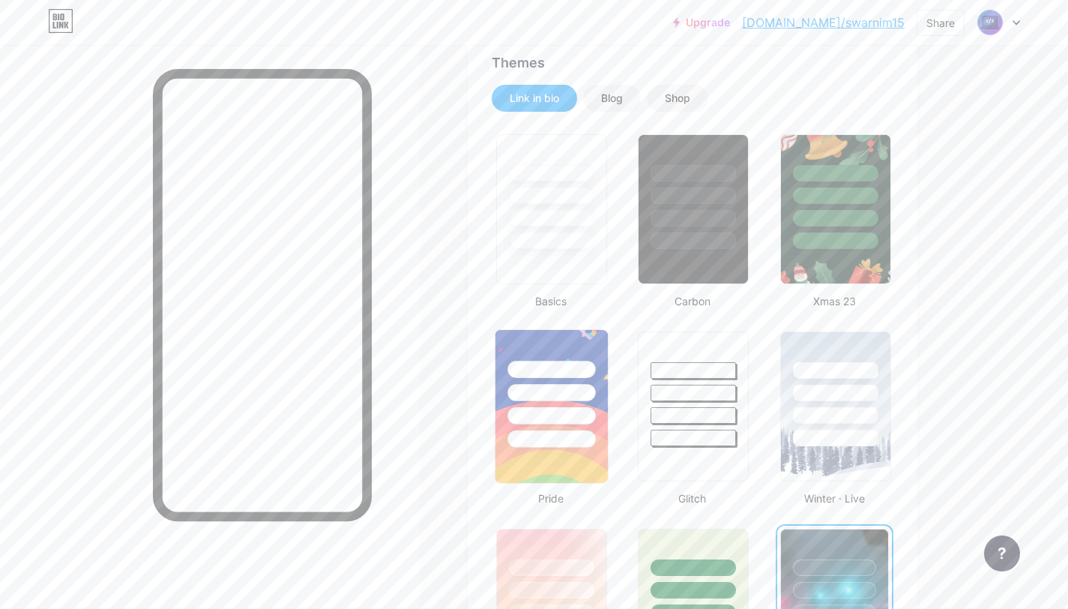
click at [564, 430] on div at bounding box center [552, 438] width 88 height 17
click at [830, 452] on img at bounding box center [835, 406] width 112 height 153
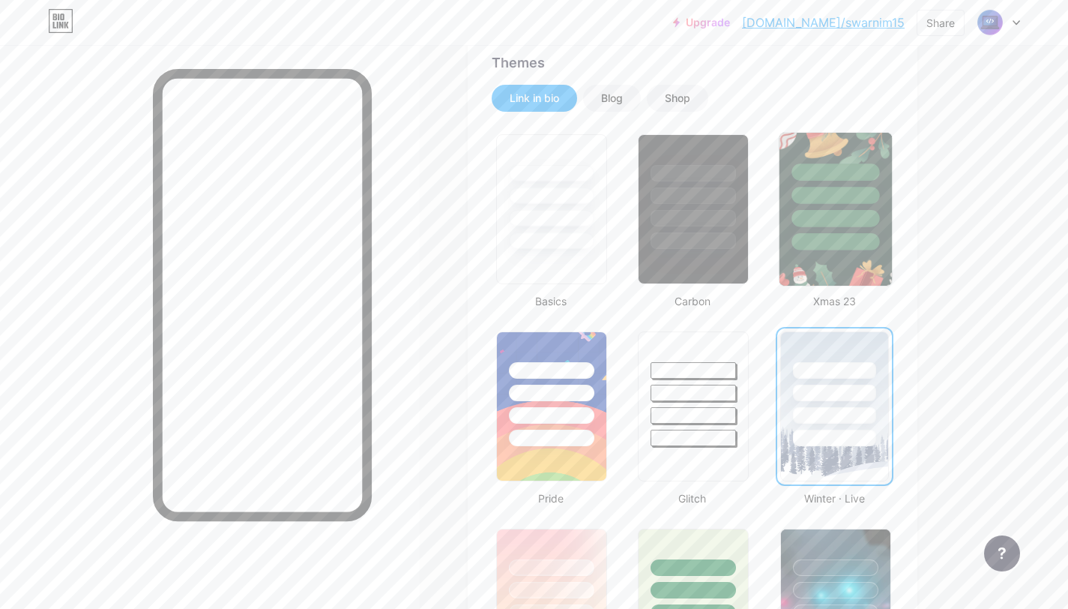
click at [840, 230] on div at bounding box center [835, 192] width 112 height 118
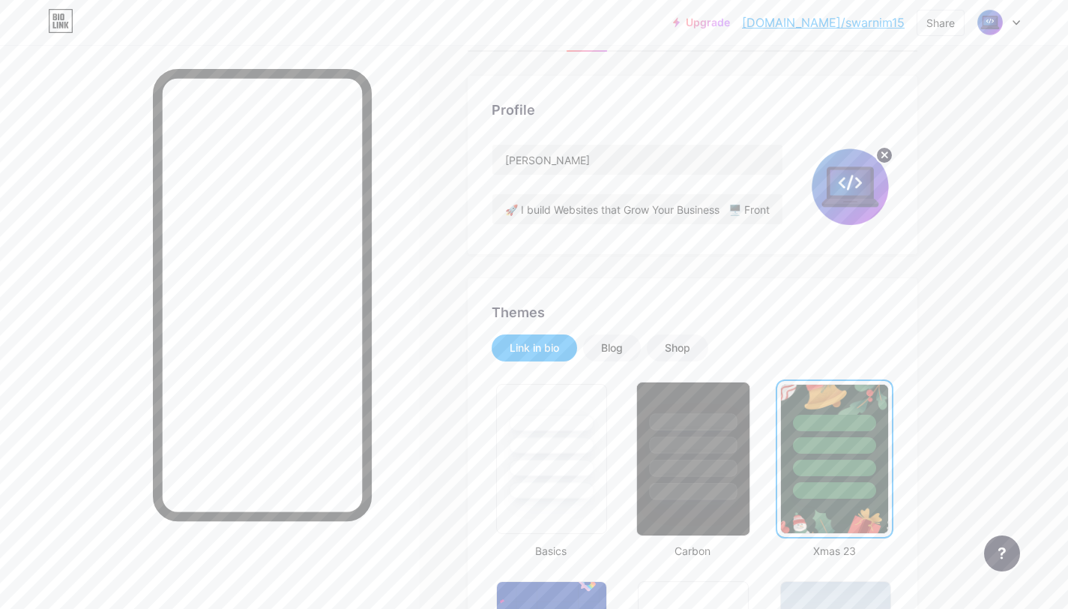
scroll to position [0, 0]
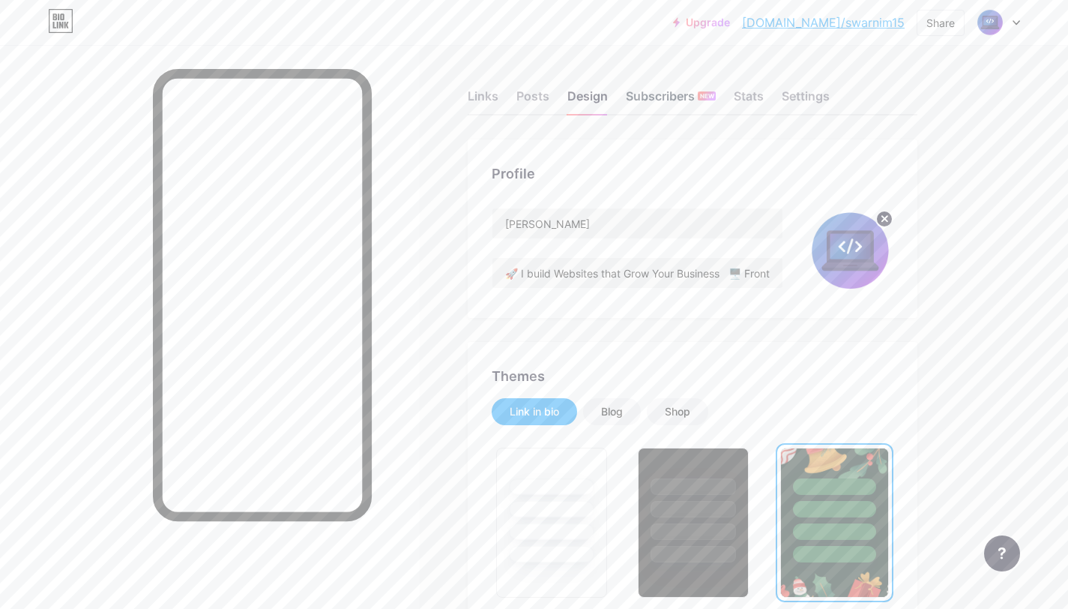
click at [651, 99] on div "Subscribers NEW" at bounding box center [671, 100] width 90 height 27
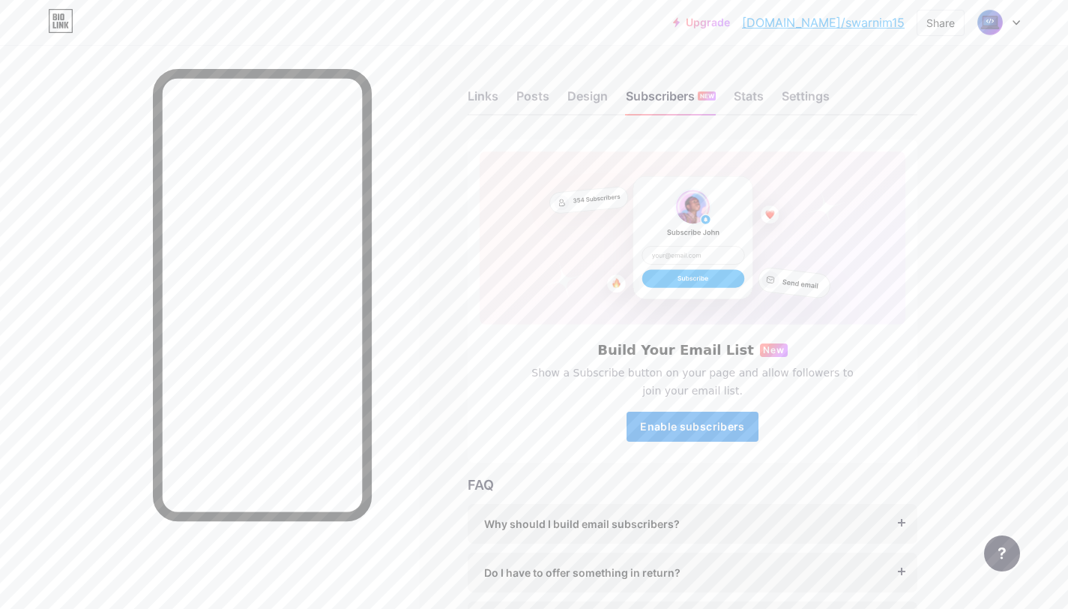
click at [704, 421] on span "Enable subscribers" at bounding box center [692, 426] width 104 height 13
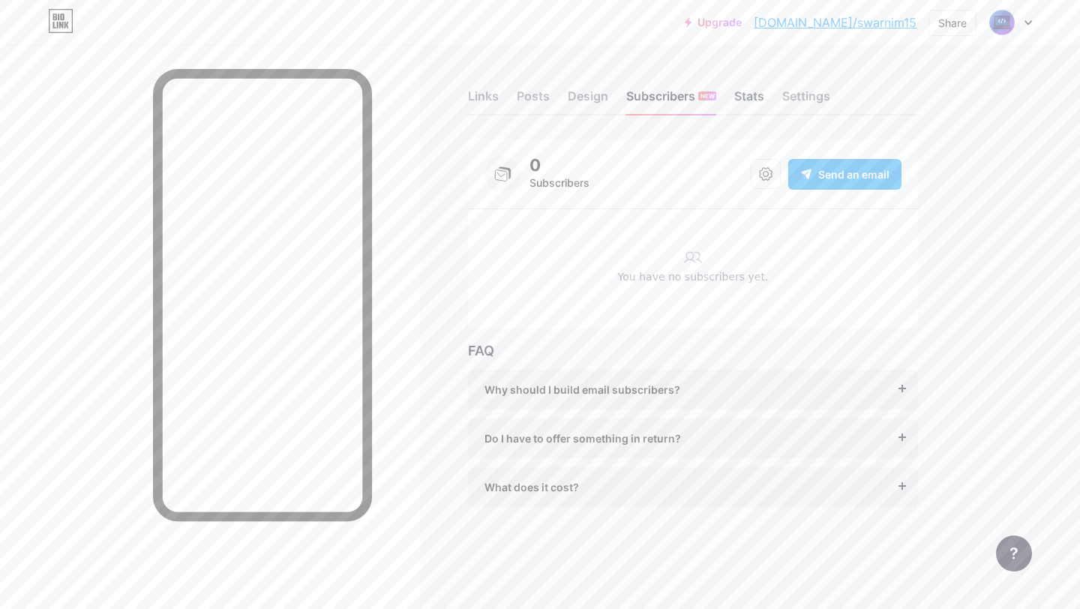
click at [738, 102] on div "Stats" at bounding box center [749, 100] width 30 height 27
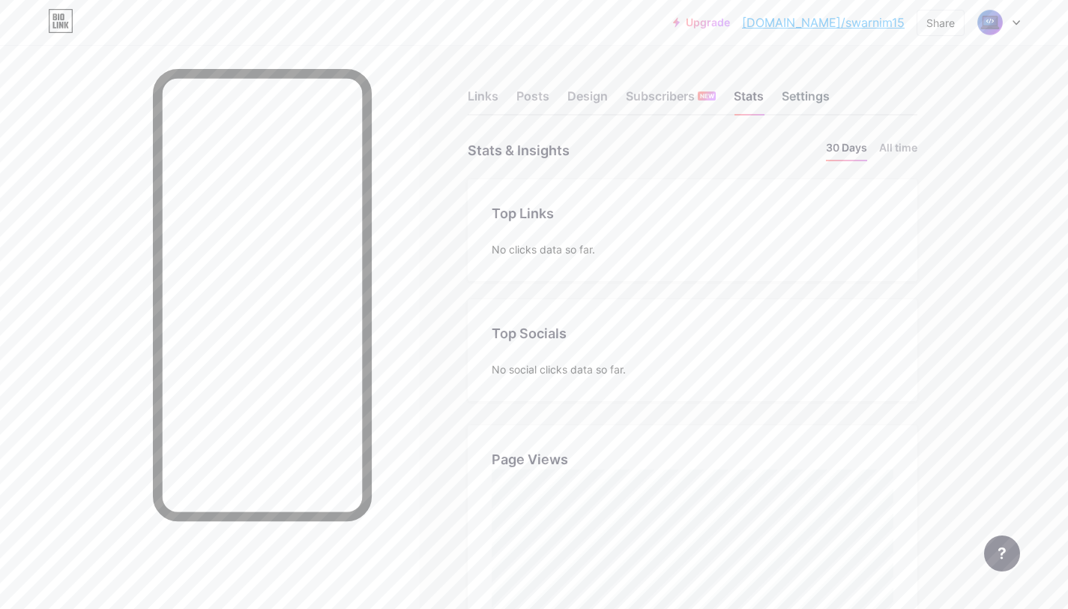
click at [815, 95] on div "Settings" at bounding box center [806, 100] width 48 height 27
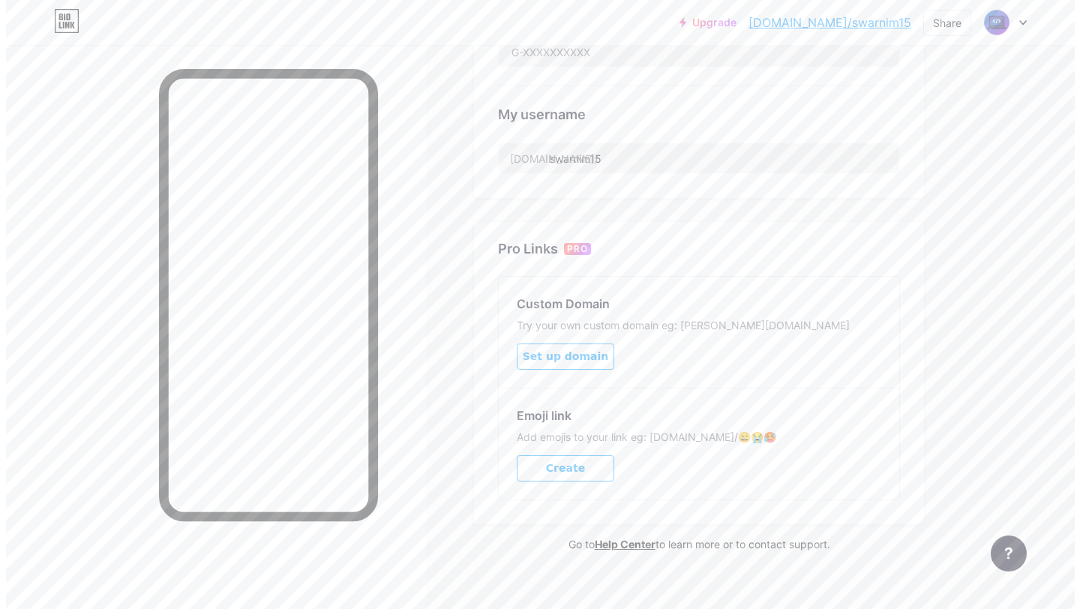
scroll to position [565, 0]
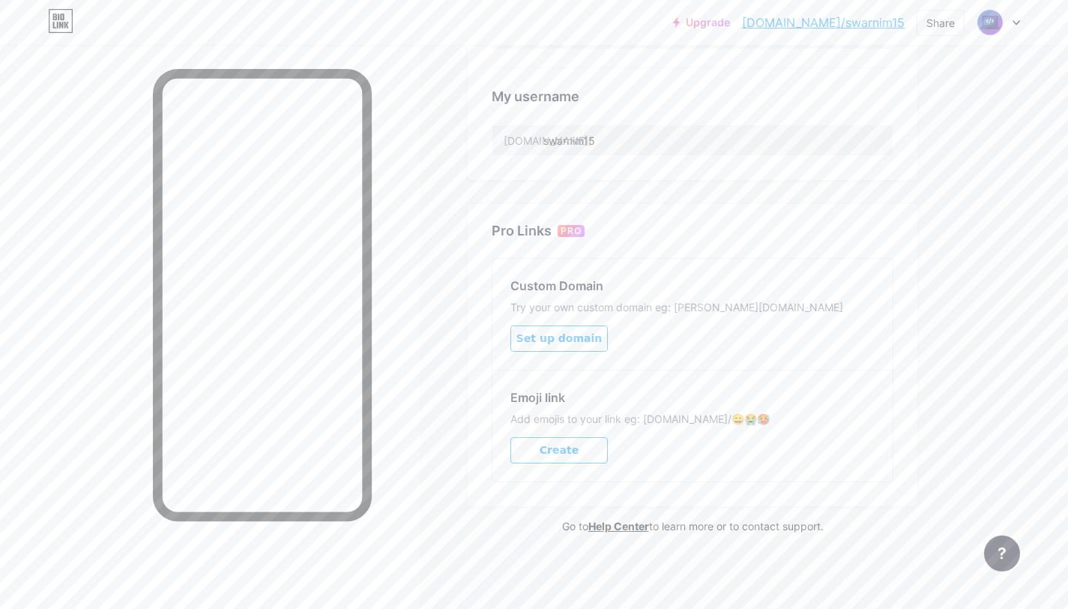
click at [580, 444] on button "Create" at bounding box center [559, 450] width 97 height 26
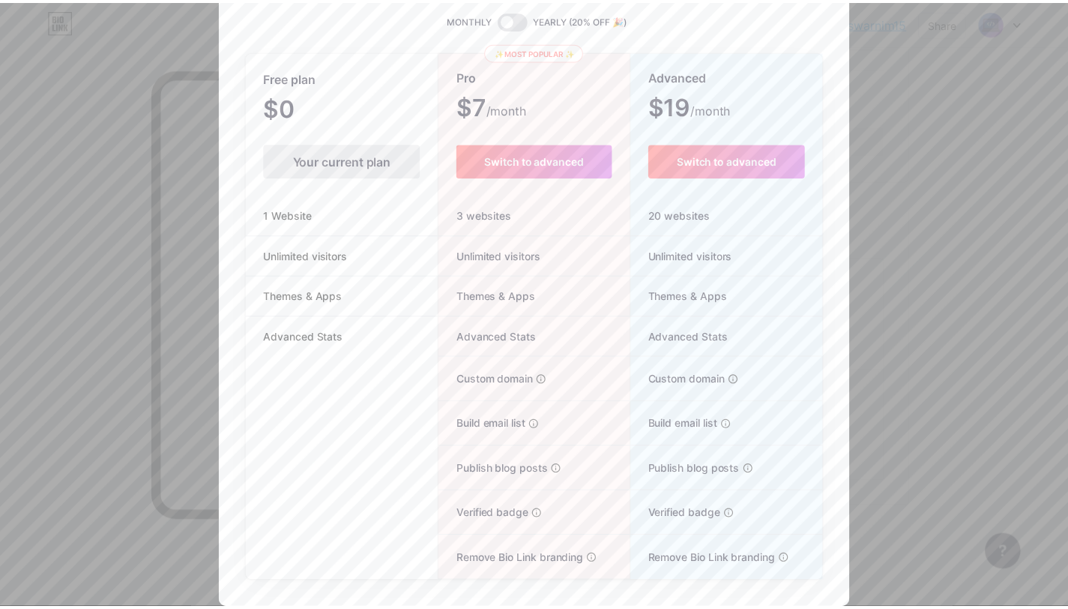
scroll to position [0, 0]
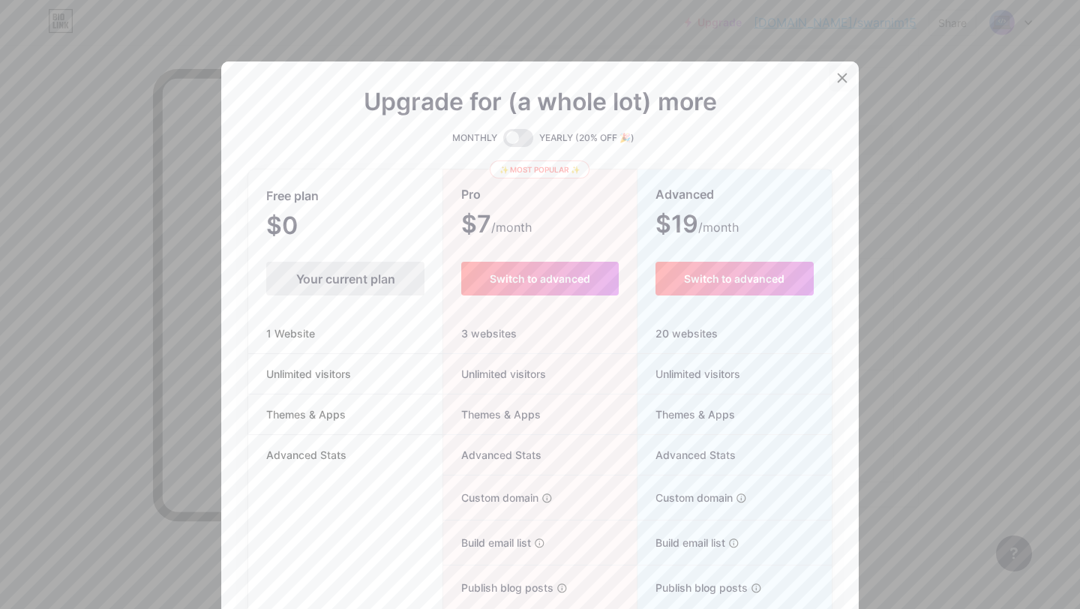
click at [838, 79] on icon at bounding box center [842, 78] width 8 height 8
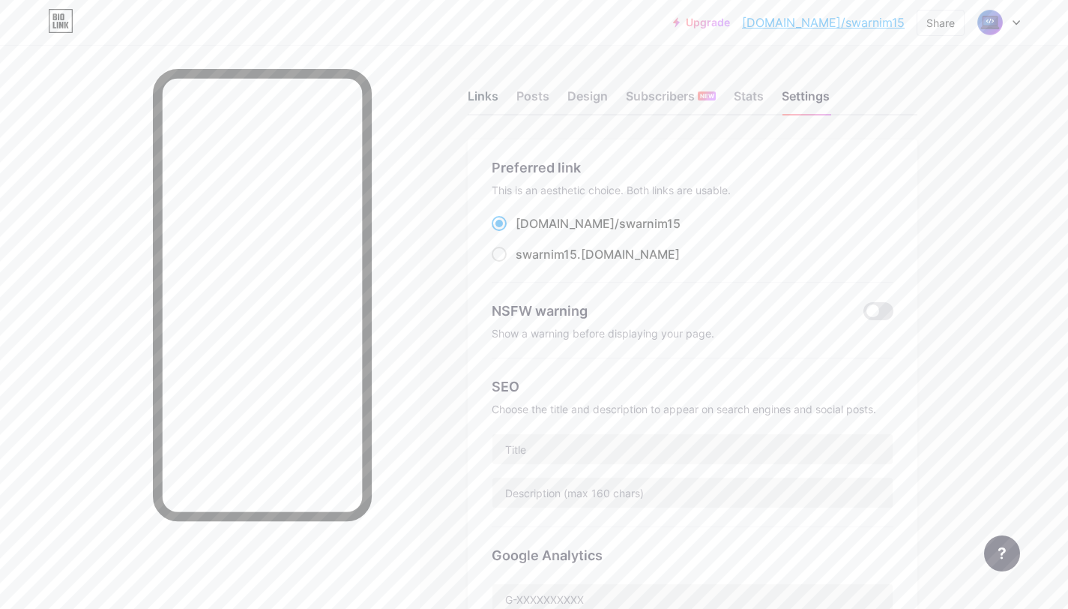
click at [481, 96] on div "Links" at bounding box center [483, 100] width 31 height 27
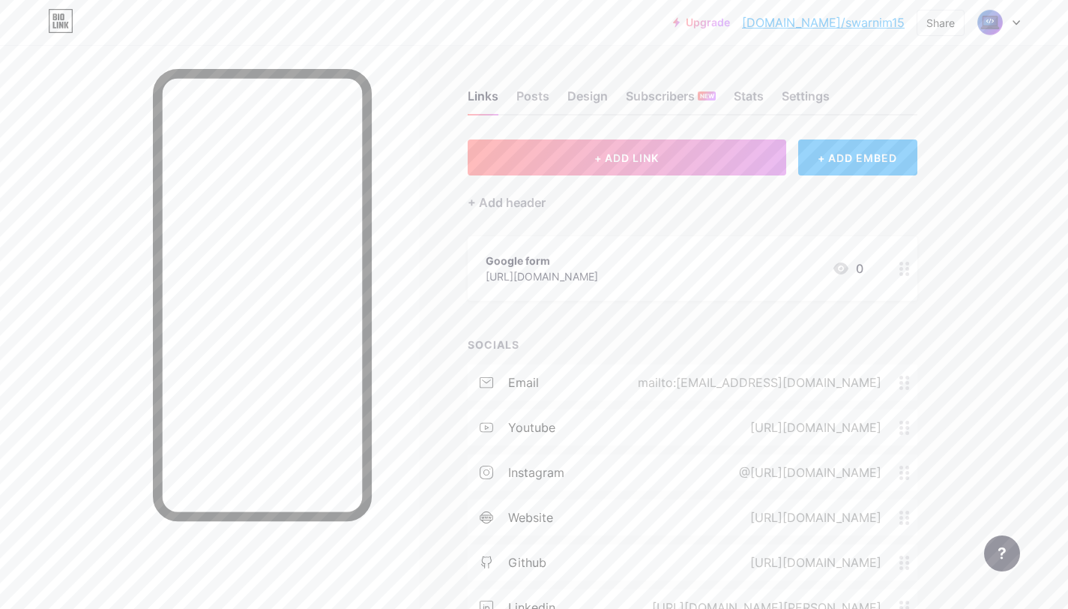
click at [828, 23] on link "[DOMAIN_NAME]/swarnim15" at bounding box center [823, 22] width 163 height 18
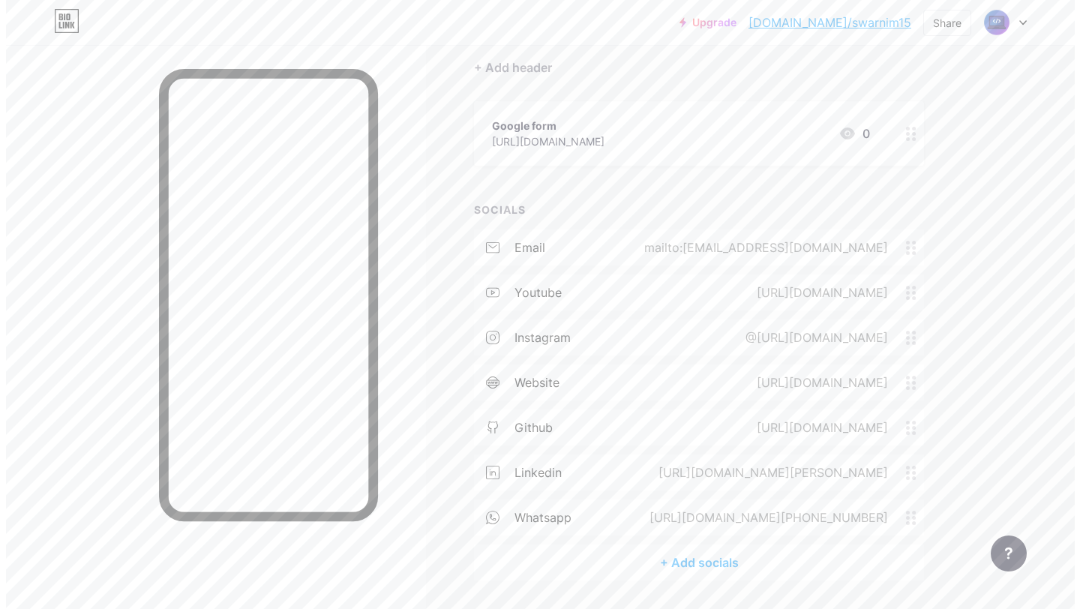
scroll to position [181, 0]
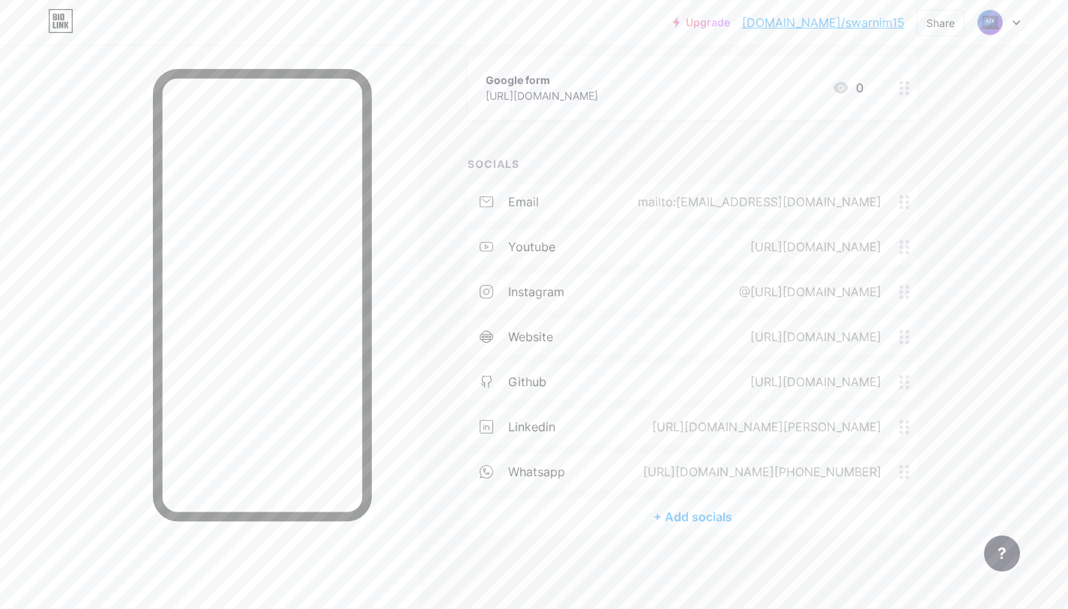
click at [906, 295] on icon at bounding box center [905, 292] width 10 height 14
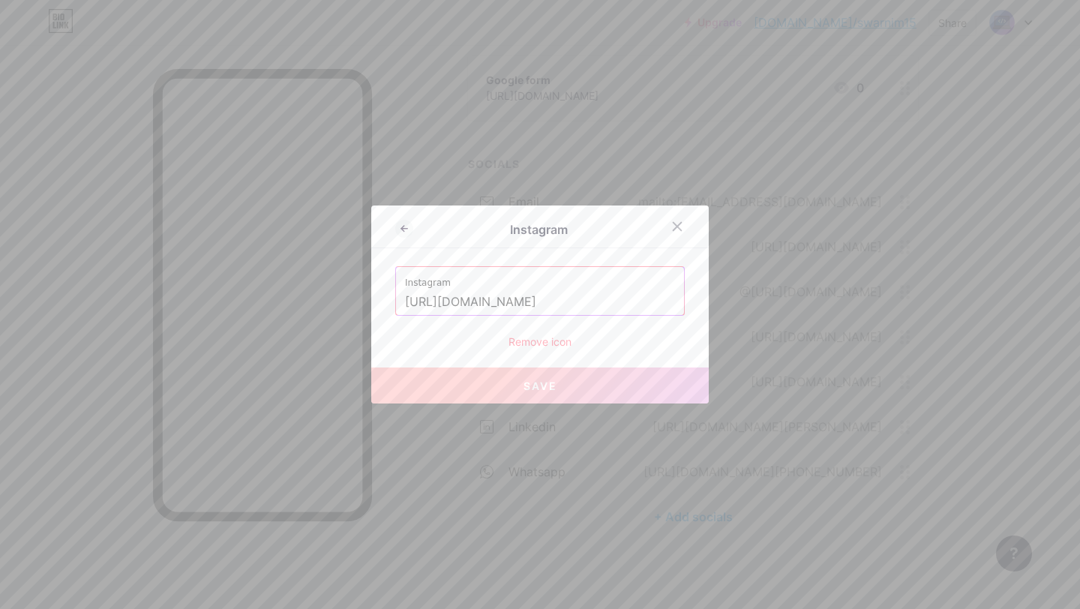
click at [670, 303] on div "Instagram [URL][DOMAIN_NAME]" at bounding box center [540, 291] width 288 height 48
click at [654, 297] on input "[URL][DOMAIN_NAME]" at bounding box center [540, 301] width 270 height 25
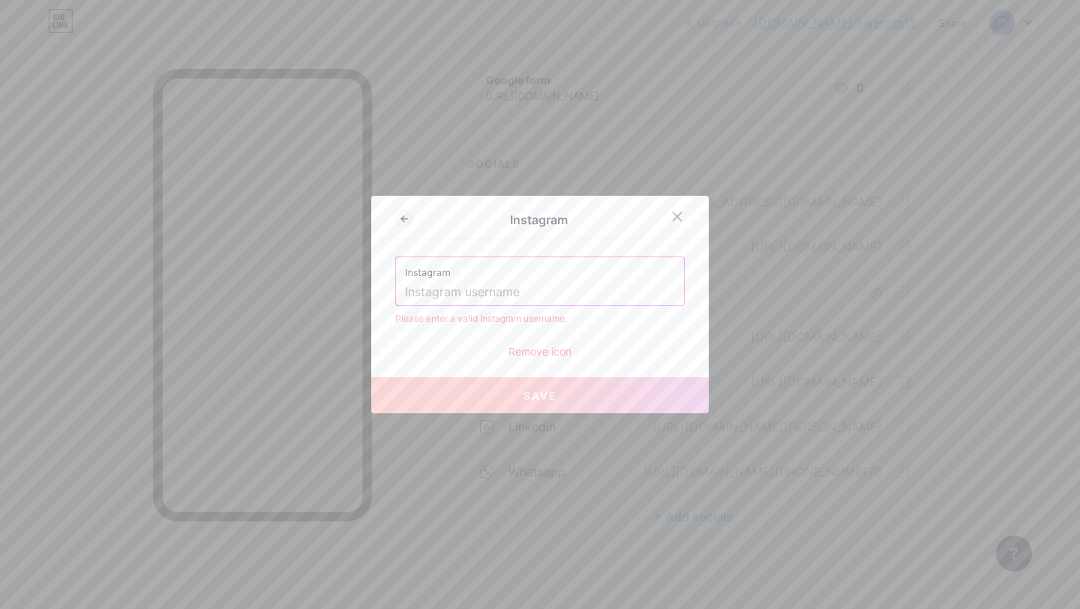
paste input "[URL][DOMAIN_NAME]"
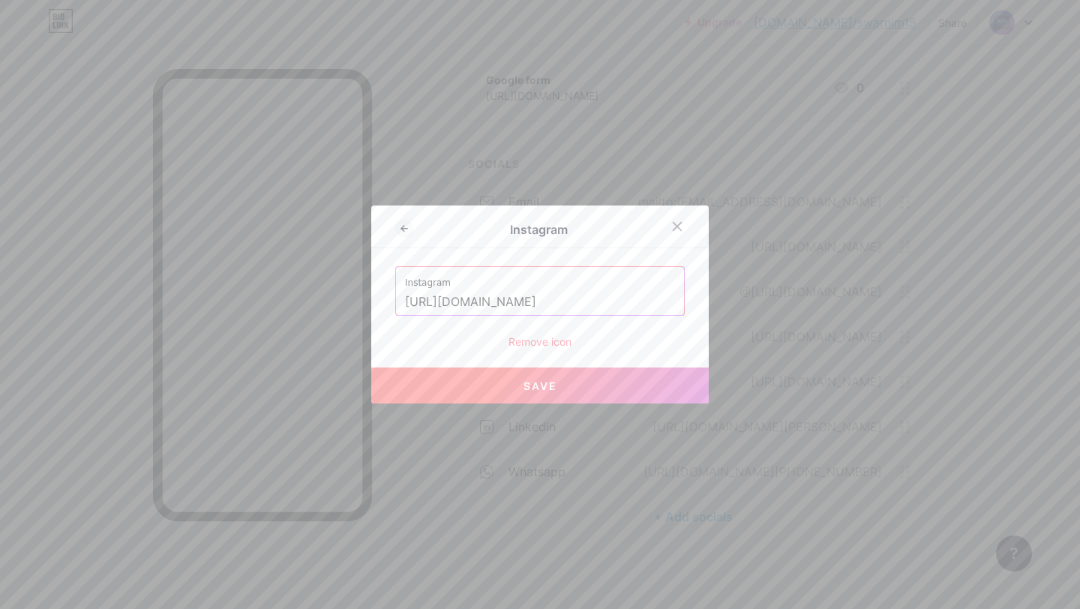
click at [542, 389] on span "Save" at bounding box center [540, 385] width 34 height 13
type input "[URL][DOMAIN_NAME][DOMAIN_NAME]"
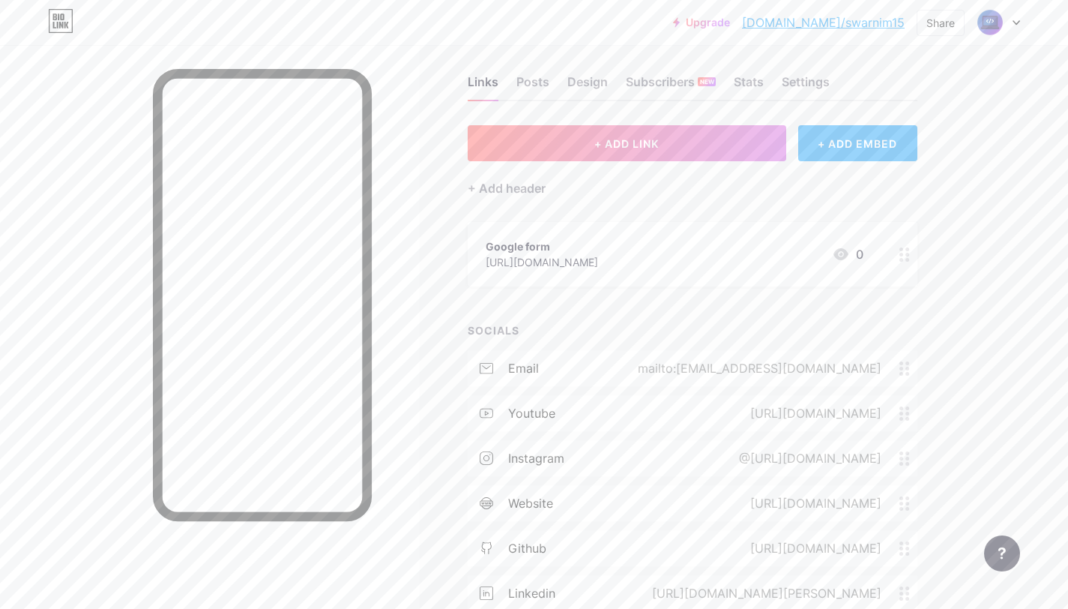
scroll to position [0, 0]
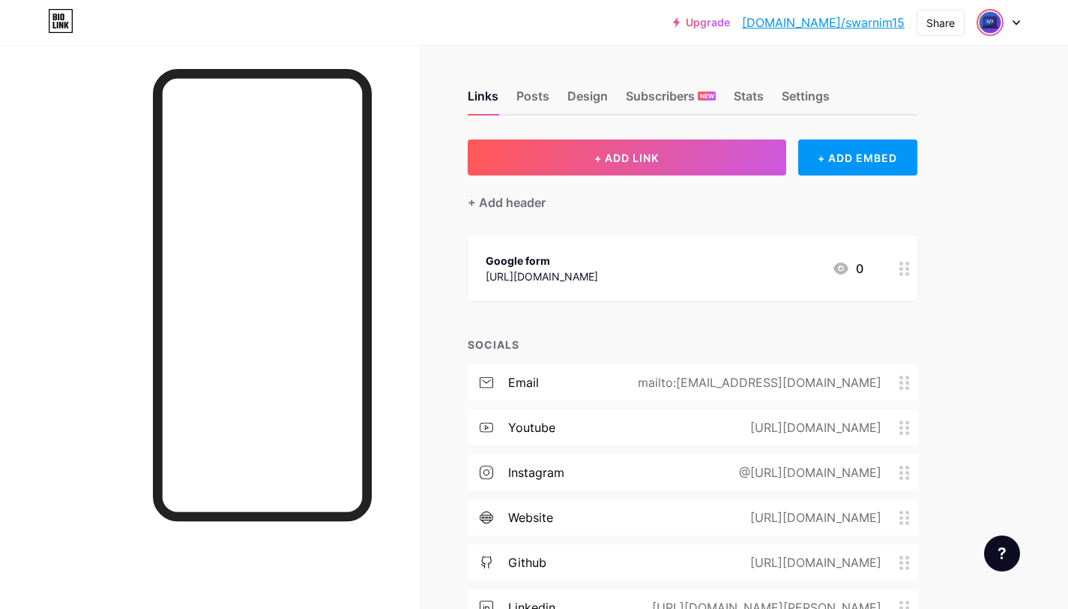
click at [1000, 18] on img at bounding box center [990, 22] width 24 height 24
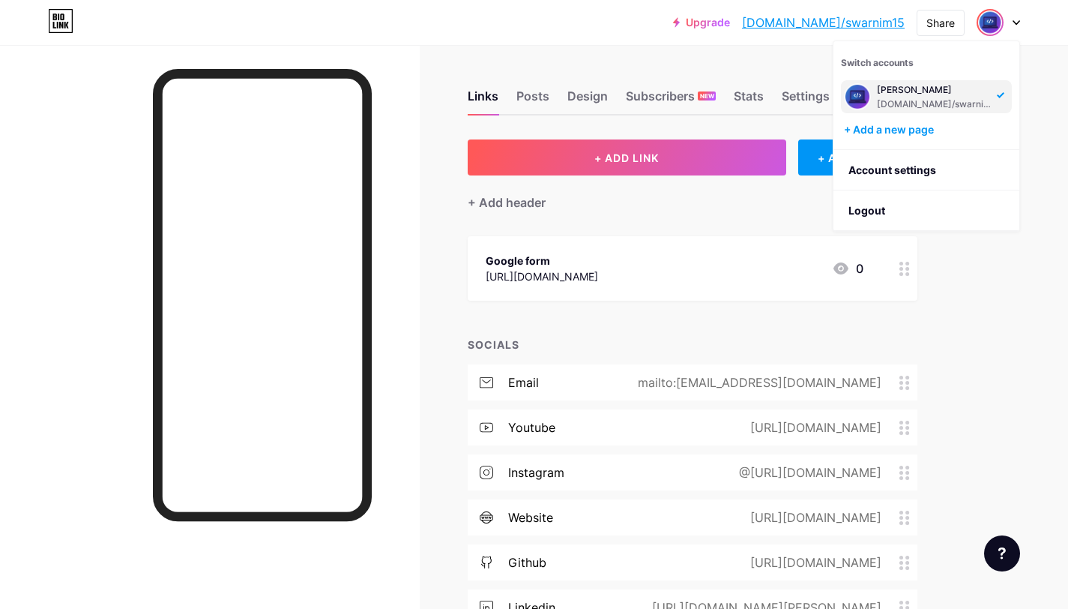
click at [1019, 21] on icon at bounding box center [1017, 23] width 6 height 4
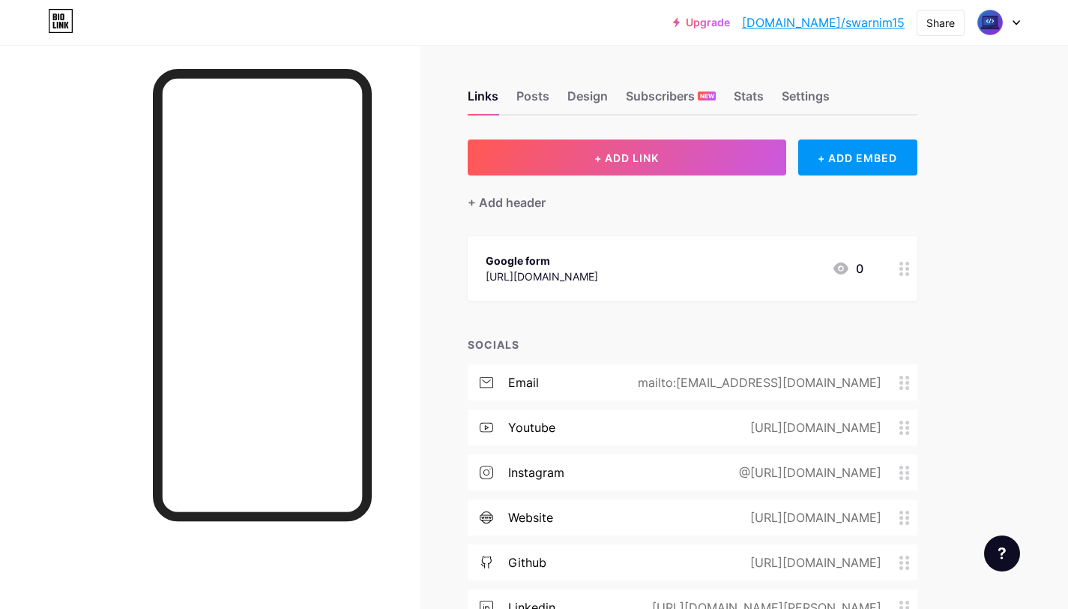
click at [1019, 21] on icon at bounding box center [1017, 23] width 6 height 4
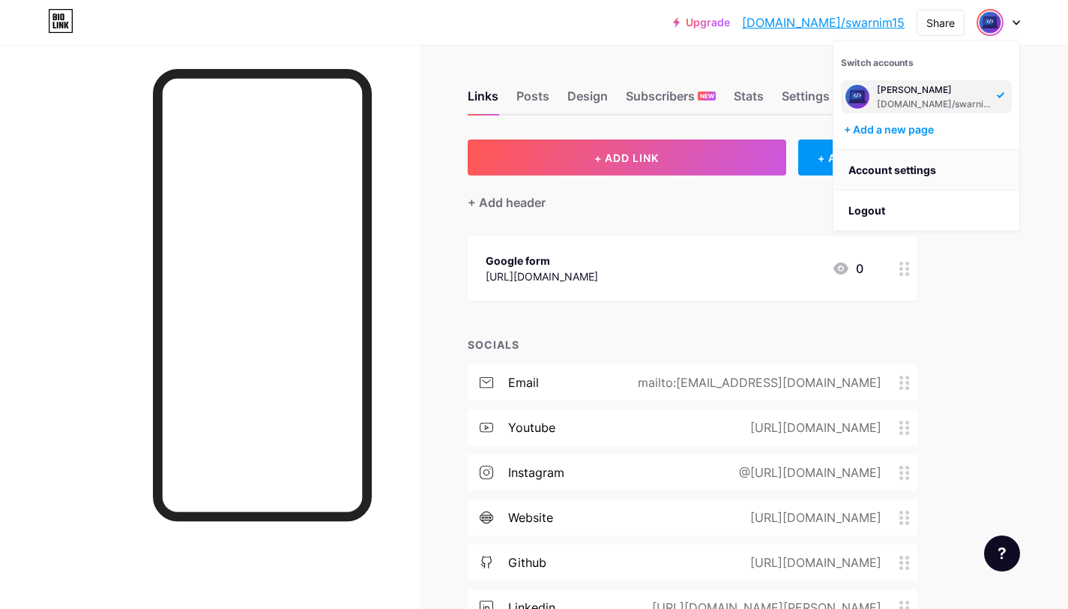
click at [906, 169] on link "Account settings" at bounding box center [927, 170] width 186 height 40
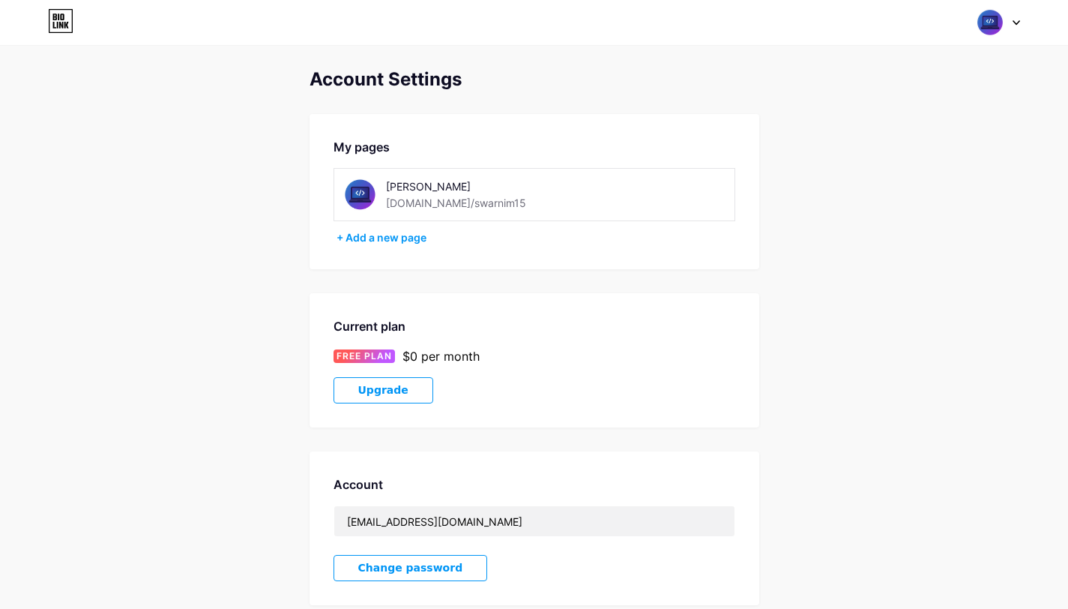
click at [504, 205] on div "Swarnim bio.link/swarnim15" at bounding box center [492, 195] width 212 height 34
click at [409, 235] on div "+ Add a new page" at bounding box center [536, 237] width 399 height 15
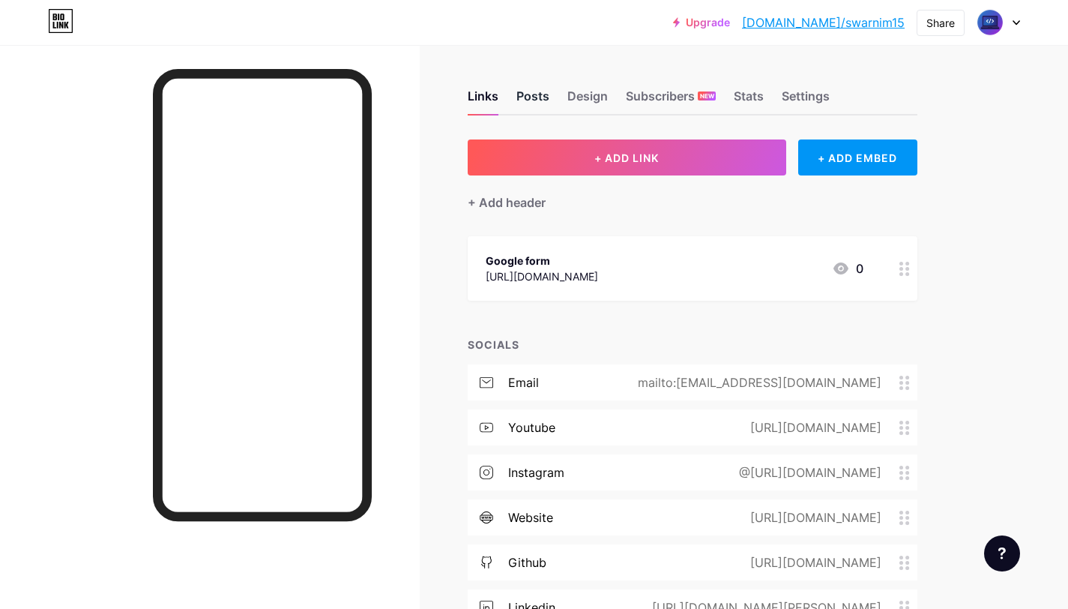
click at [535, 97] on div "Posts" at bounding box center [533, 100] width 33 height 27
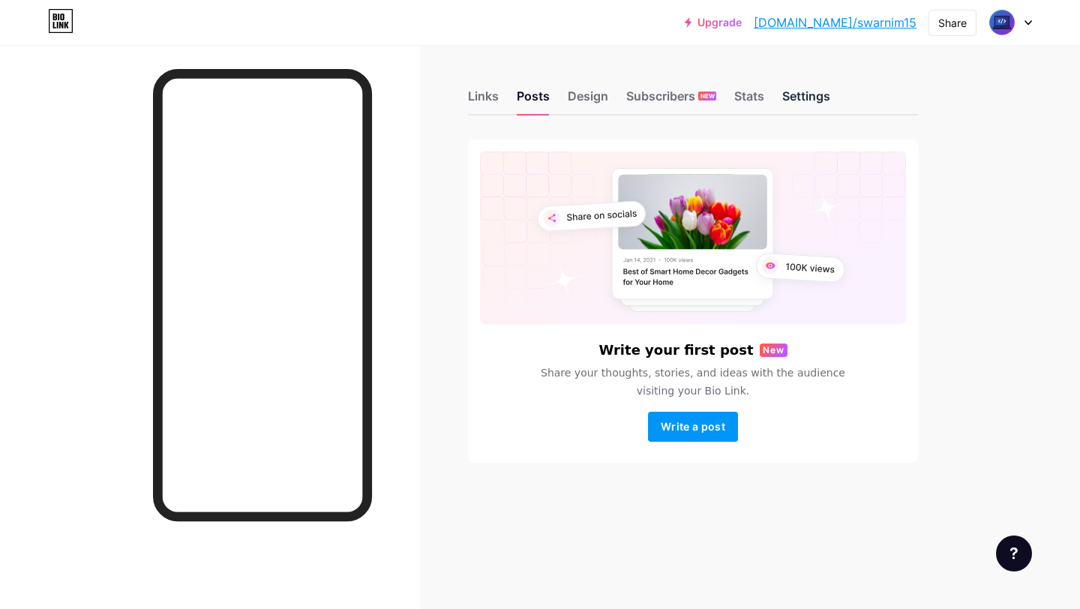
click at [819, 92] on div "Settings" at bounding box center [806, 100] width 48 height 27
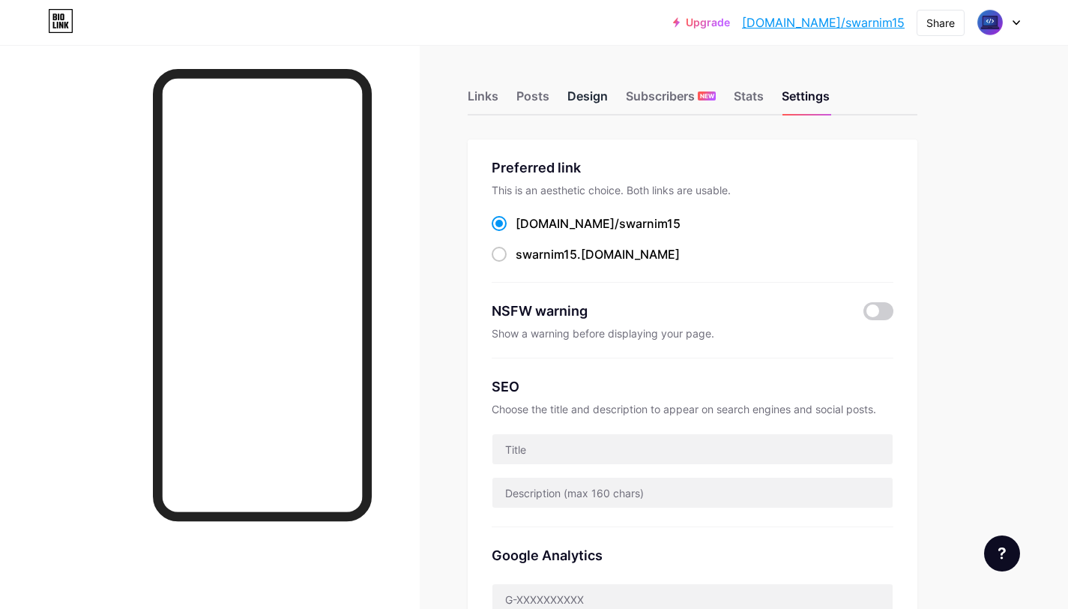
click at [589, 89] on div "Design" at bounding box center [588, 100] width 40 height 27
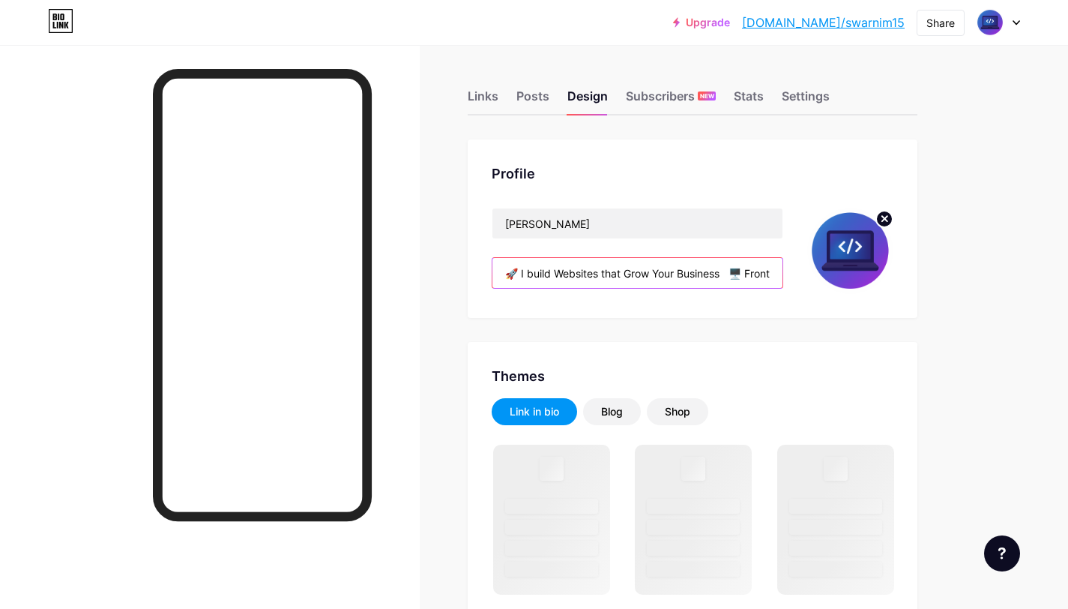
click at [726, 273] on input "🚀 I build Websites that Grow Your Business 🖥️ Frontend | Backend | Full Stack |…" at bounding box center [638, 273] width 290 height 30
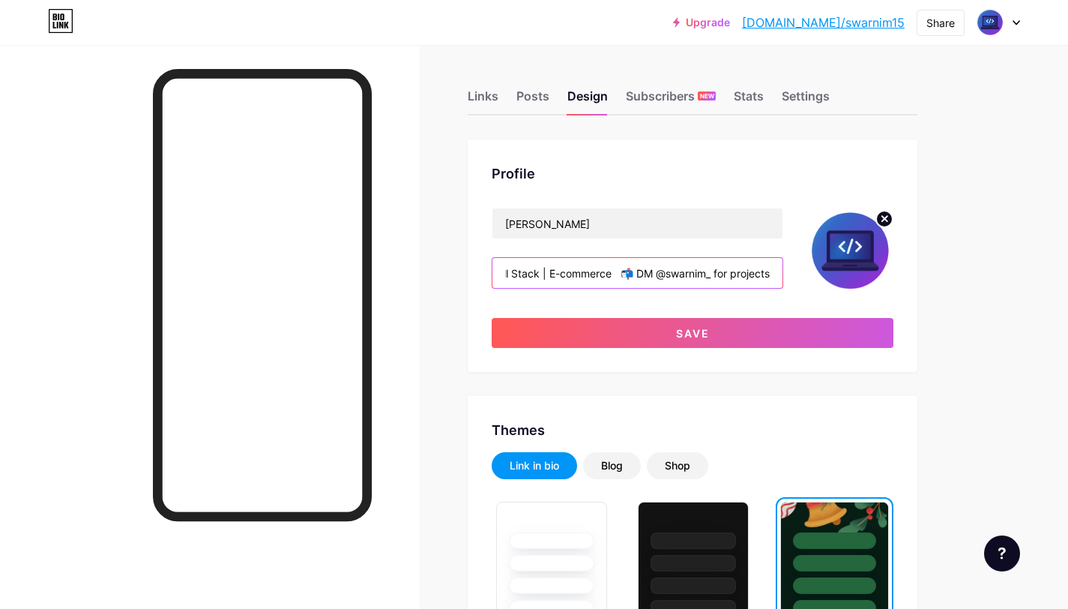
scroll to position [0, 370]
type input "🚀 I build Websites that Grow Your Business 🖥️ Frontend | Backend | Full Stack |…"
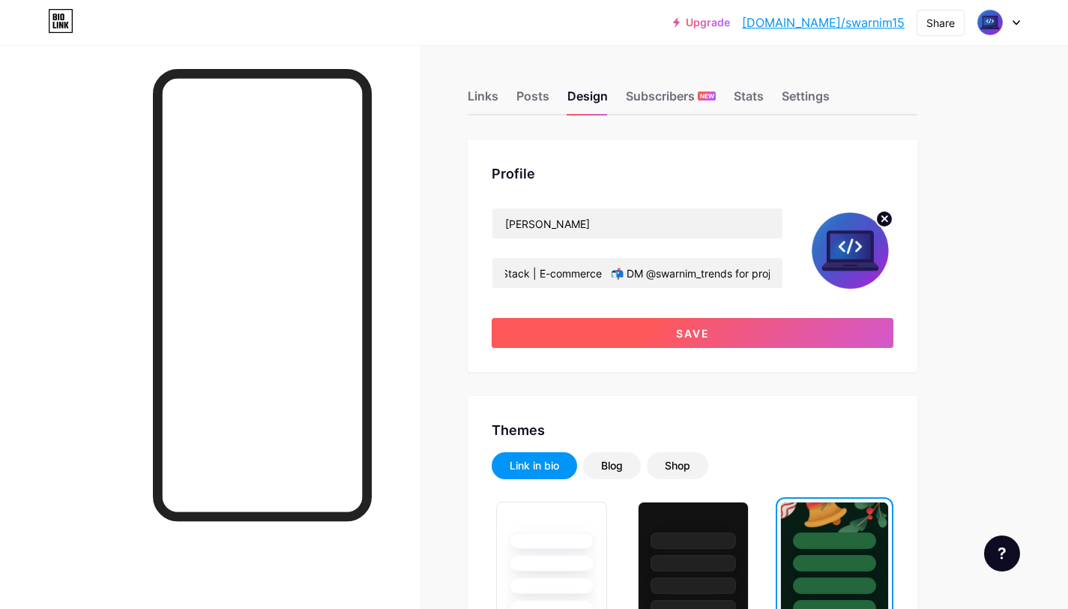
click at [706, 329] on span "Save" at bounding box center [693, 333] width 34 height 13
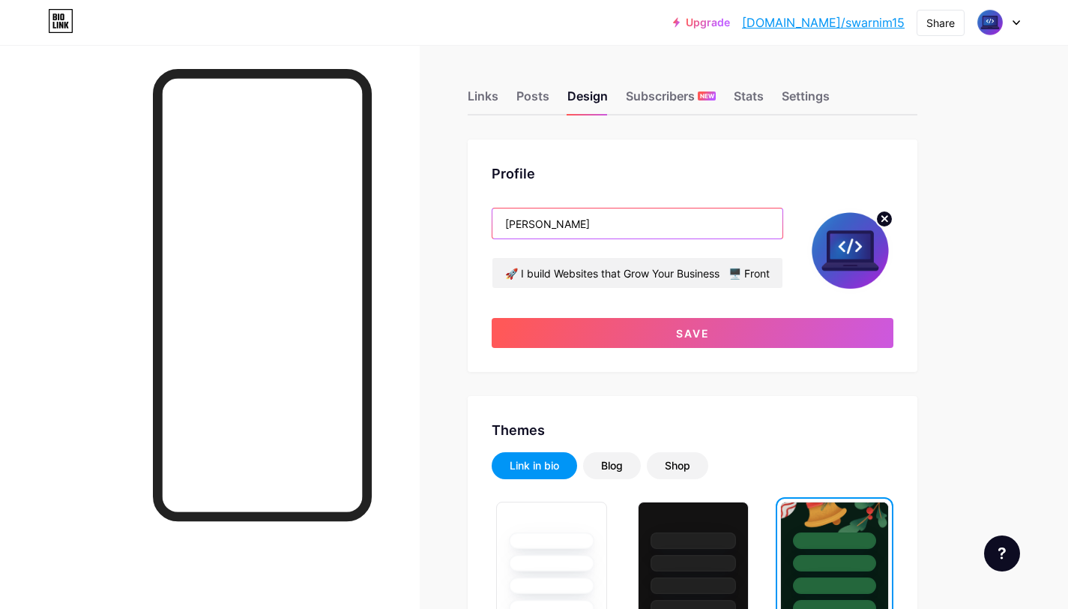
click at [586, 225] on input "[PERSON_NAME]" at bounding box center [638, 223] width 290 height 30
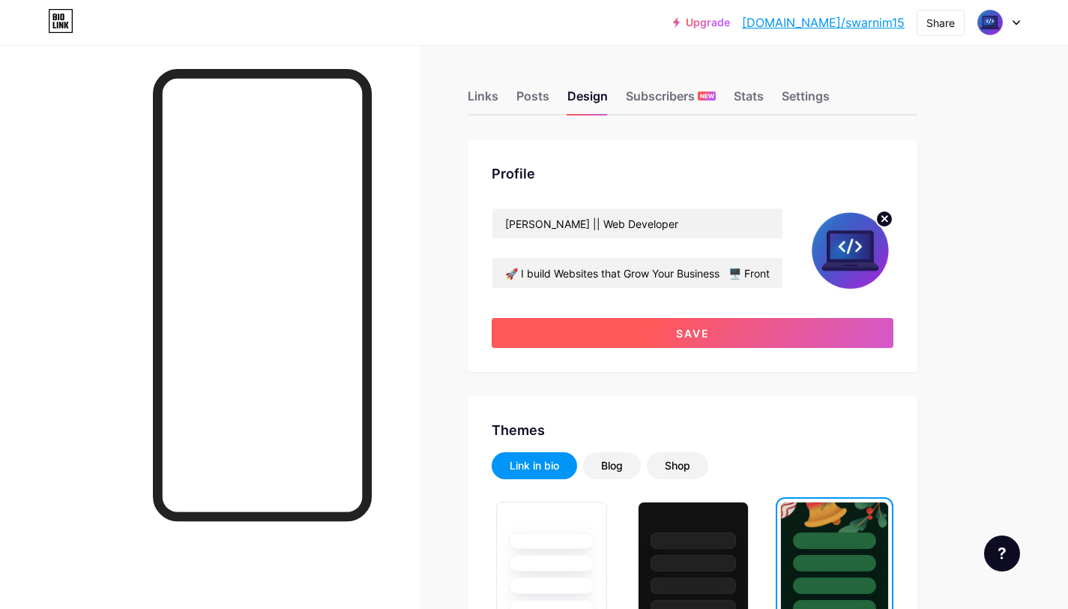
click at [723, 321] on button "Save" at bounding box center [693, 333] width 402 height 30
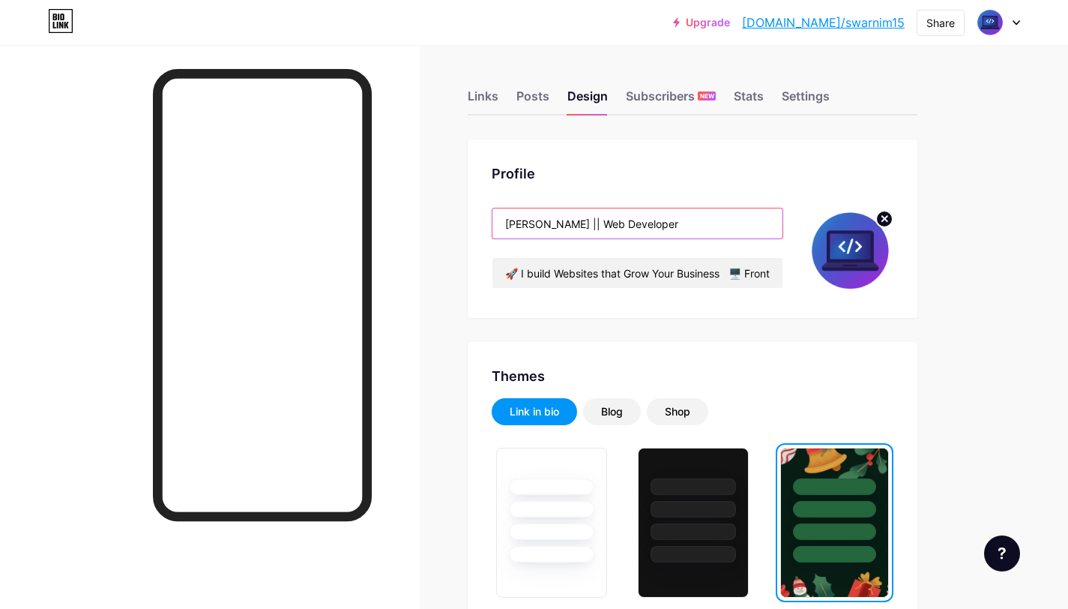
click at [559, 227] on input "Swarnim || Web Developer" at bounding box center [638, 223] width 290 height 30
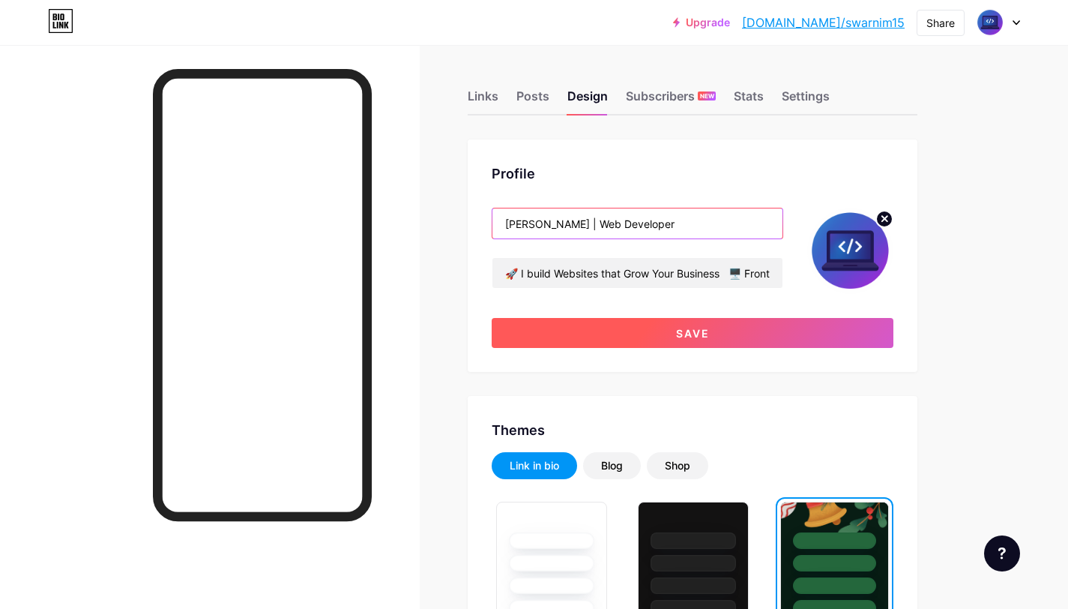
type input "Swarnim | Web Developer"
click at [658, 322] on button "Save" at bounding box center [693, 333] width 402 height 30
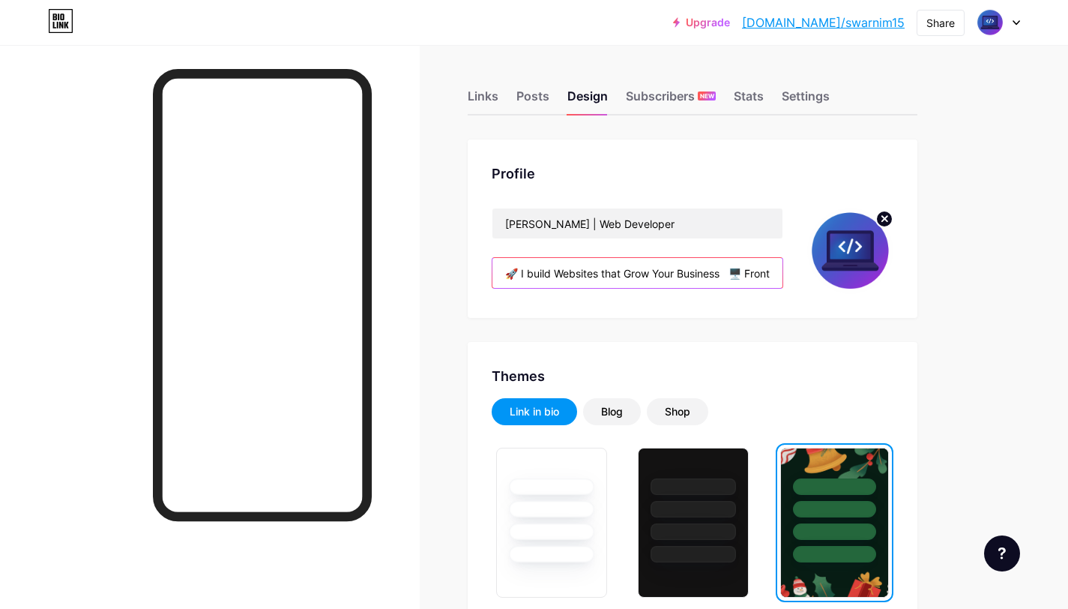
click at [733, 273] on input "🚀 I build Websites that Grow Your Business 🖥️ Frontend | Backend | Full Stack |…" at bounding box center [638, 273] width 290 height 30
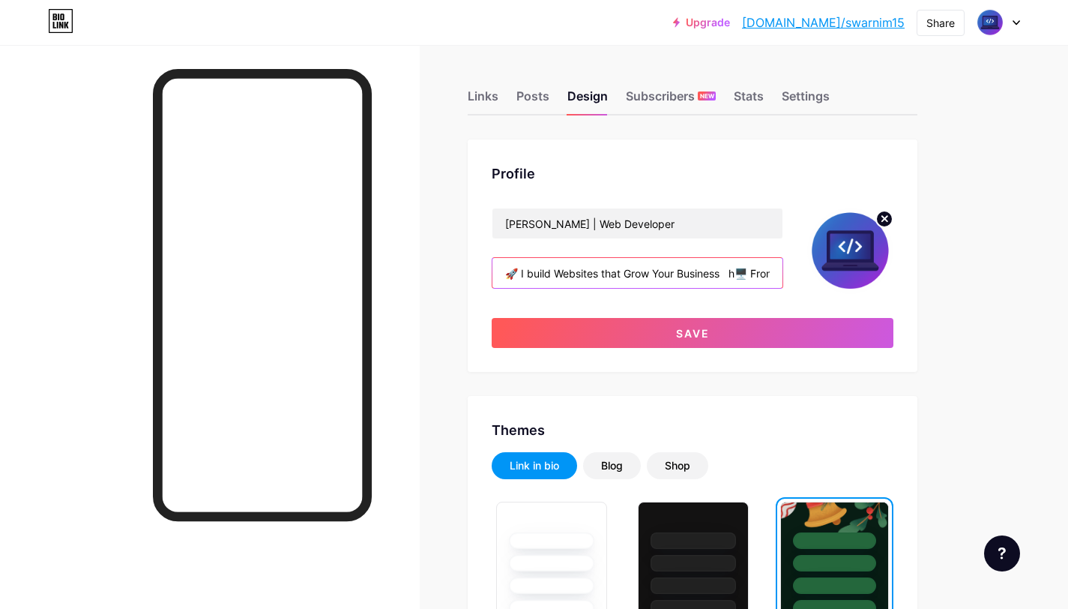
type input "🚀 I build Websites that Grow Your Business 🖥️ Frontend | Backend | Full Stack |…"
click at [829, 25] on link "[DOMAIN_NAME]/swarnim15" at bounding box center [823, 22] width 163 height 18
